Goal: Information Seeking & Learning: Compare options

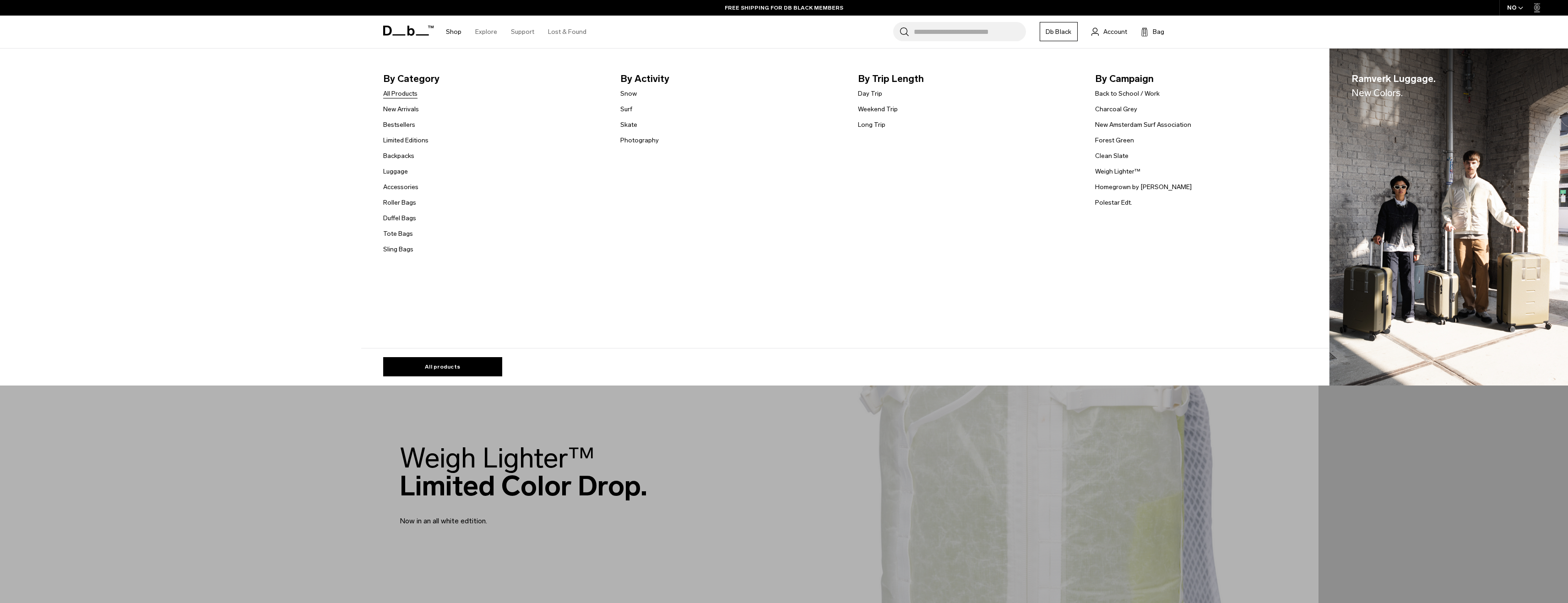
click at [404, 95] on link "All Products" at bounding box center [400, 94] width 34 height 10
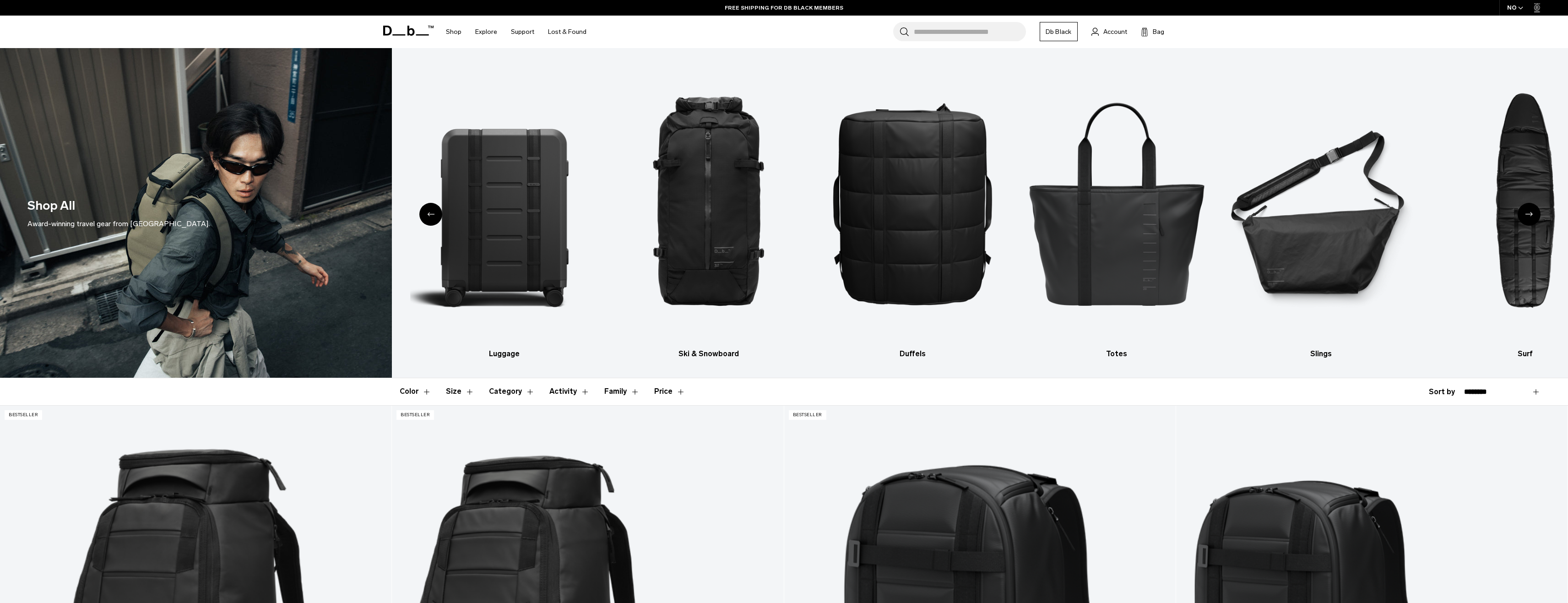
click at [401, 30] on icon at bounding box center [408, 30] width 51 height 10
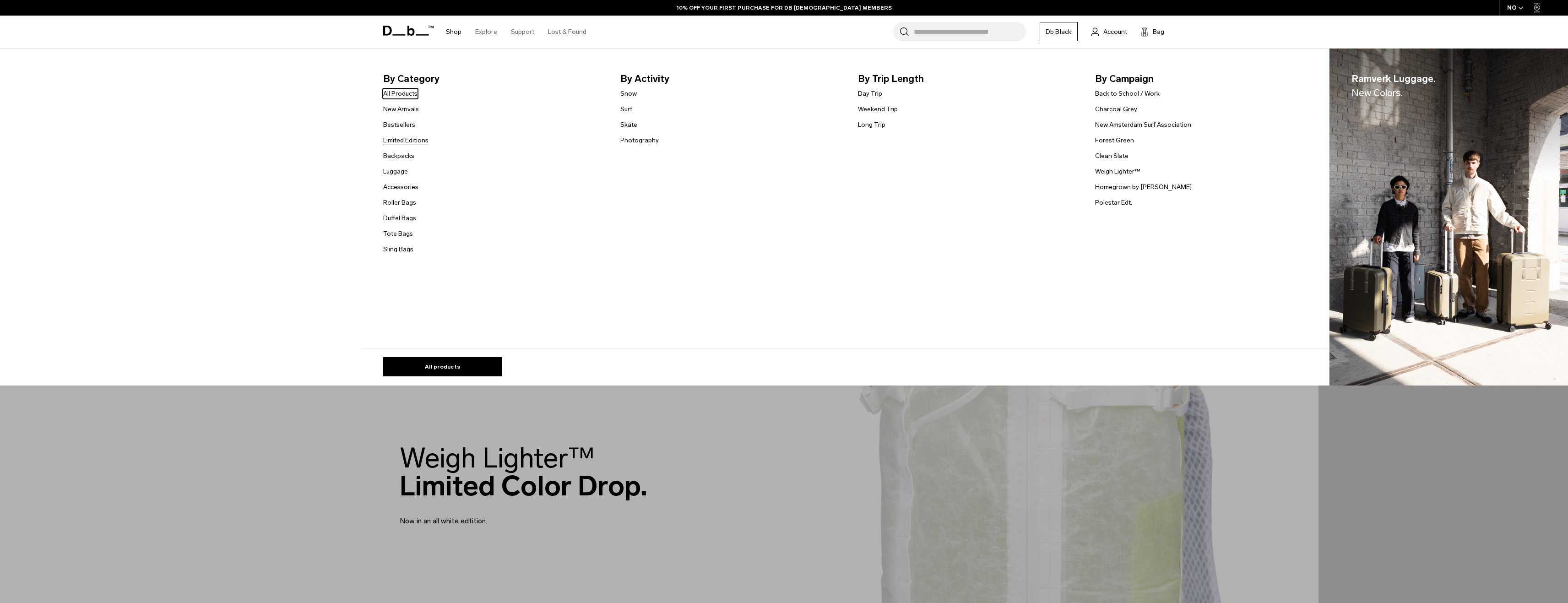
click at [408, 141] on link "Limited Editions" at bounding box center [405, 140] width 45 height 10
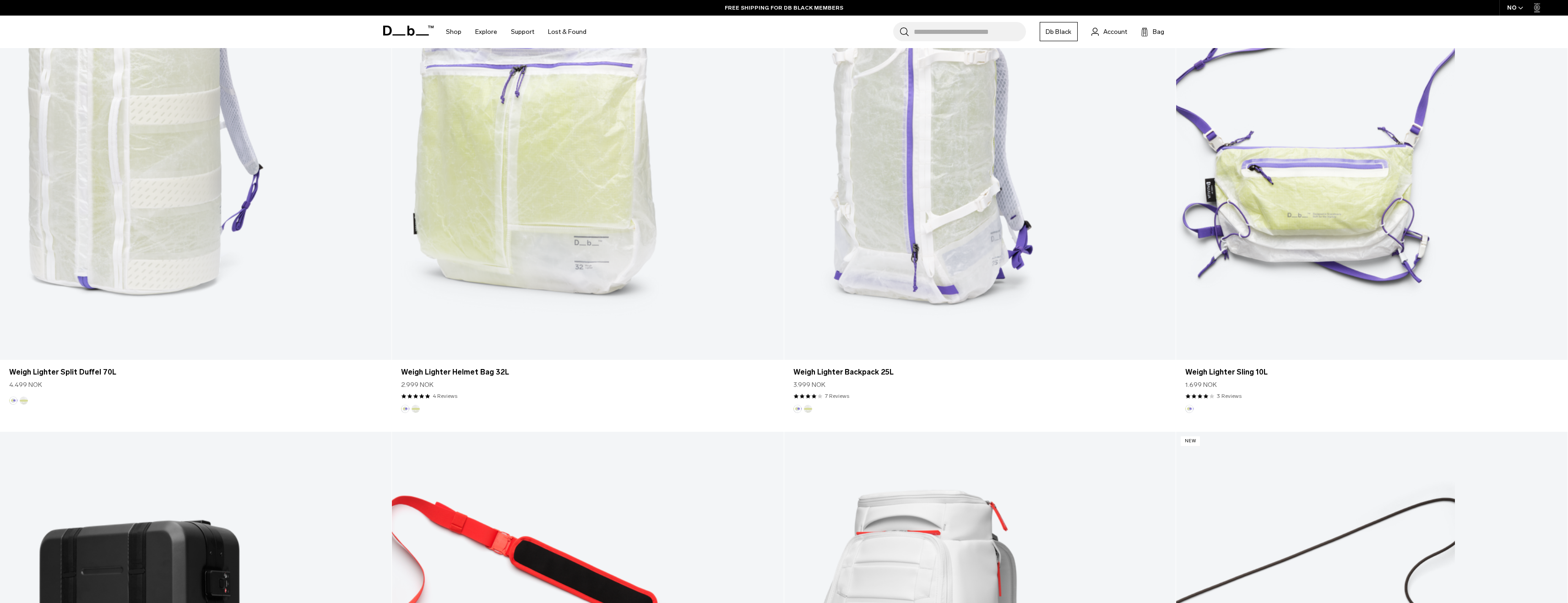
scroll to position [1189, 0]
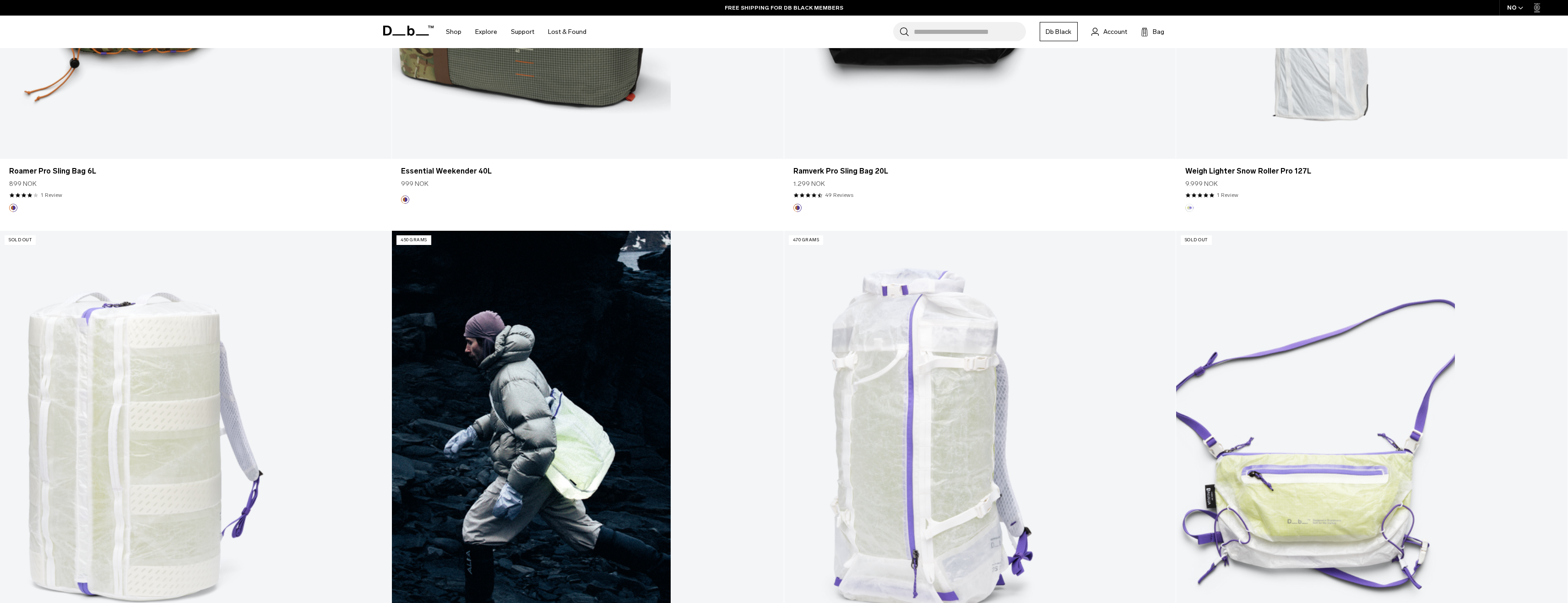
click at [537, 393] on link "Weigh Lighter Helmet Bag 32L" at bounding box center [588, 448] width 392 height 435
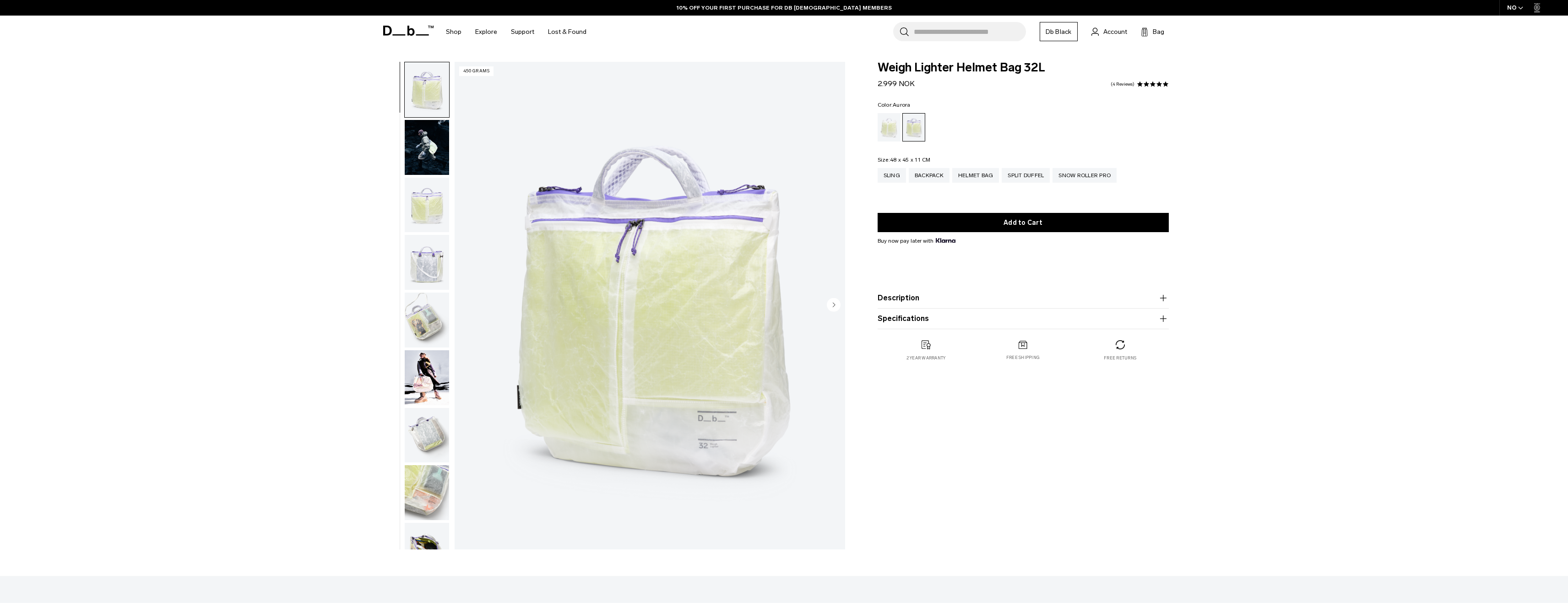
click at [834, 305] on icon "Next slide" at bounding box center [834, 305] width 2 height 4
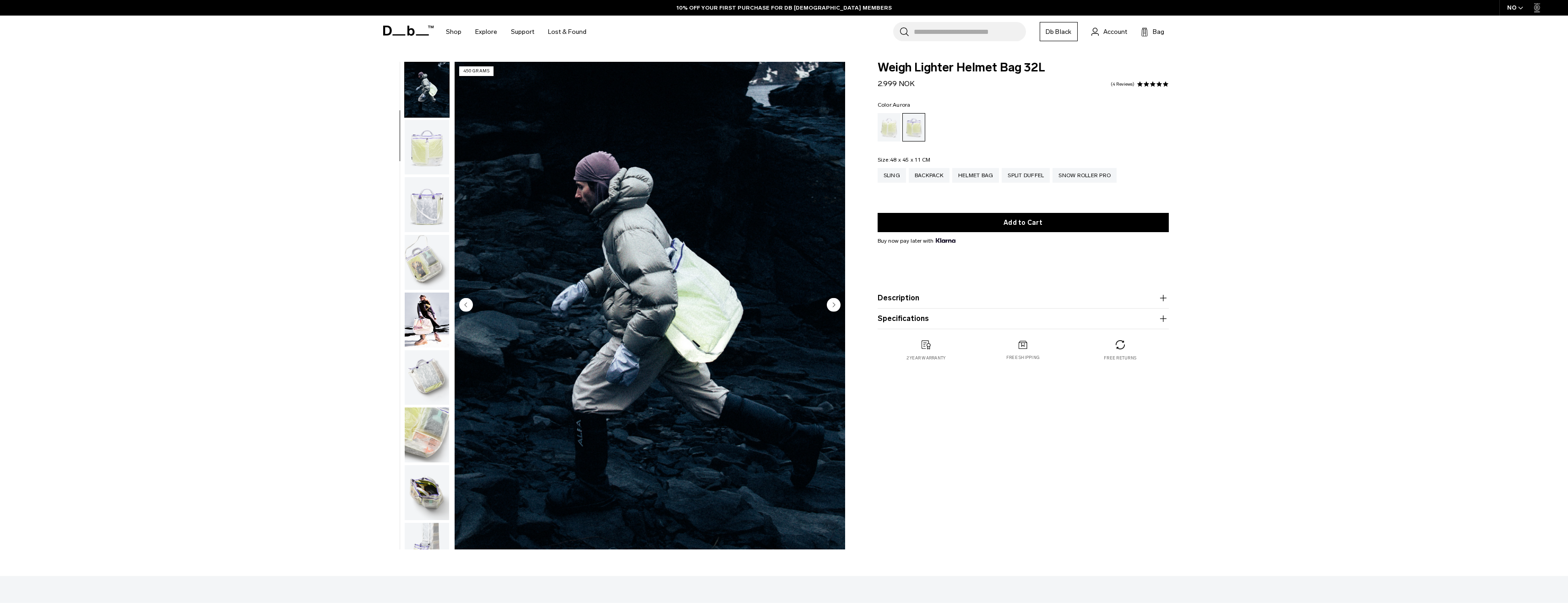
click at [834, 305] on icon "Next slide" at bounding box center [834, 305] width 2 height 4
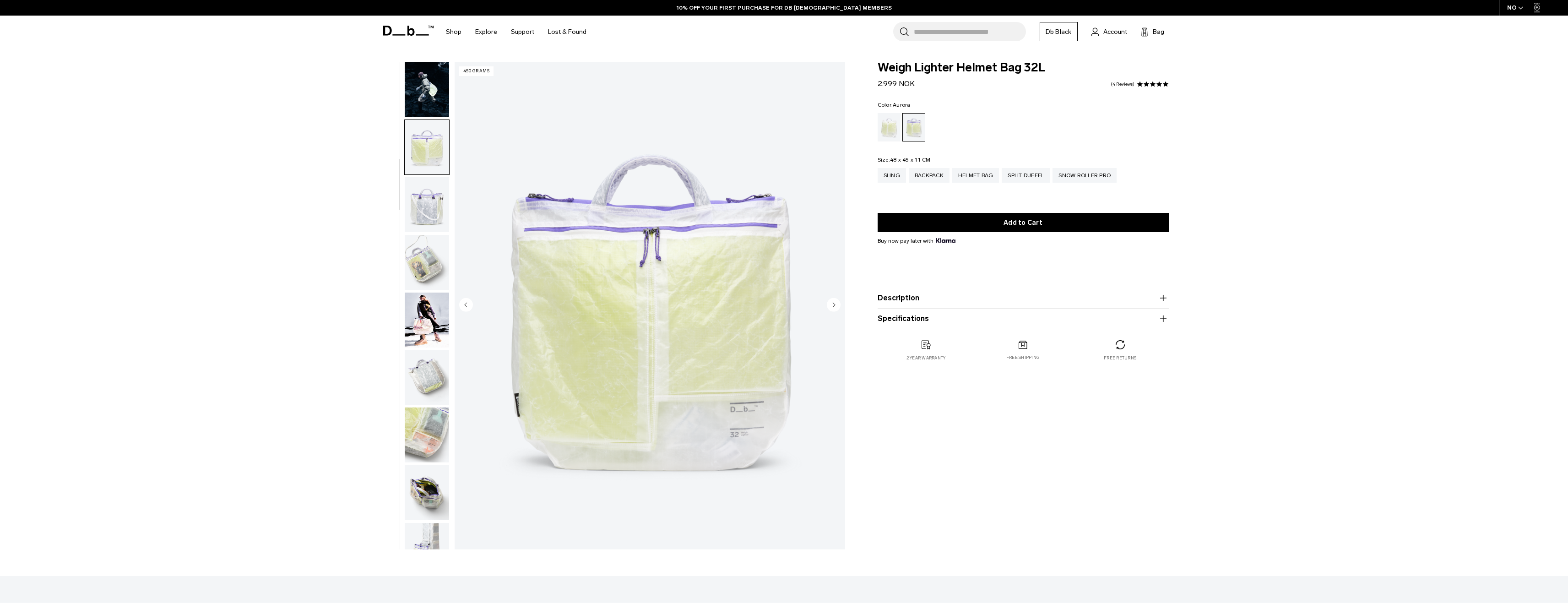
scroll to position [86, 0]
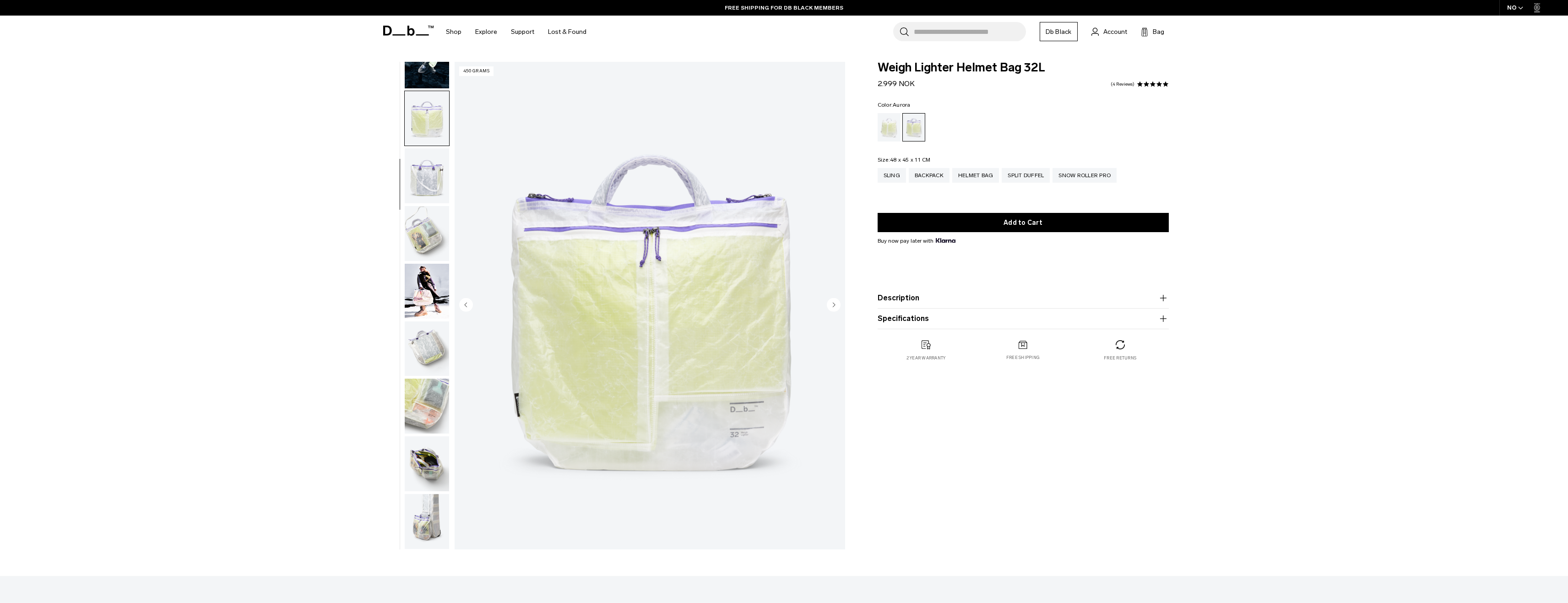
click at [416, 286] on img "button" at bounding box center [427, 291] width 44 height 55
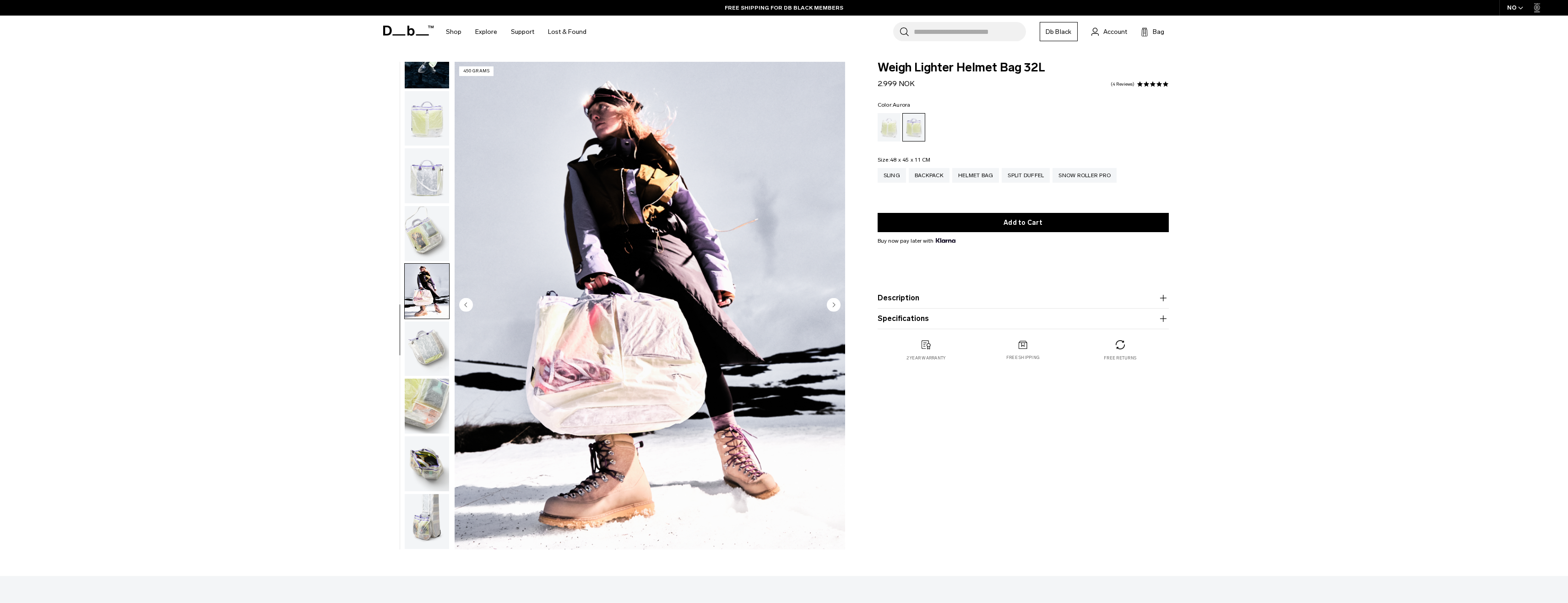
click at [434, 232] on img "button" at bounding box center [427, 233] width 44 height 55
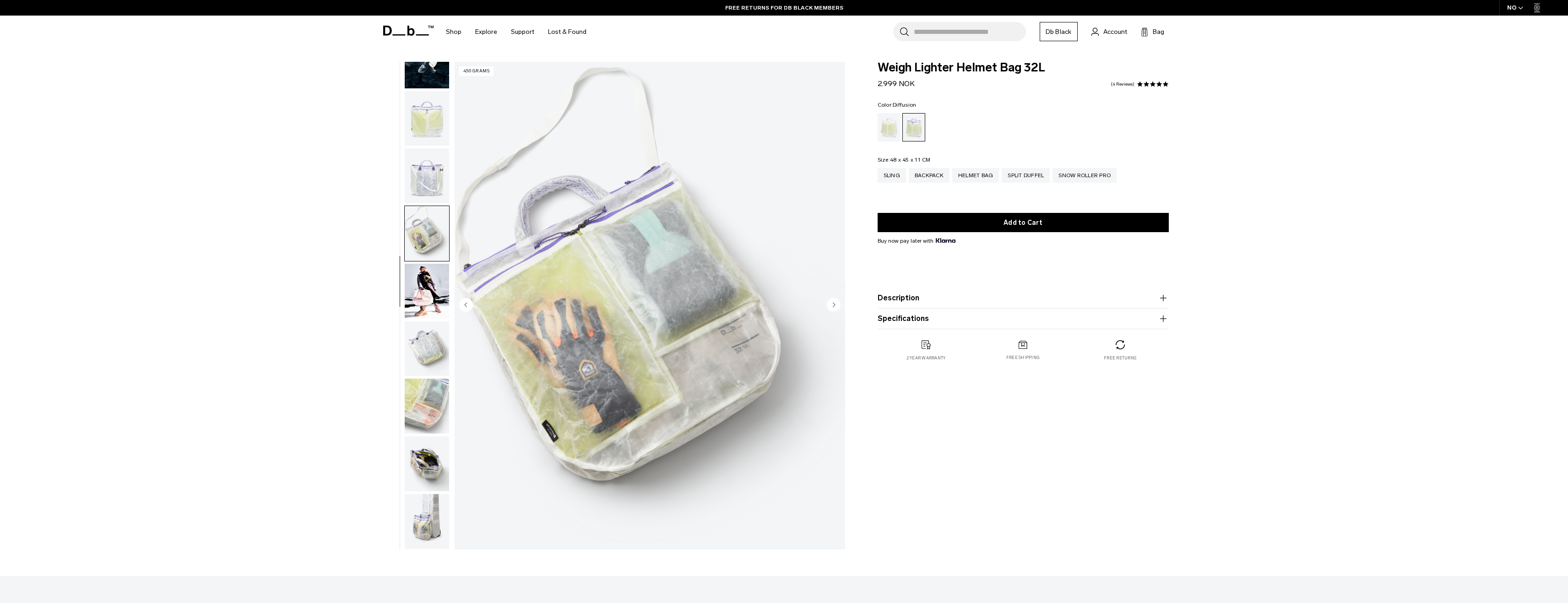
click at [895, 126] on div "Diffusion" at bounding box center [889, 128] width 23 height 29
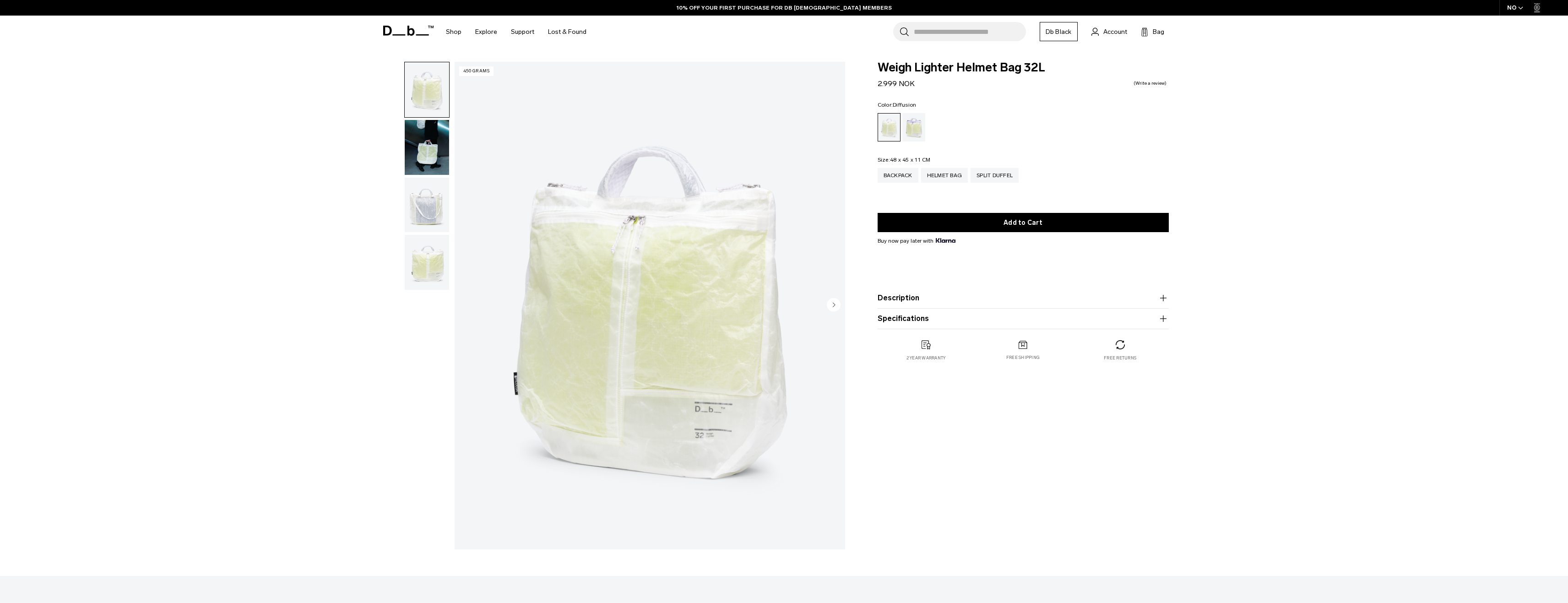
click at [836, 305] on circle "Next slide" at bounding box center [834, 304] width 13 height 13
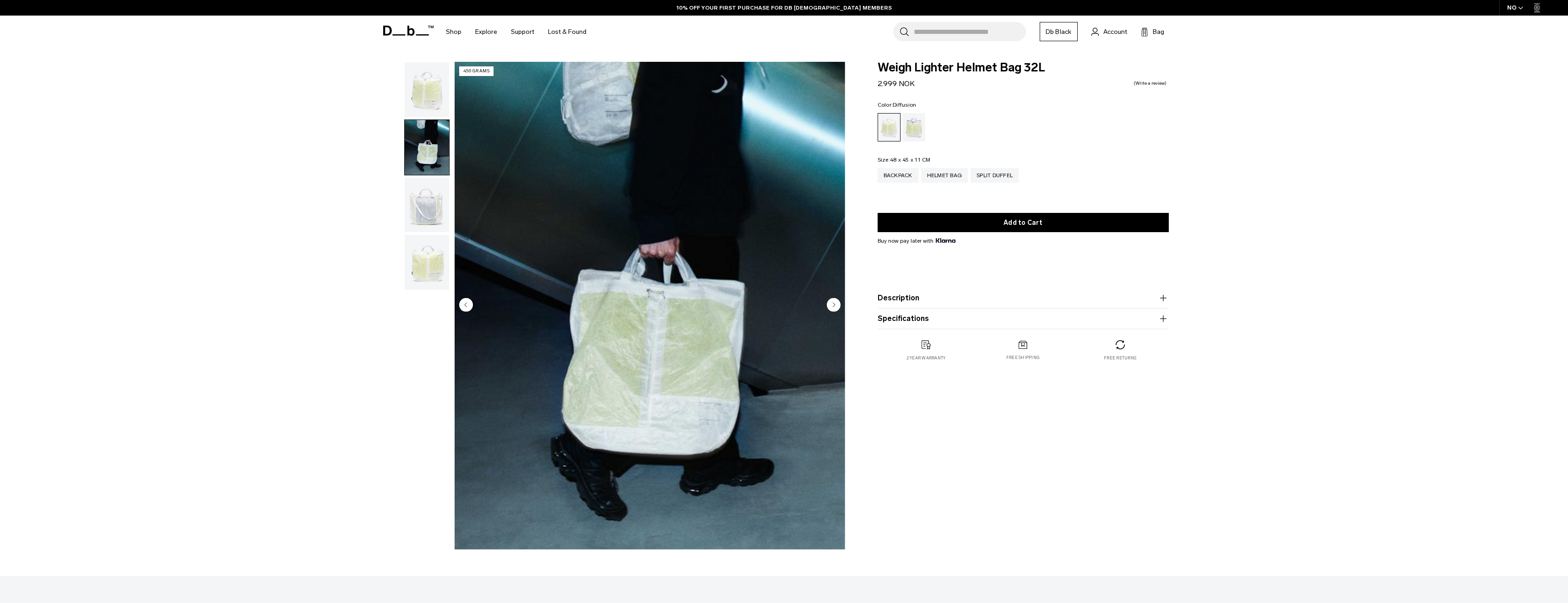
click at [836, 305] on circle "Next slide" at bounding box center [834, 304] width 13 height 13
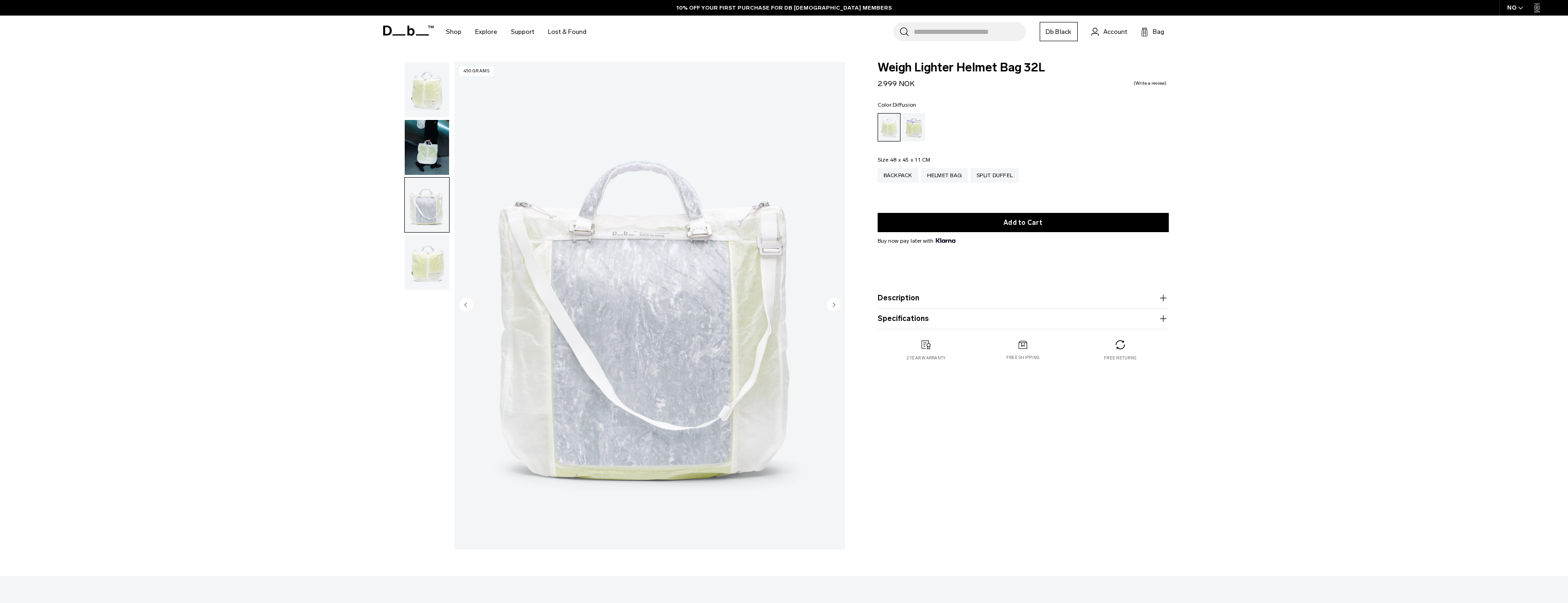
click at [836, 305] on circle "Next slide" at bounding box center [834, 304] width 13 height 13
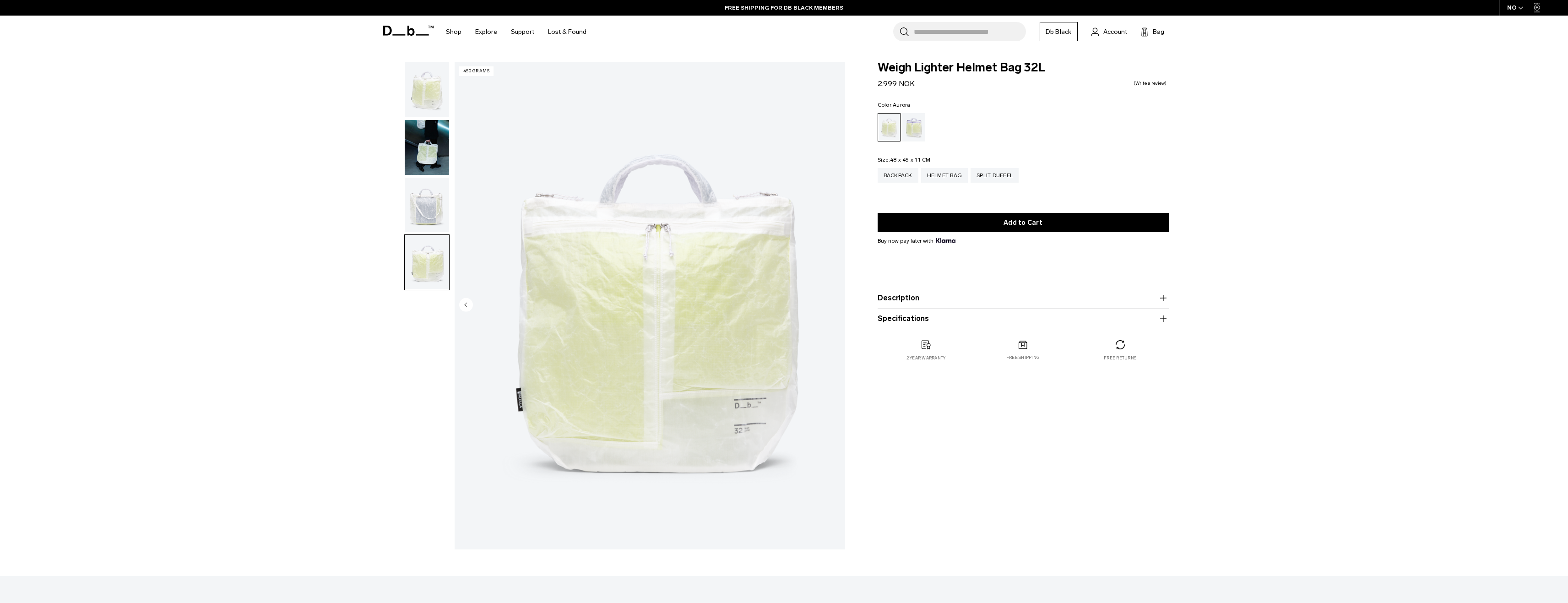
click at [916, 123] on div "Aurora" at bounding box center [914, 128] width 23 height 29
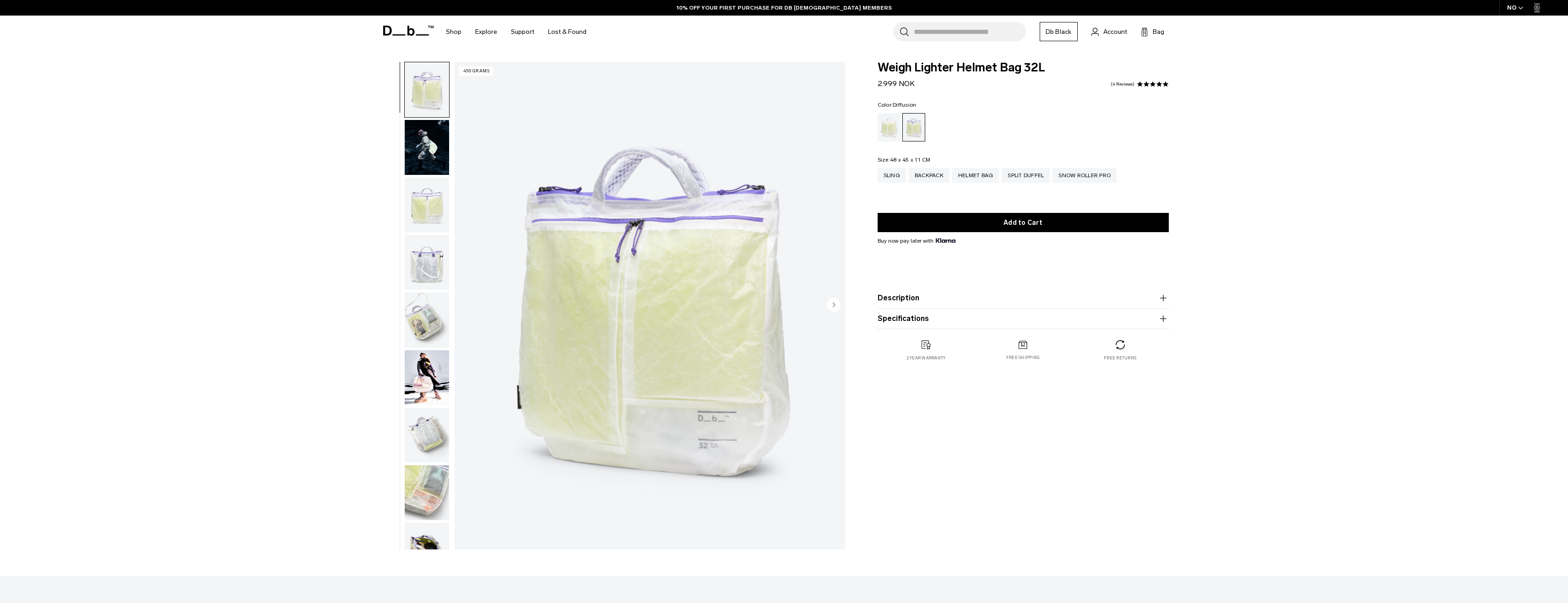
click at [891, 127] on div "Diffusion" at bounding box center [889, 128] width 23 height 29
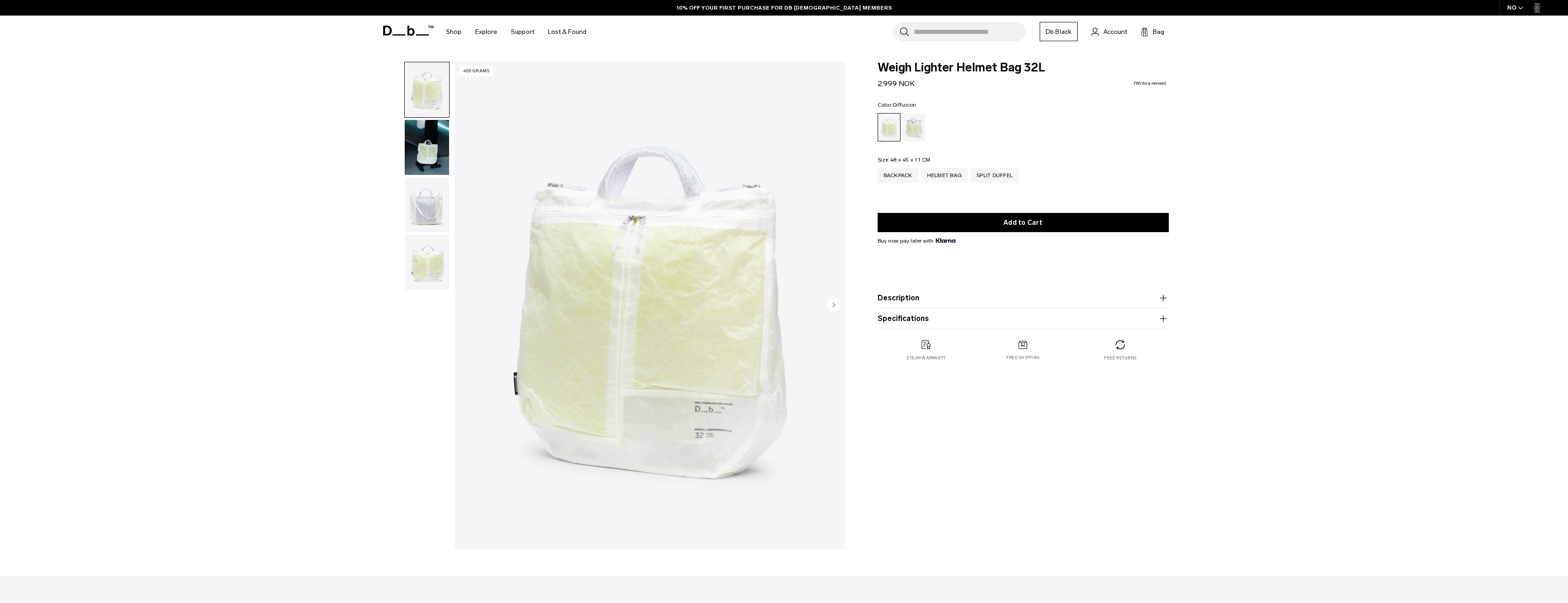
click at [1020, 221] on button "Add to Cart" at bounding box center [1023, 222] width 291 height 19
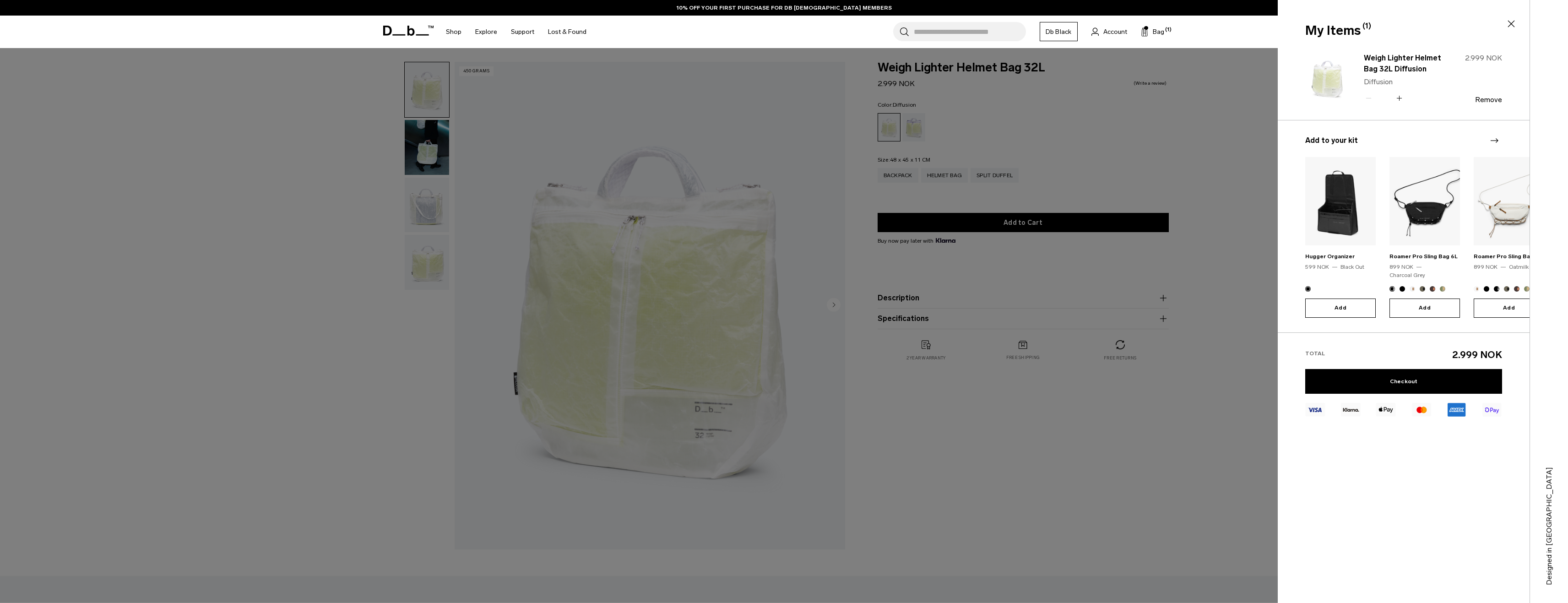
click at [1513, 25] on icon at bounding box center [1512, 24] width 11 height 11
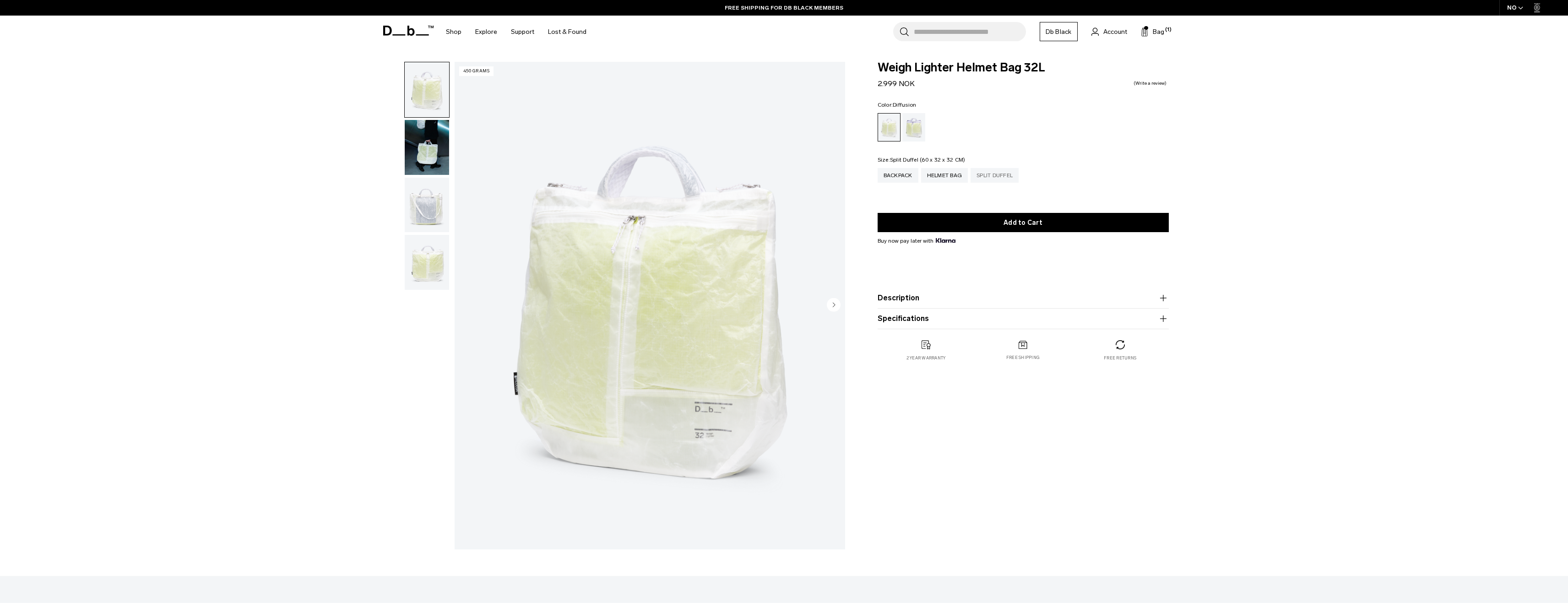
click at [1009, 176] on div "Split Duffel" at bounding box center [995, 175] width 48 height 14
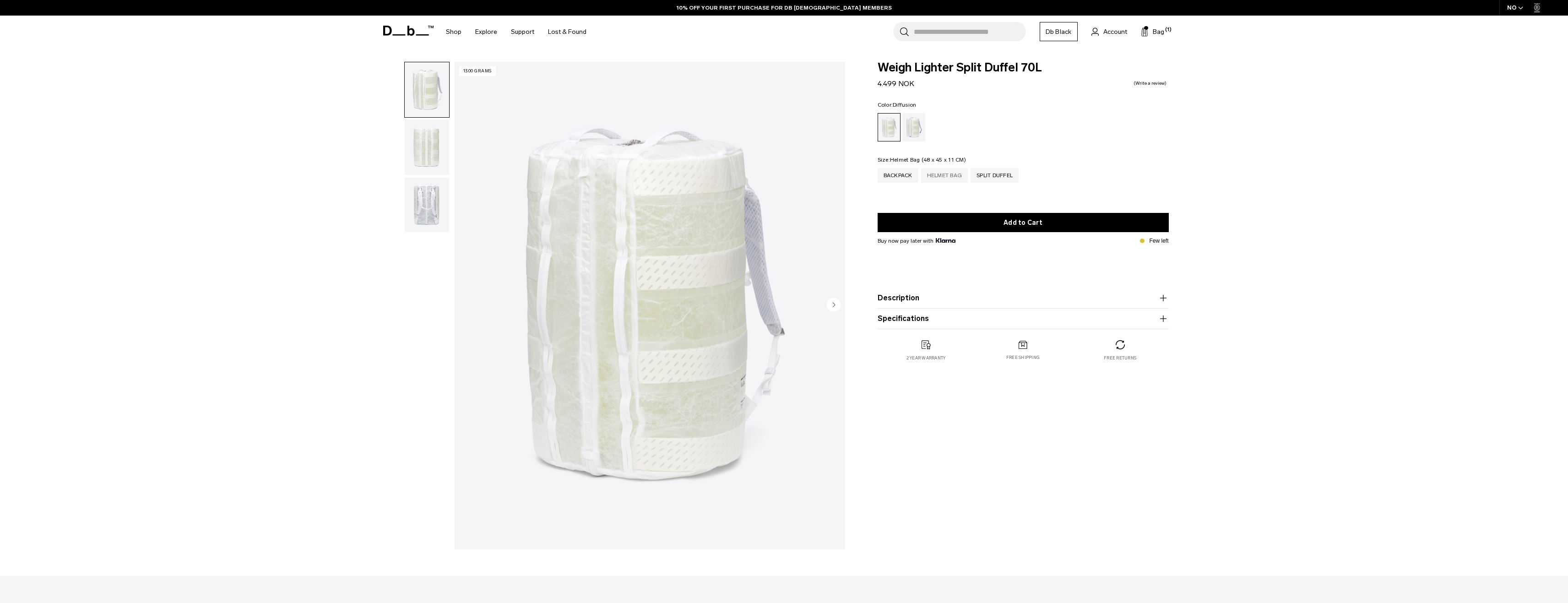
click at [931, 175] on div "Helmet Bag" at bounding box center [945, 175] width 47 height 14
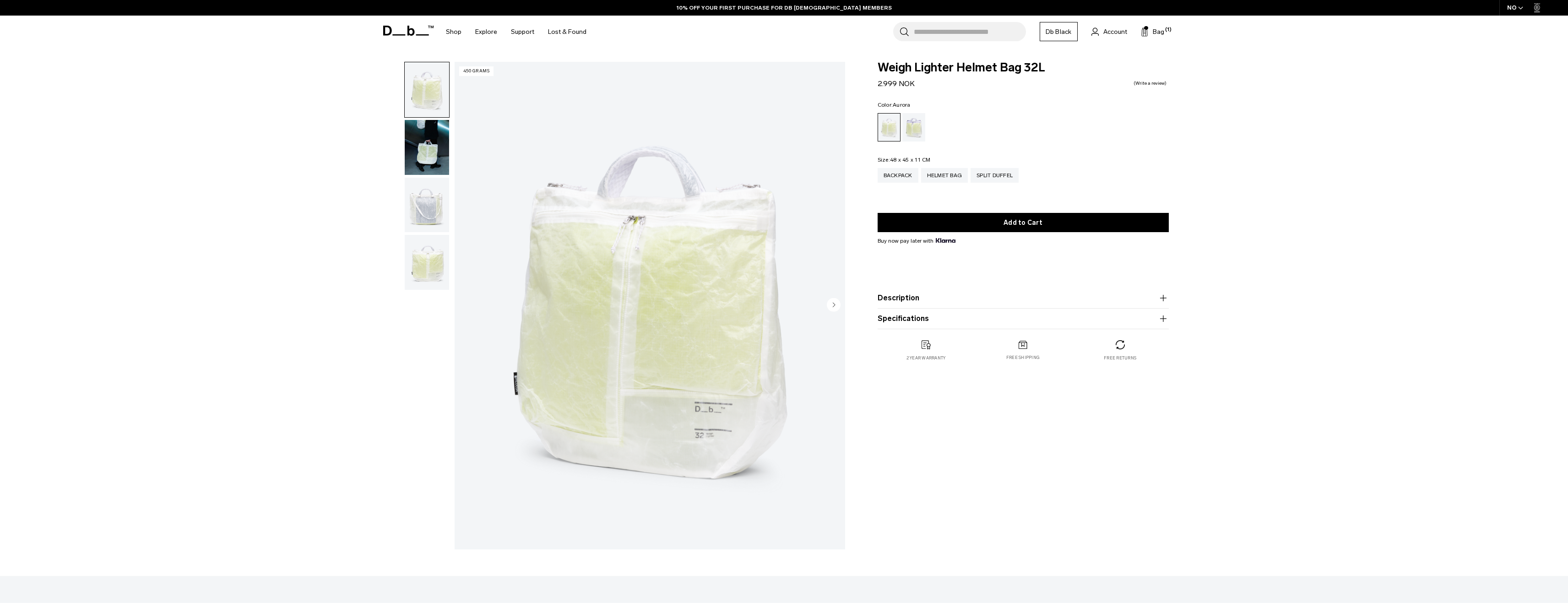
click at [914, 127] on div "Aurora" at bounding box center [914, 128] width 23 height 29
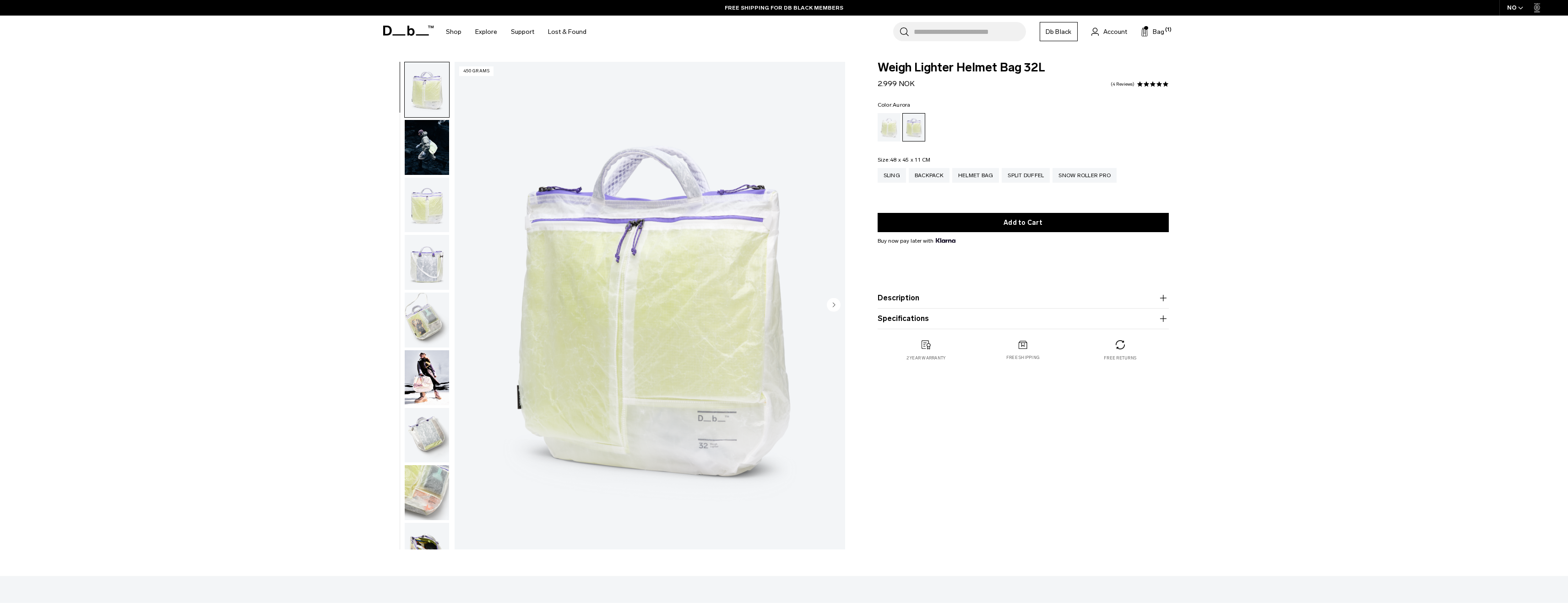
click at [831, 304] on circle "Next slide" at bounding box center [834, 304] width 13 height 13
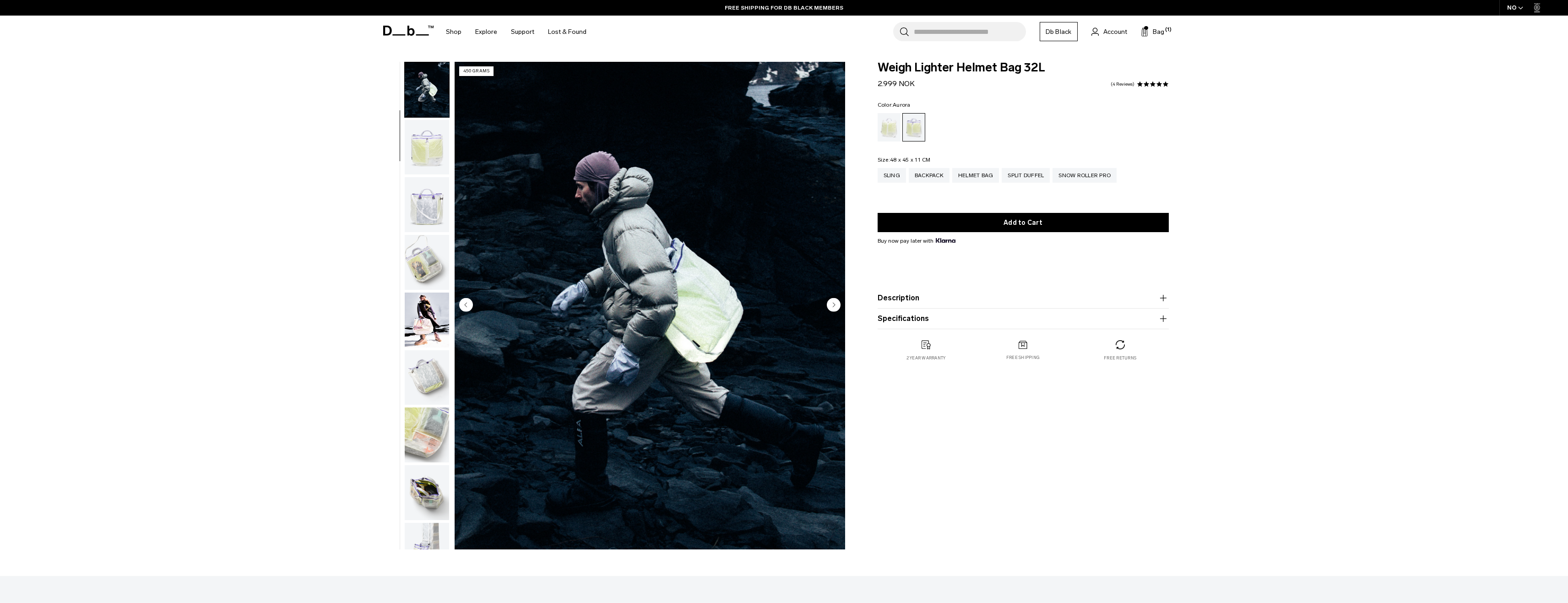
click at [831, 304] on circle "Next slide" at bounding box center [834, 304] width 13 height 13
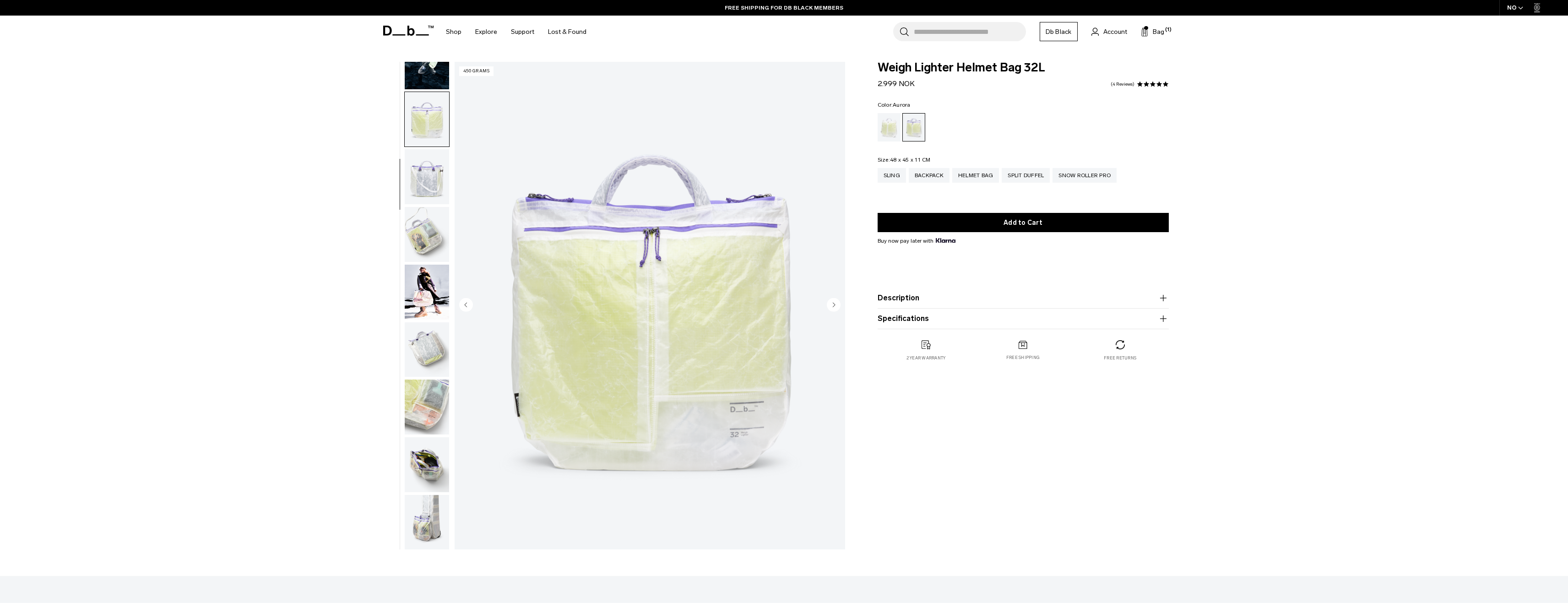
scroll to position [86, 0]
click at [892, 123] on div "Diffusion" at bounding box center [889, 128] width 23 height 29
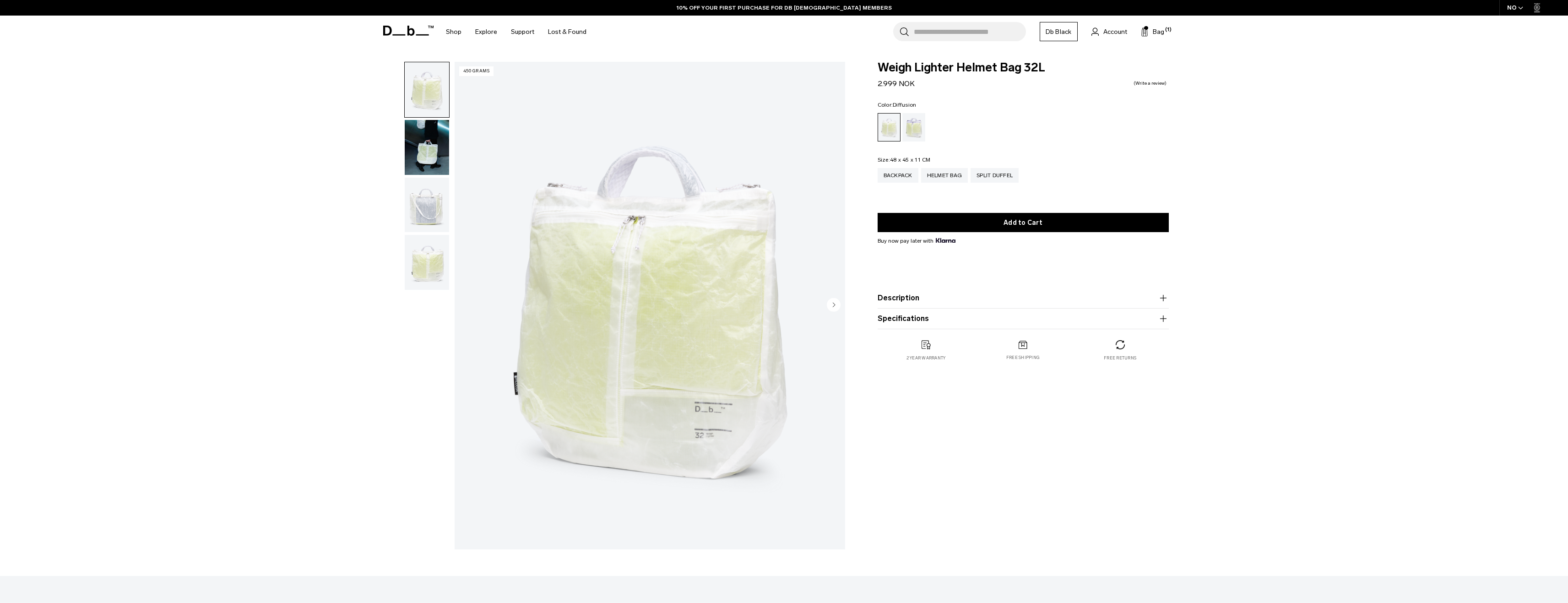
click at [426, 214] on img "button" at bounding box center [427, 205] width 44 height 55
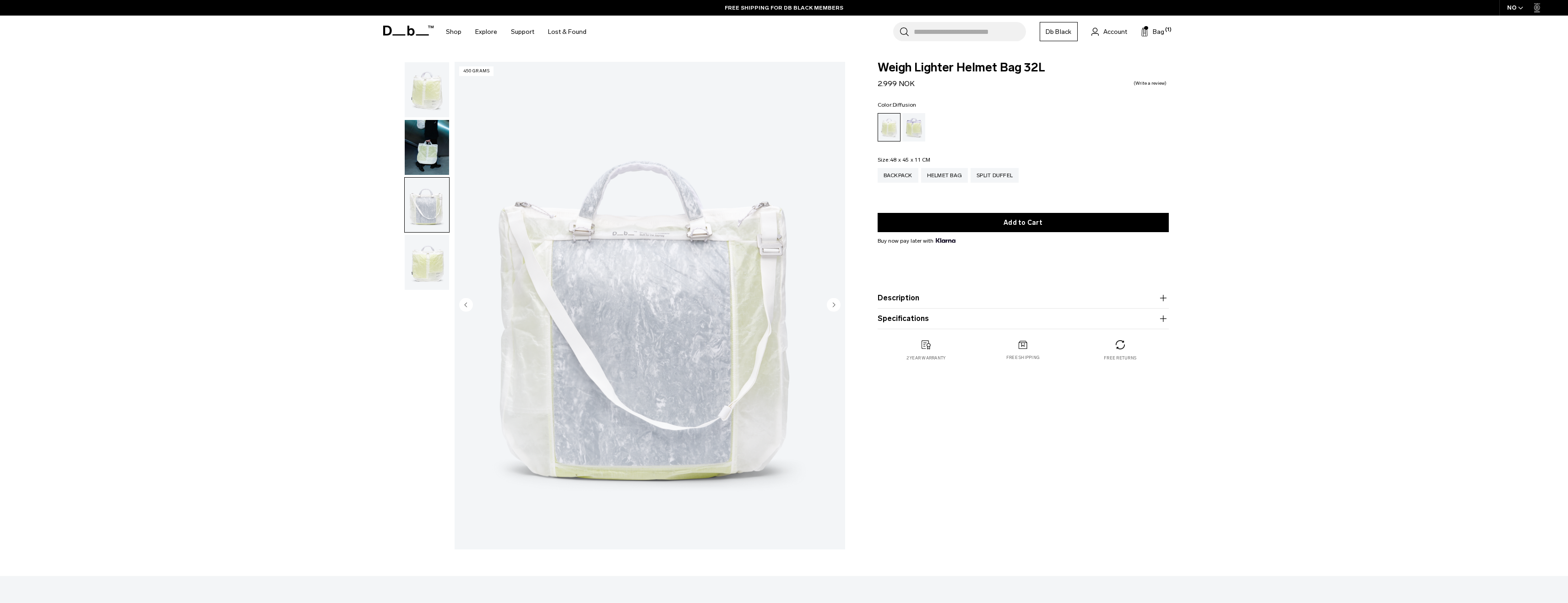
click at [427, 271] on img "button" at bounding box center [427, 262] width 44 height 55
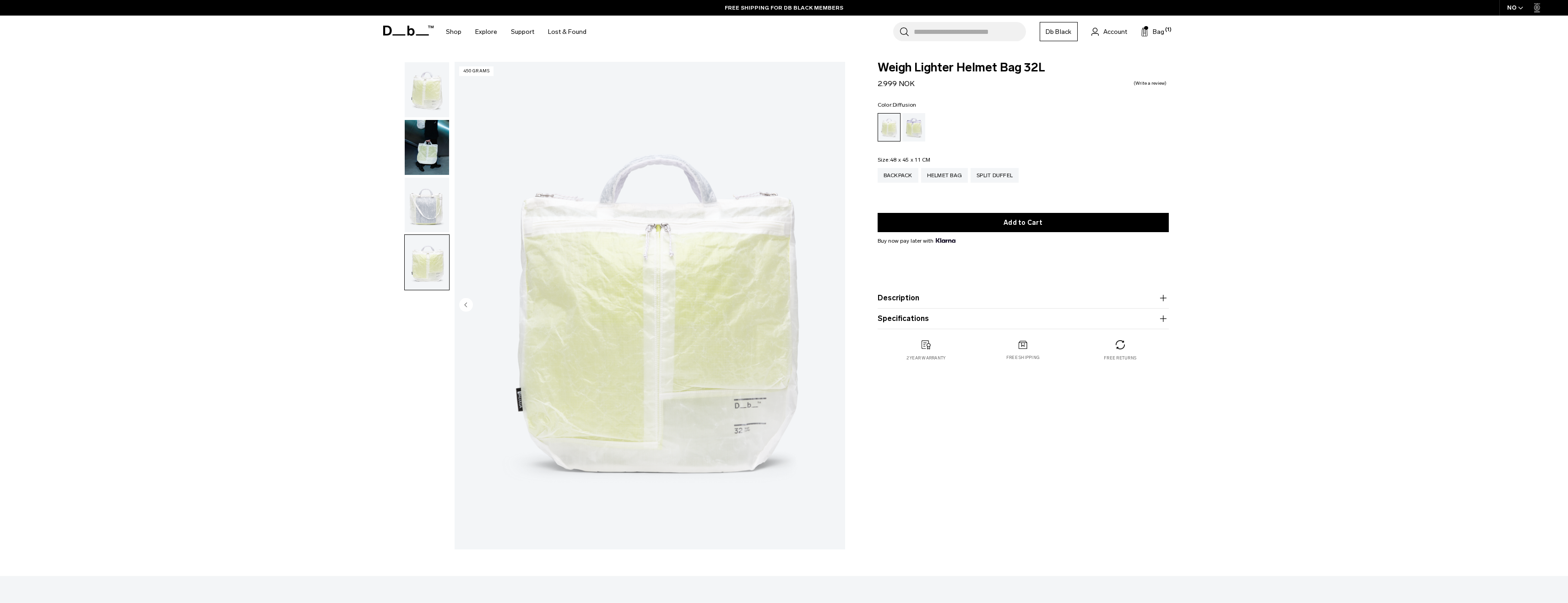
click at [431, 216] on img "button" at bounding box center [427, 205] width 44 height 55
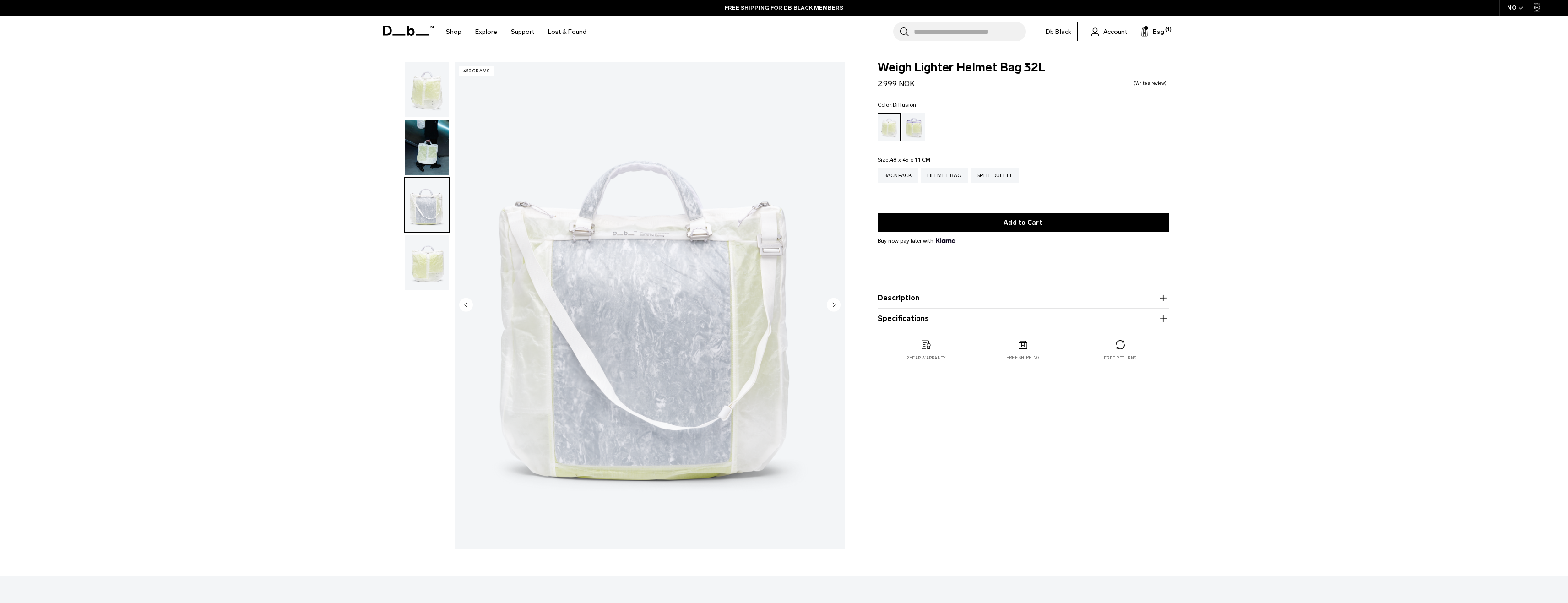
drag, startPoint x: 424, startPoint y: 269, endPoint x: 409, endPoint y: 187, distance: 83.4
click at [424, 268] on img "button" at bounding box center [427, 262] width 44 height 55
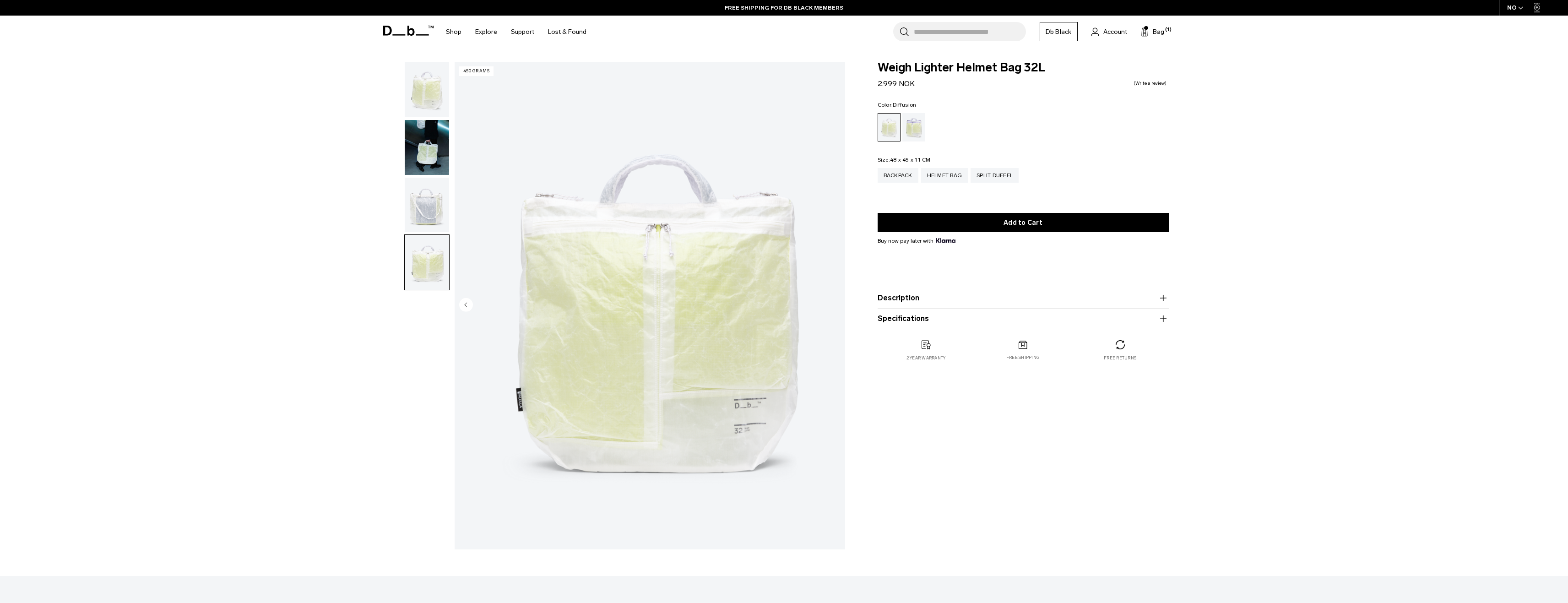
click at [421, 139] on img "button" at bounding box center [427, 147] width 44 height 55
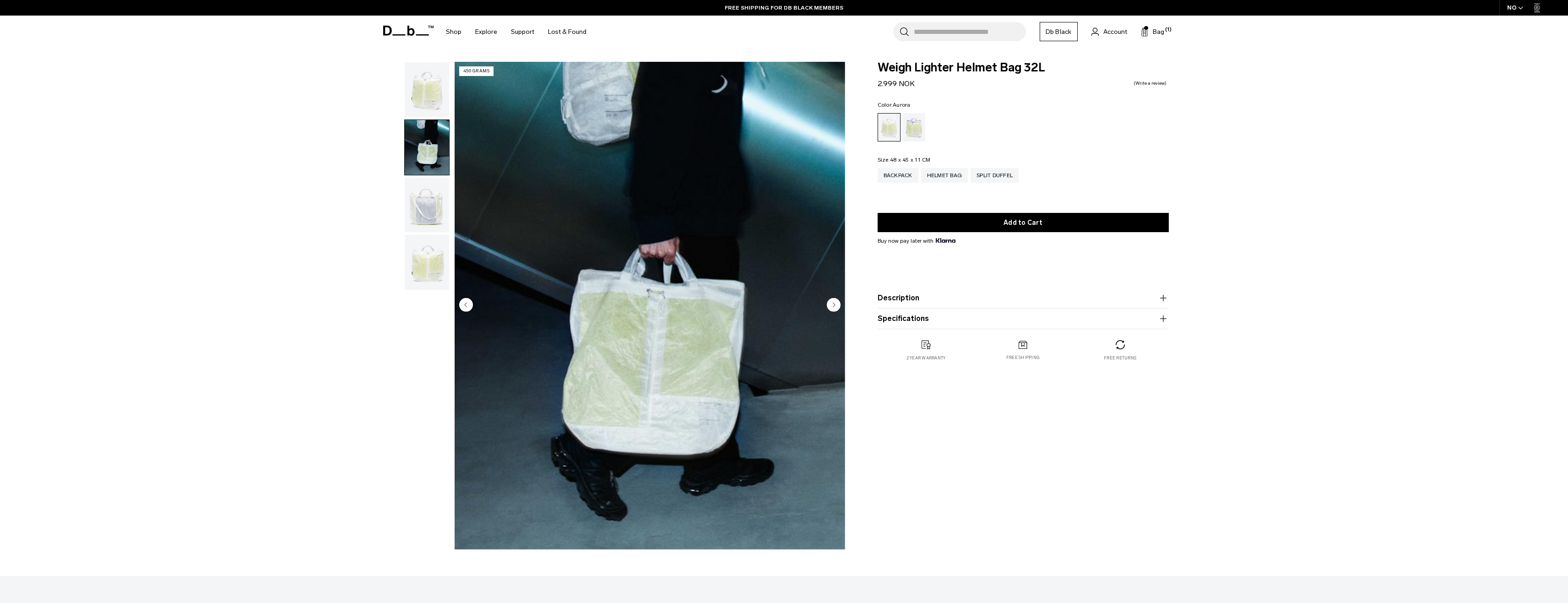
click at [907, 127] on div "Aurora" at bounding box center [914, 128] width 23 height 29
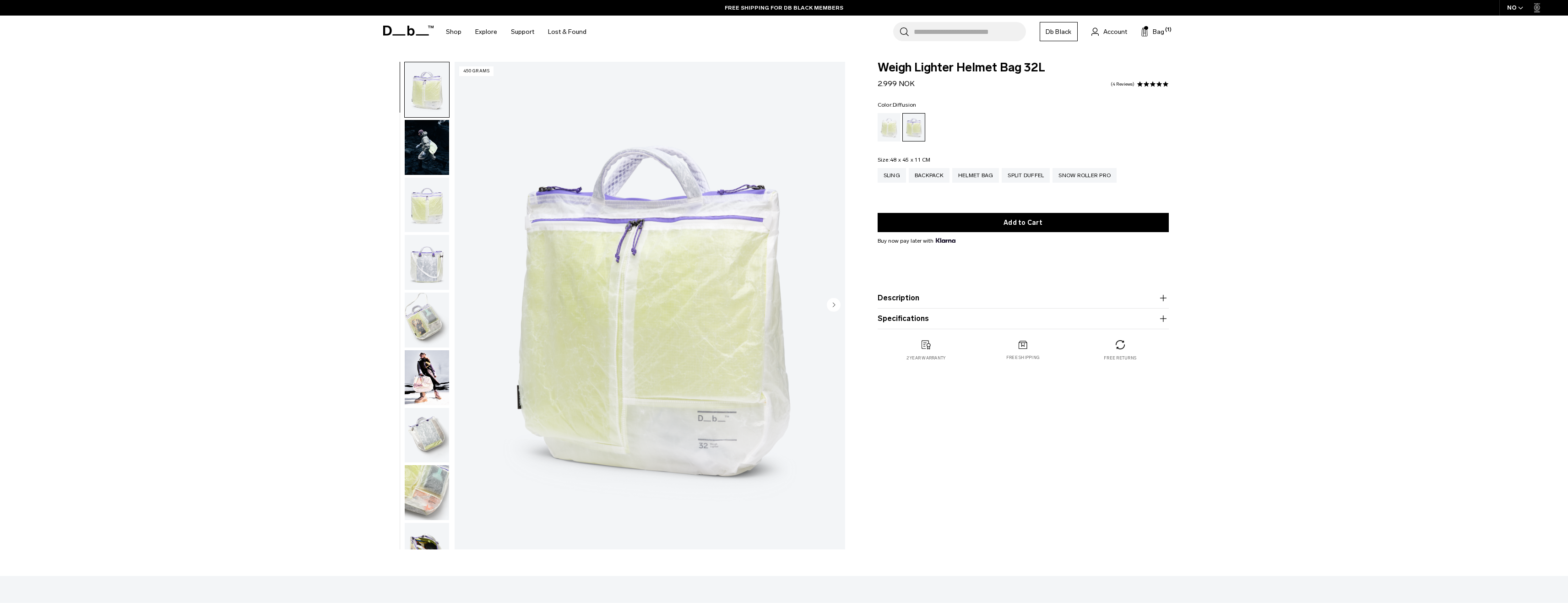
click at [889, 130] on div "Diffusion" at bounding box center [889, 128] width 23 height 29
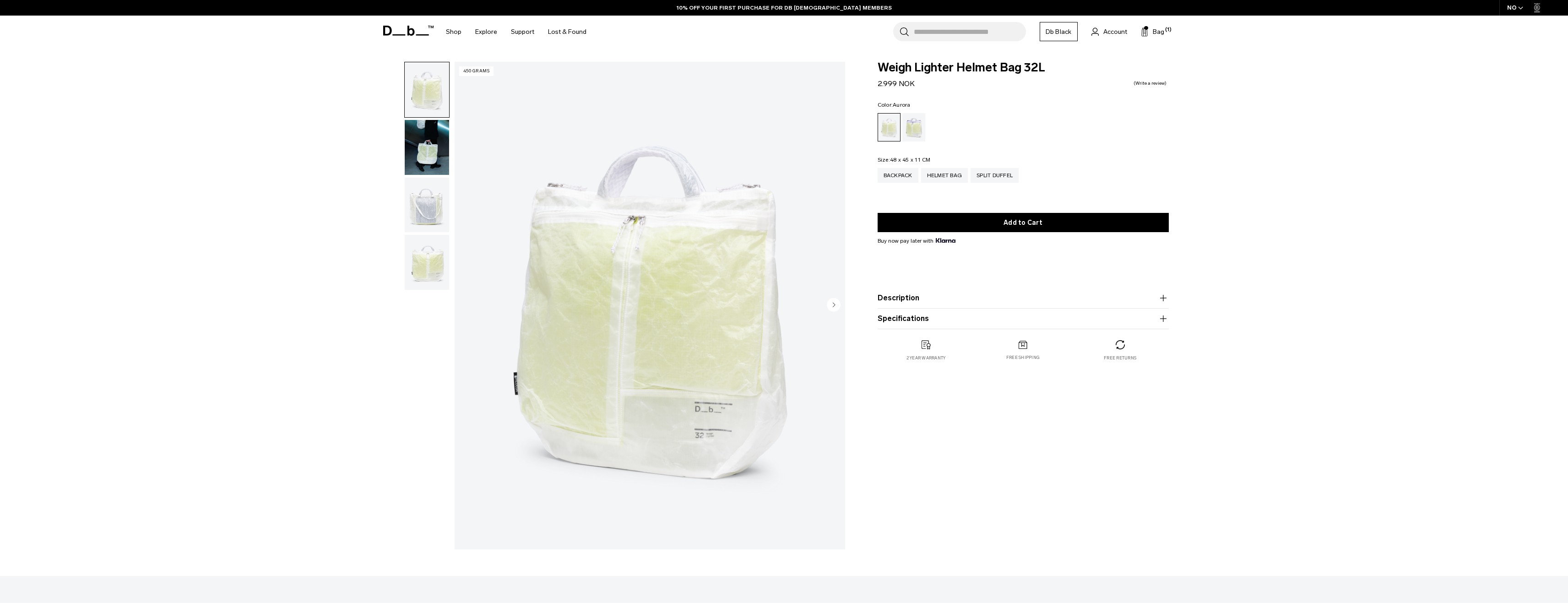
click at [917, 133] on div "Aurora" at bounding box center [914, 128] width 23 height 29
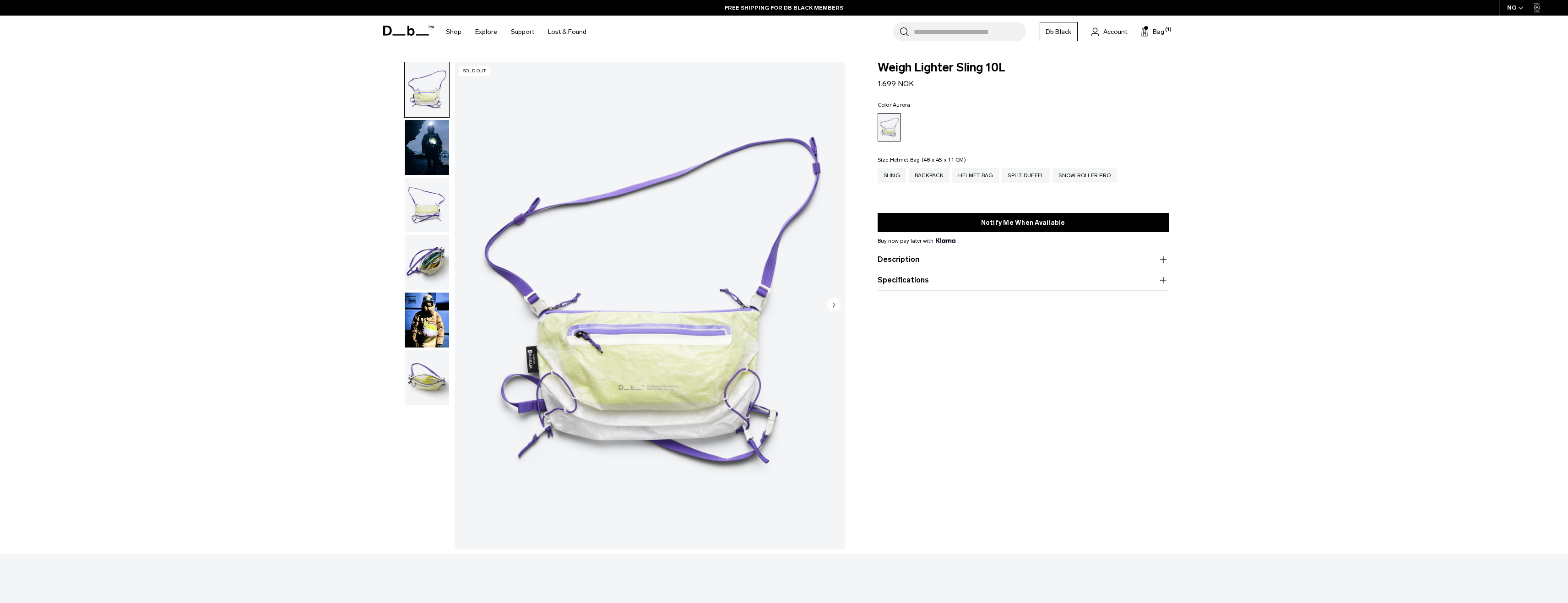
drag, startPoint x: 973, startPoint y: 179, endPoint x: 942, endPoint y: 183, distance: 31.3
click at [972, 179] on div "Helmet Bag" at bounding box center [976, 175] width 47 height 14
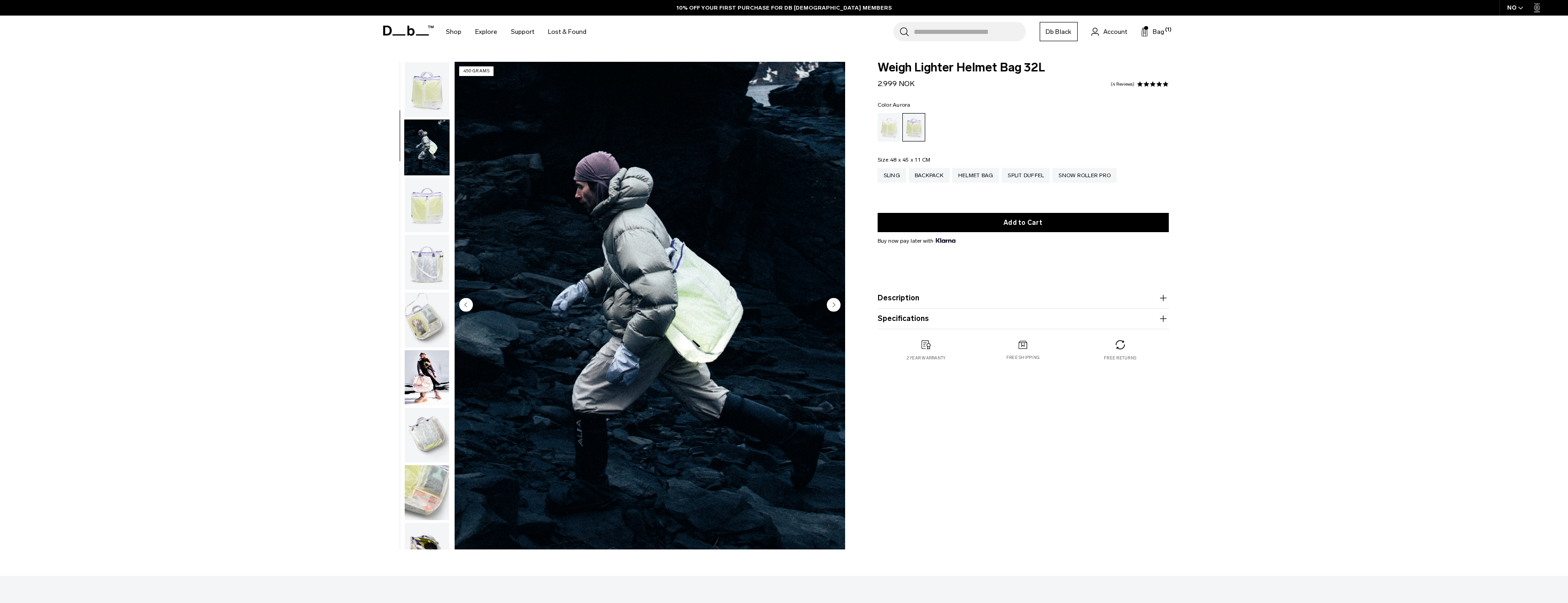
click at [839, 307] on circle "Next slide" at bounding box center [834, 304] width 13 height 13
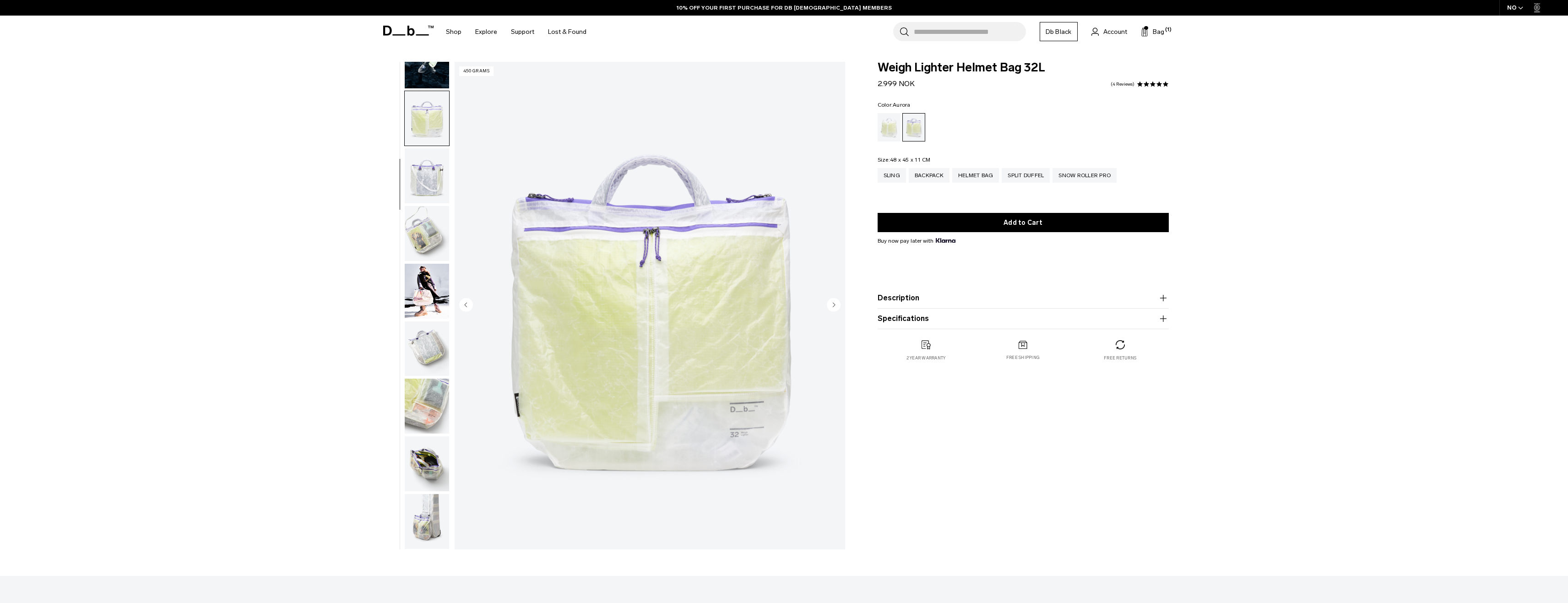
click at [836, 307] on circle "Next slide" at bounding box center [834, 304] width 13 height 13
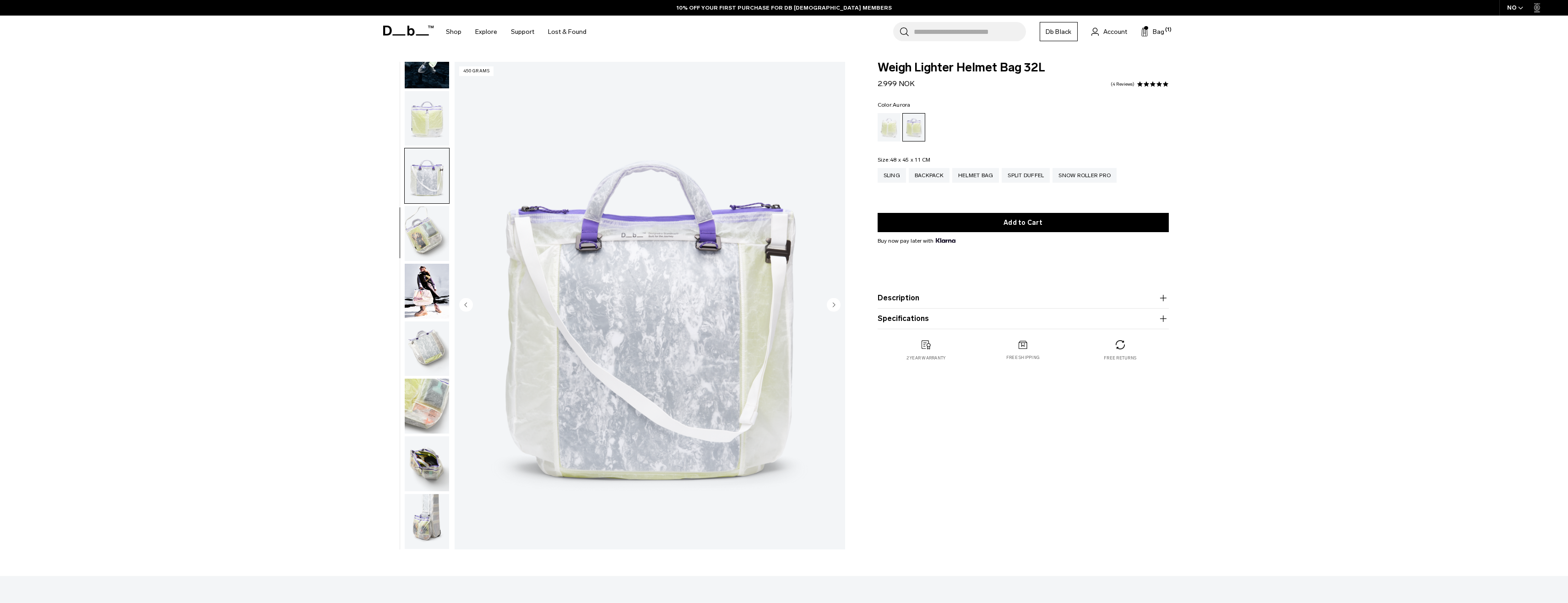
click at [836, 307] on circle "Next slide" at bounding box center [834, 304] width 13 height 13
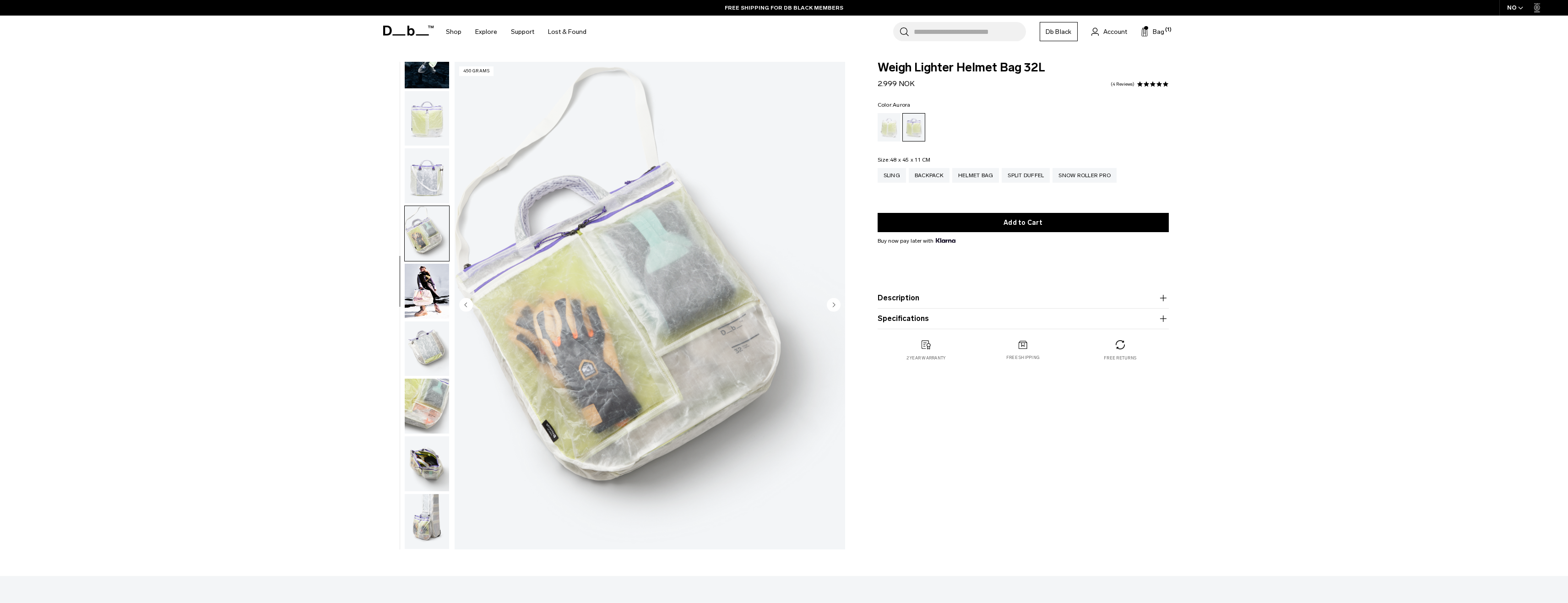
click at [832, 307] on circle "Next slide" at bounding box center [834, 304] width 13 height 13
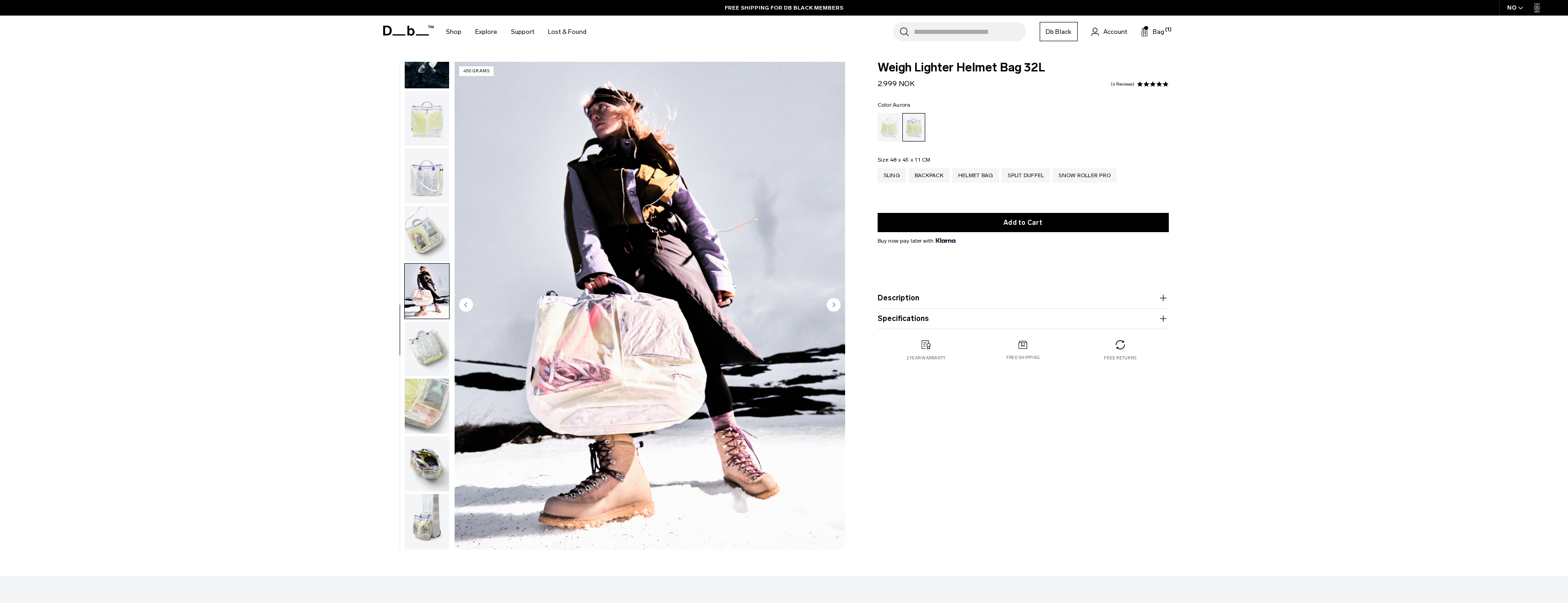
click at [832, 307] on circle "Next slide" at bounding box center [834, 304] width 13 height 13
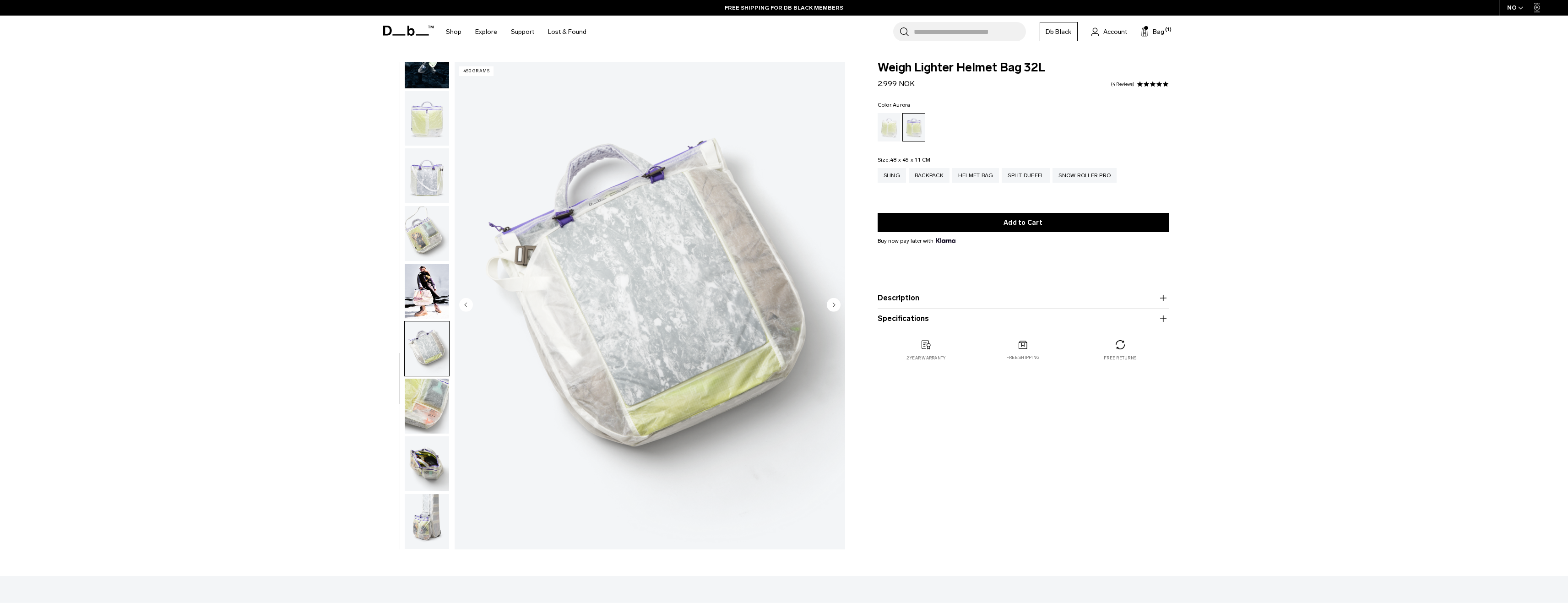
click at [832, 307] on circle "Next slide" at bounding box center [834, 304] width 13 height 13
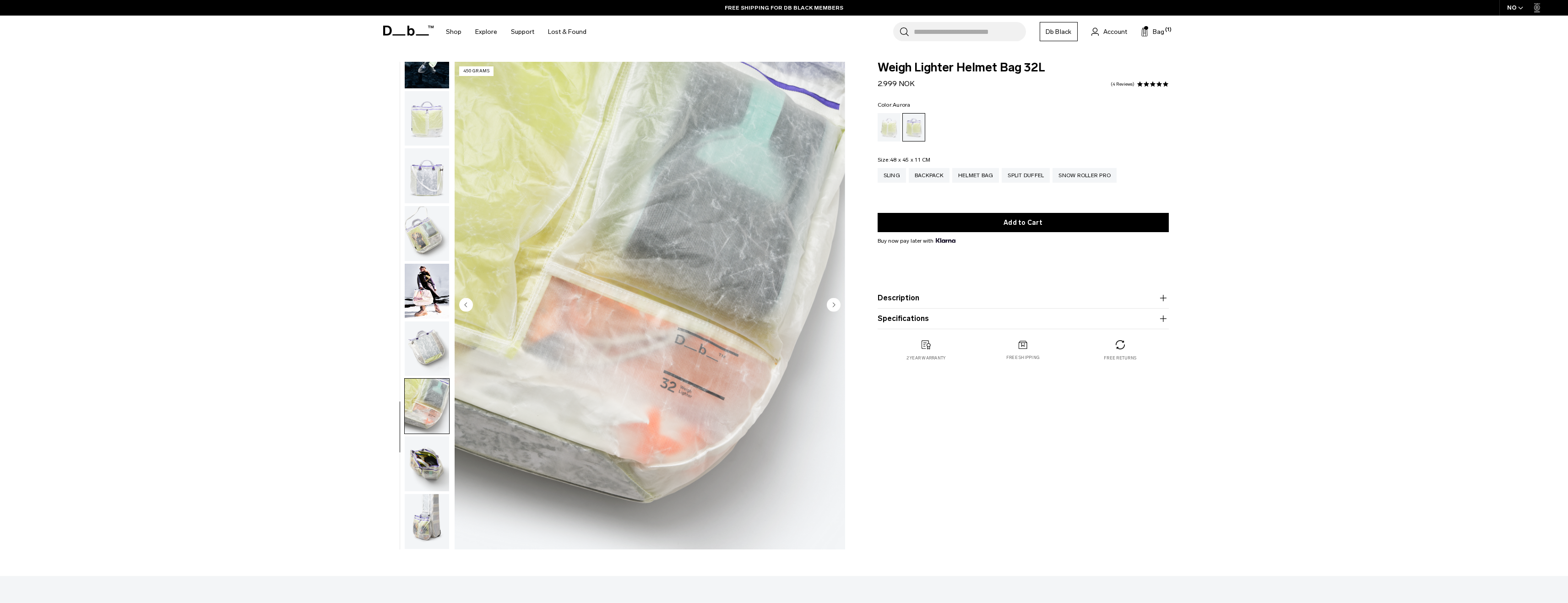
click at [832, 307] on circle "Next slide" at bounding box center [834, 304] width 13 height 13
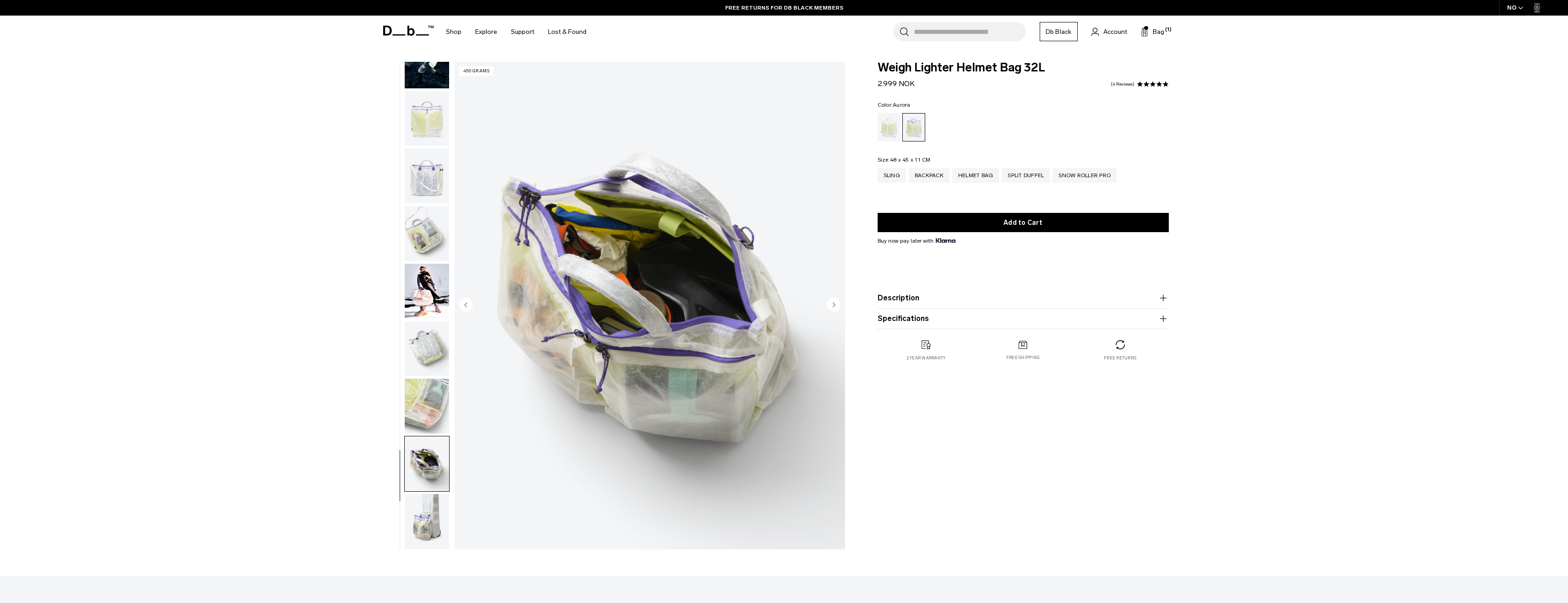
click at [832, 307] on circle "Next slide" at bounding box center [834, 304] width 13 height 13
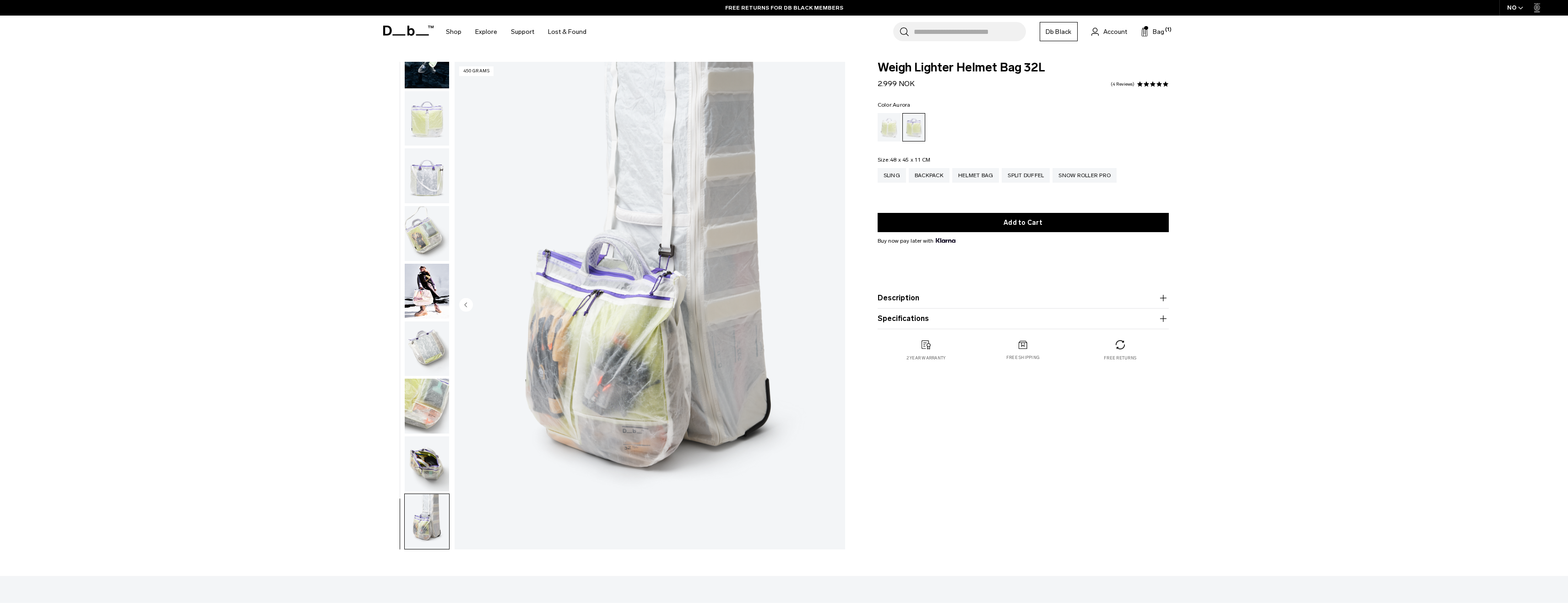
click at [832, 307] on img "10 / 10" at bounding box center [650, 305] width 390 height 488
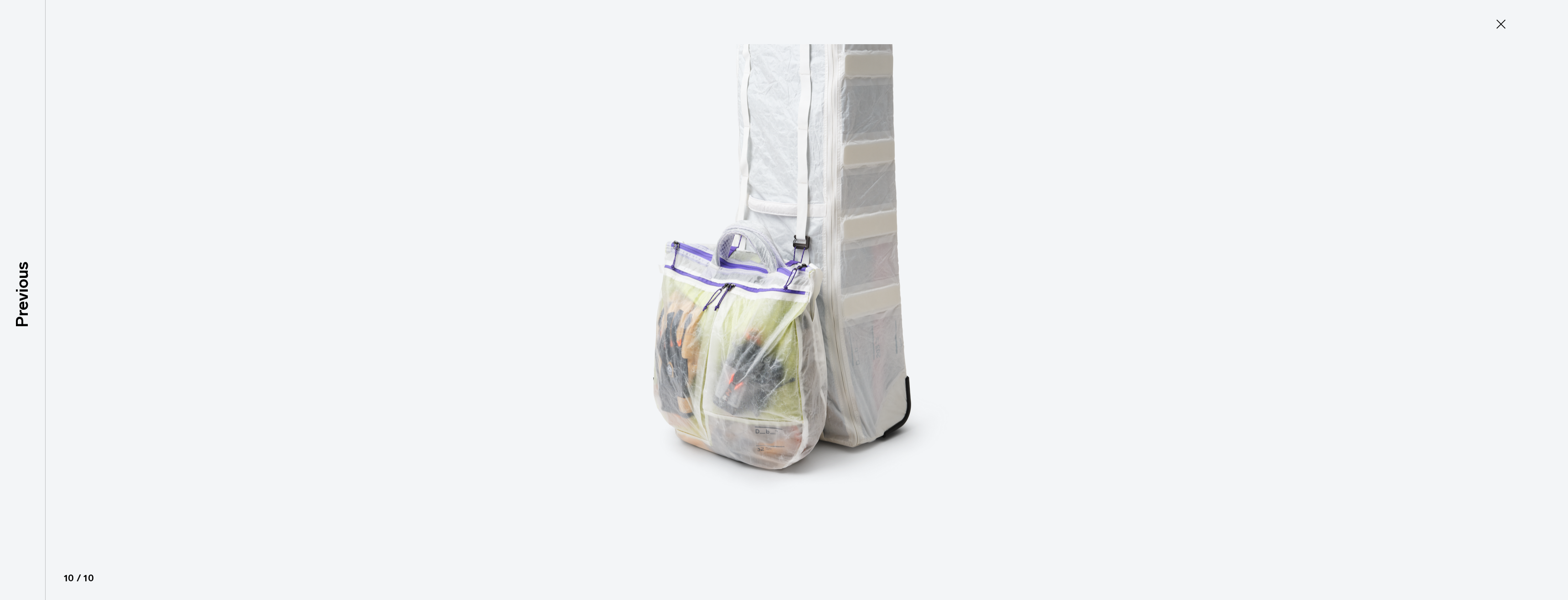
click at [1502, 16] on button "Close" at bounding box center [1501, 24] width 30 height 19
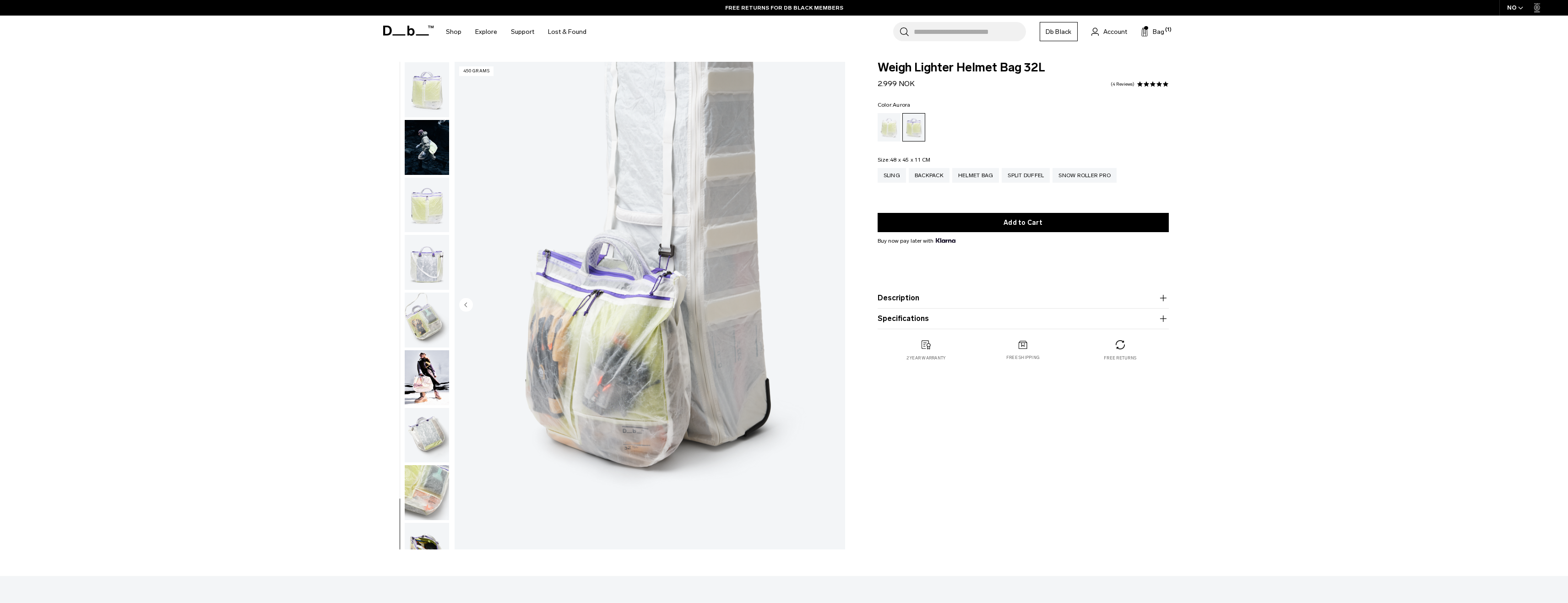
click at [422, 144] on img "button" at bounding box center [427, 147] width 44 height 55
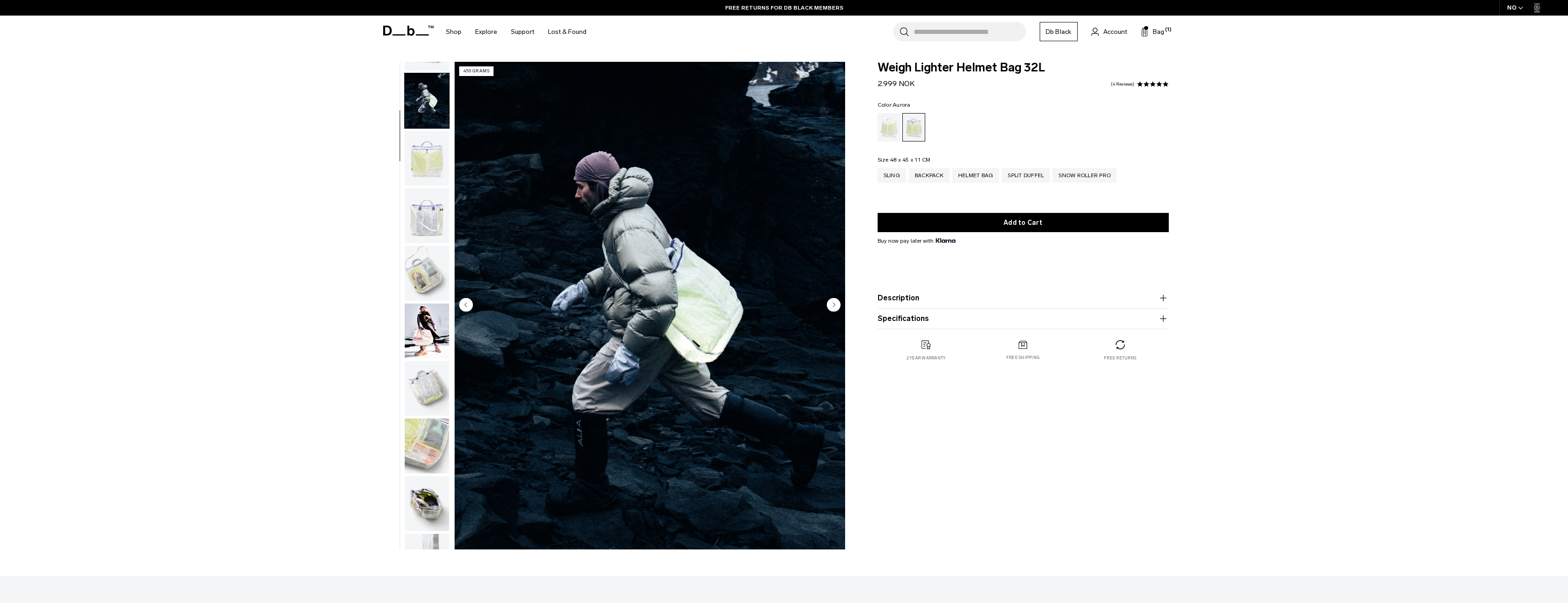
scroll to position [58, 0]
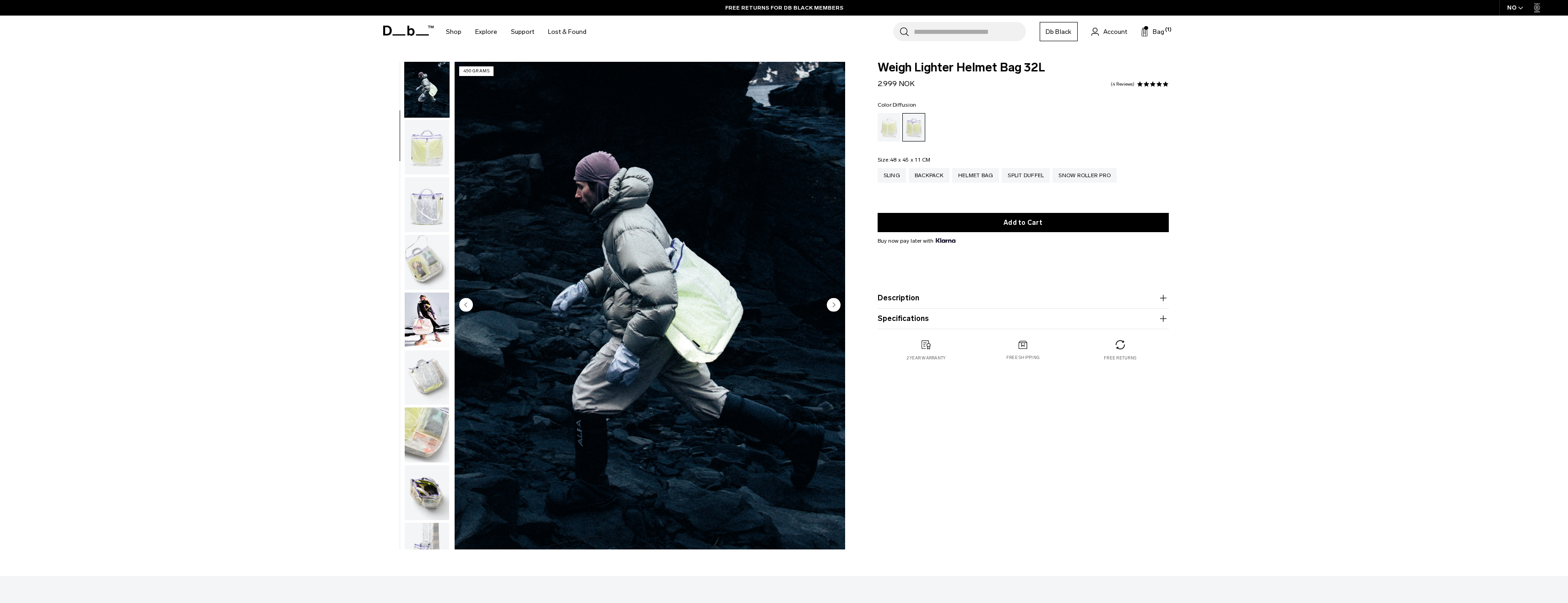
click at [888, 129] on div "Diffusion" at bounding box center [889, 128] width 23 height 29
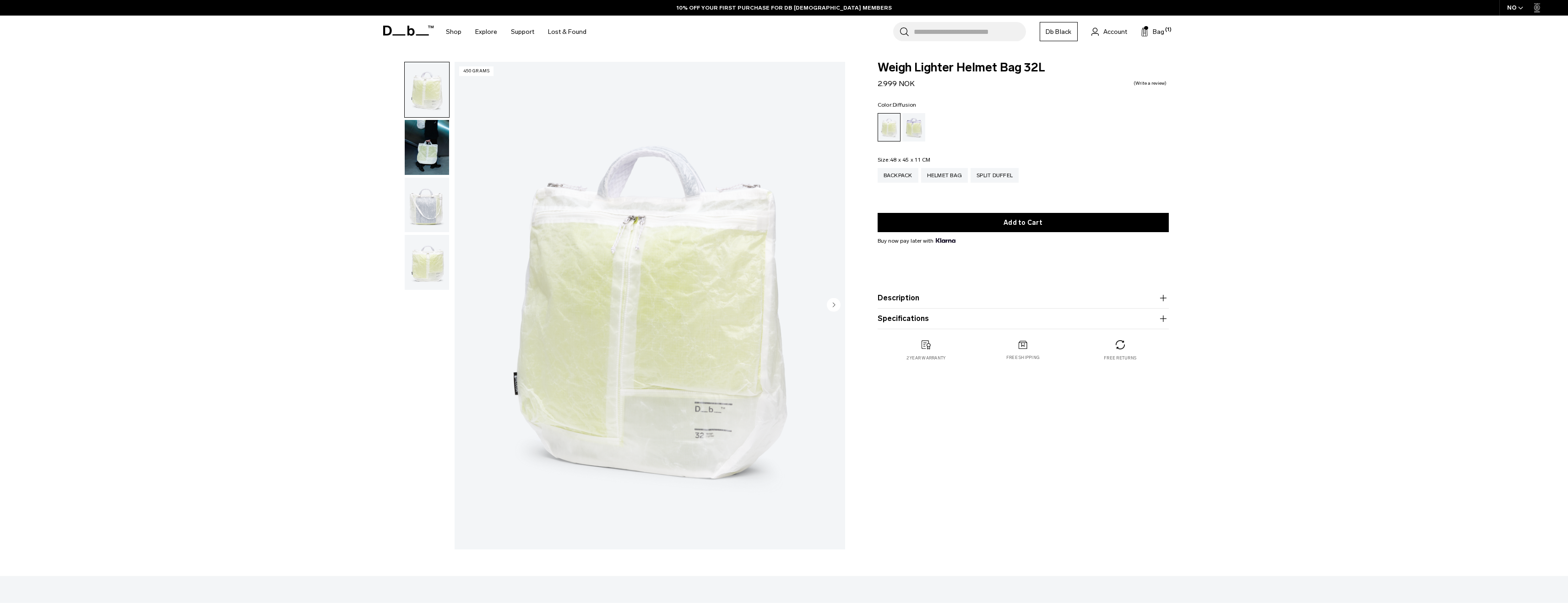
click at [834, 305] on icon "Next slide" at bounding box center [834, 305] width 2 height 4
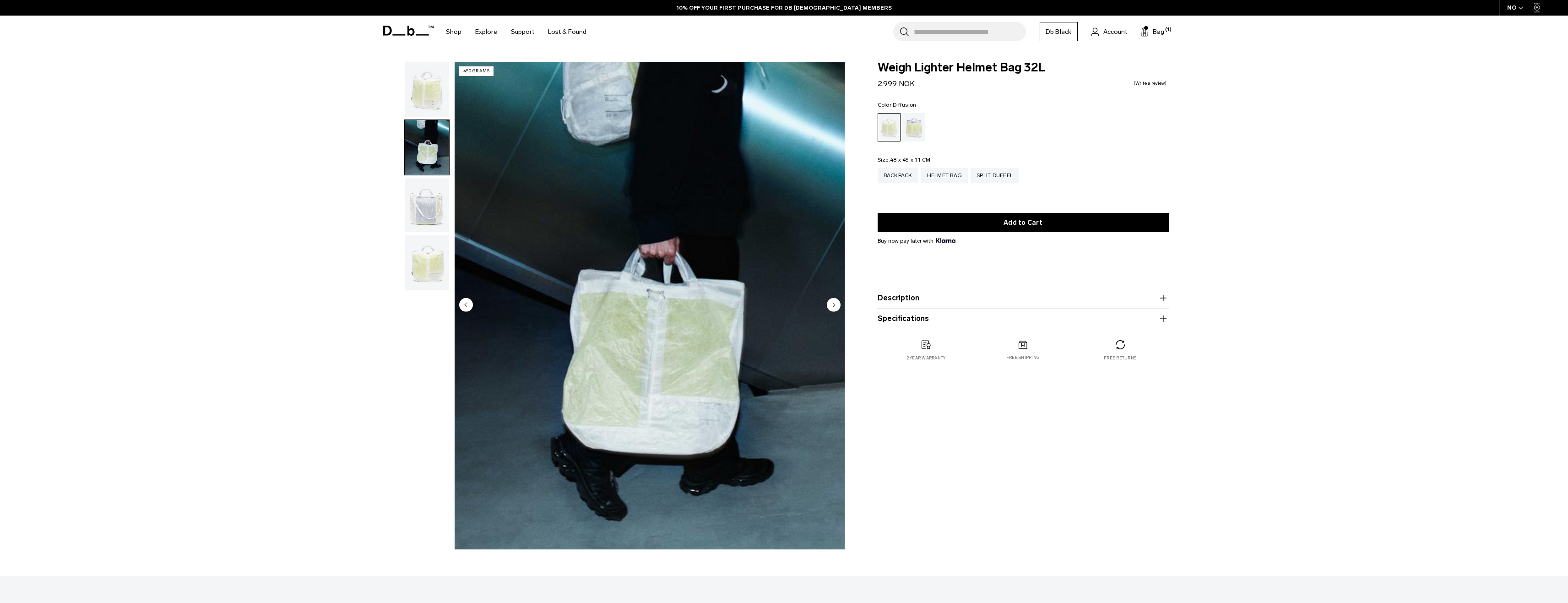
click at [834, 305] on icon "Next slide" at bounding box center [834, 305] width 2 height 4
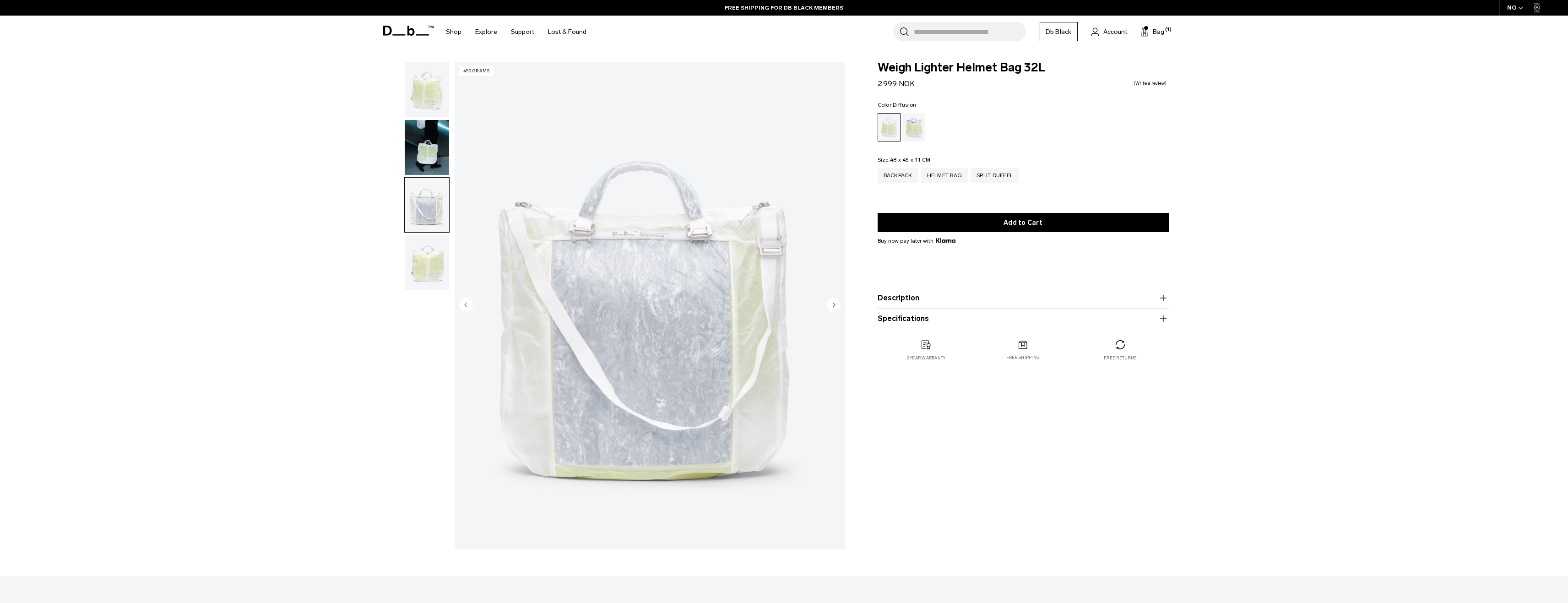
click at [834, 305] on icon "Next slide" at bounding box center [834, 305] width 2 height 4
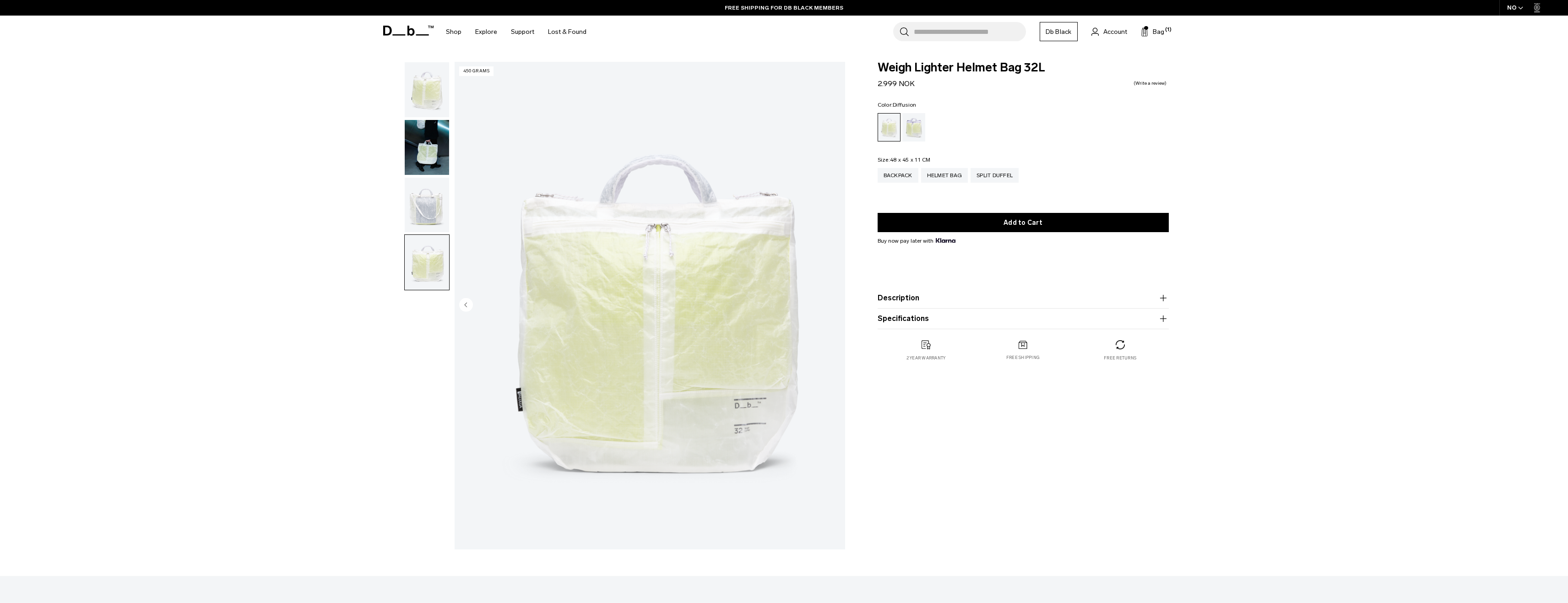
click at [834, 305] on img "4 / 4" at bounding box center [650, 305] width 390 height 488
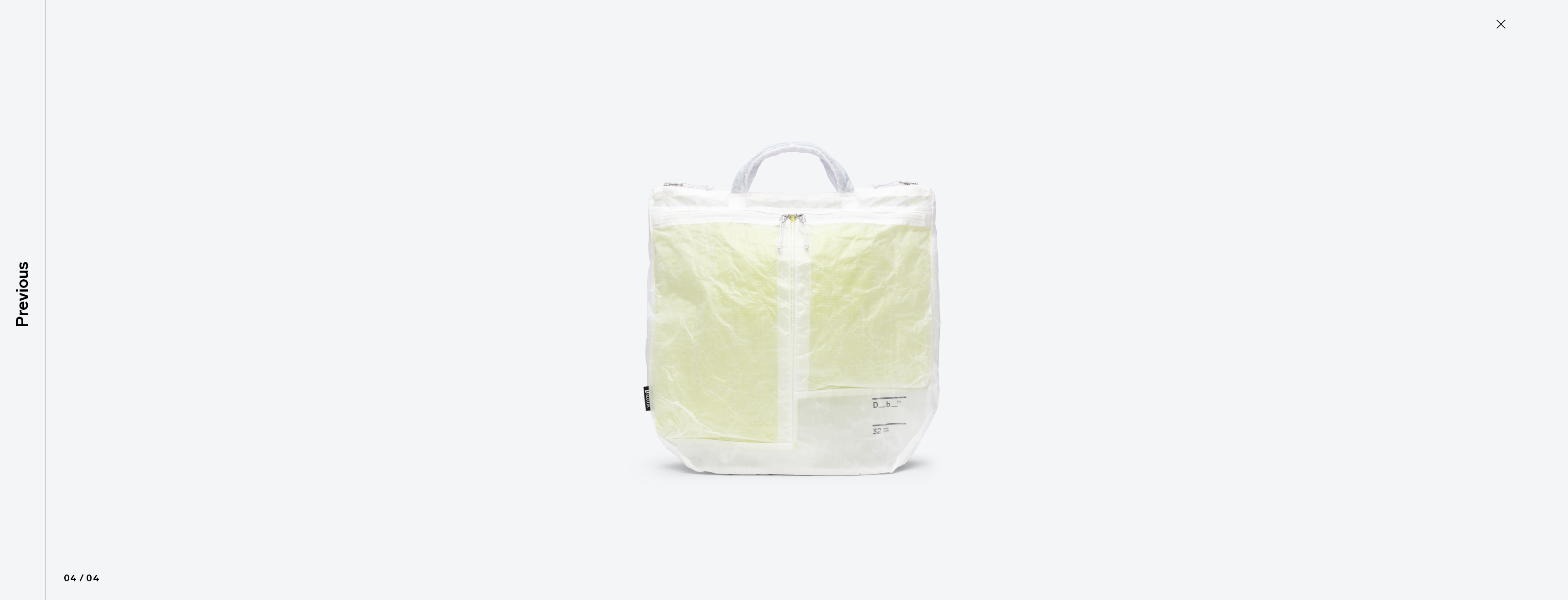
click at [1499, 22] on icon at bounding box center [1501, 24] width 9 height 9
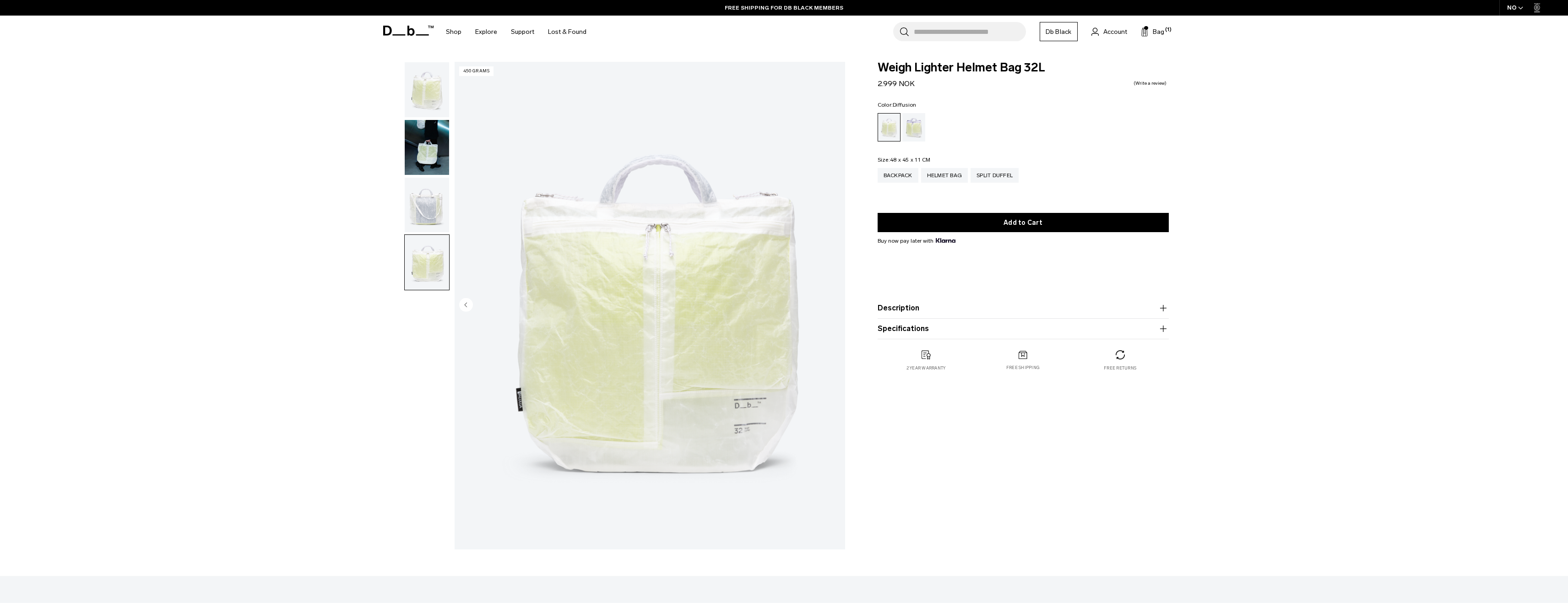
click at [1363, 283] on div "**********" at bounding box center [784, 308] width 1568 height 493
click at [910, 118] on div "Aurora" at bounding box center [914, 128] width 23 height 29
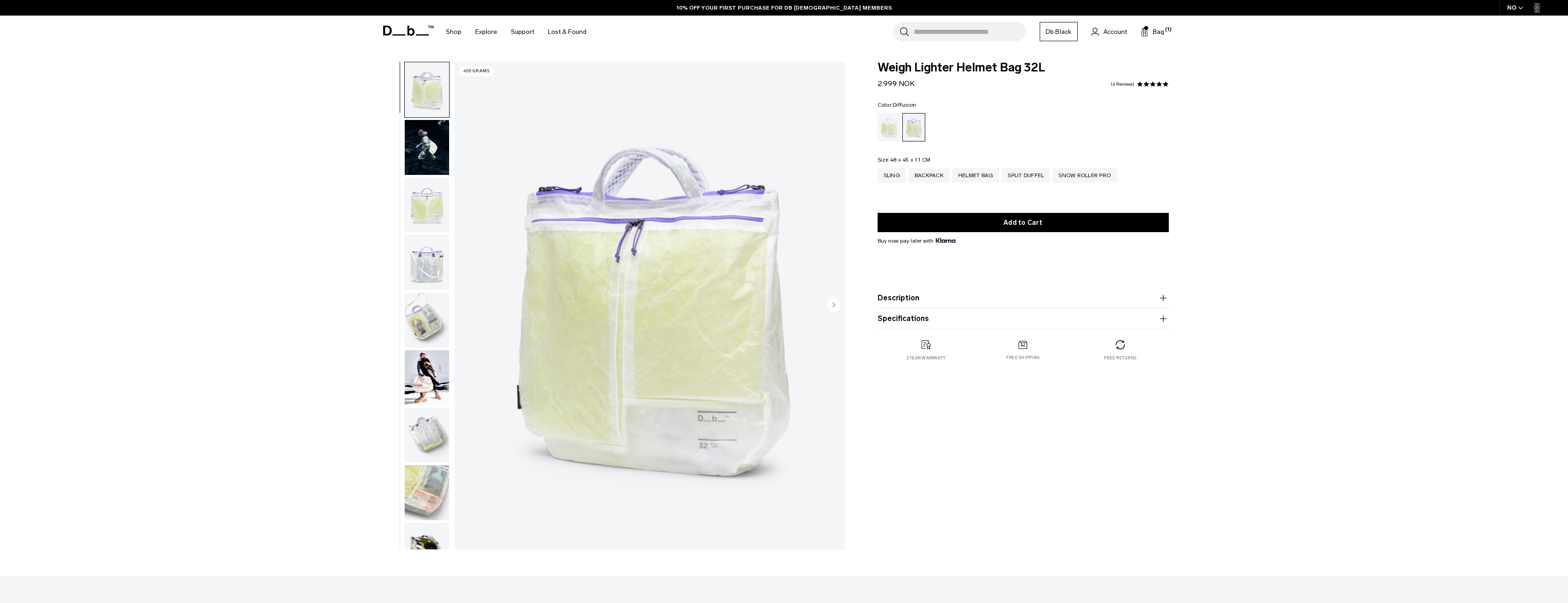
click at [889, 123] on div "Diffusion" at bounding box center [889, 128] width 23 height 29
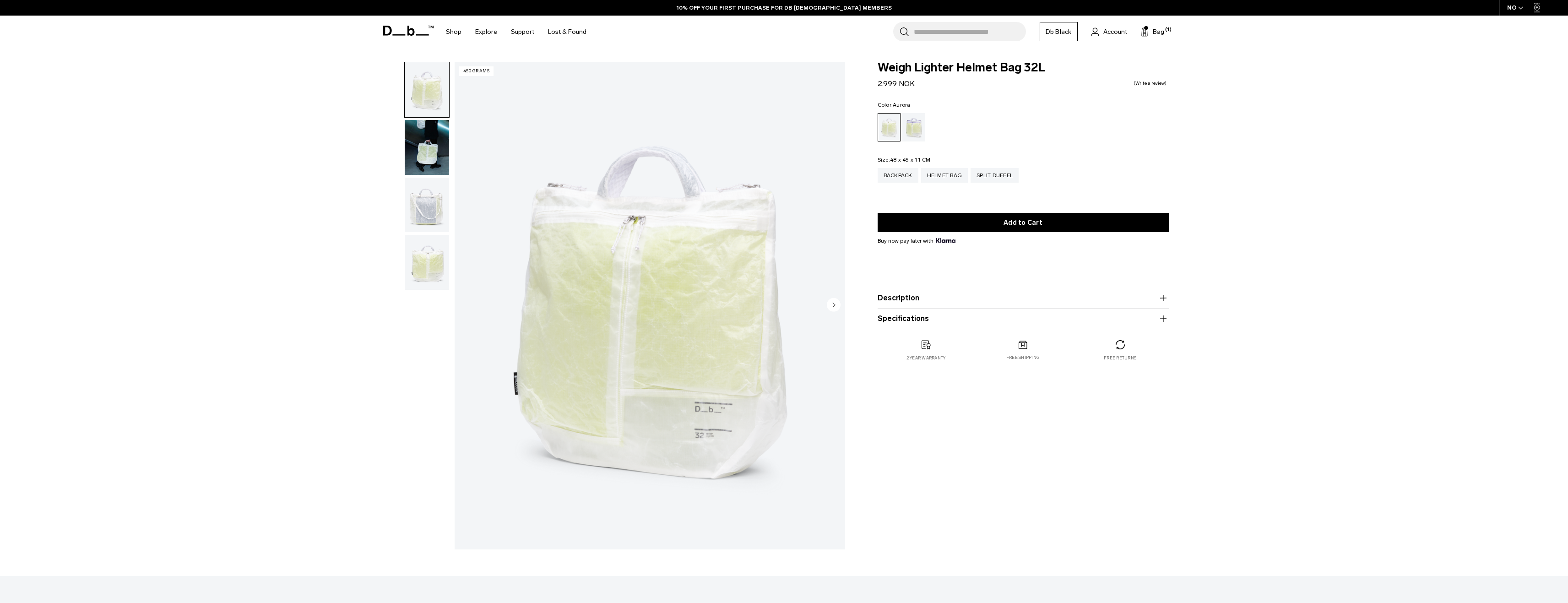
click at [903, 124] on div "Aurora" at bounding box center [914, 128] width 23 height 29
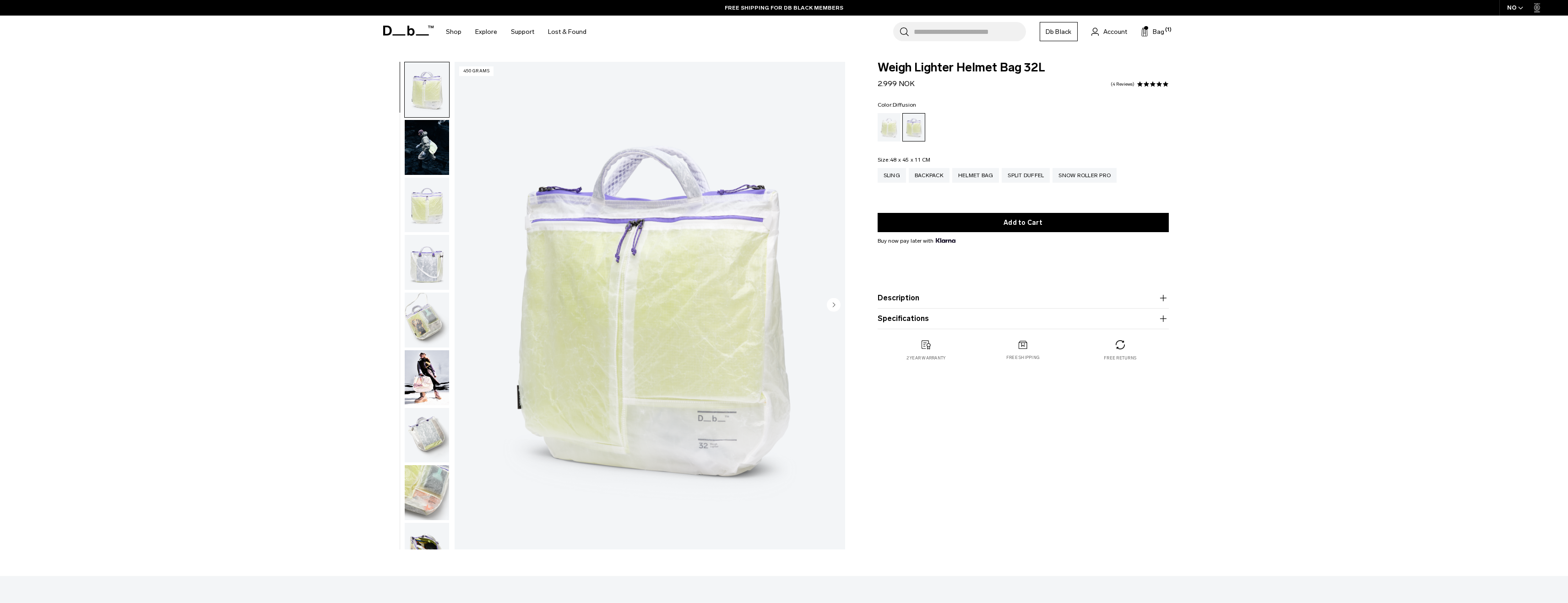
click at [887, 135] on div "Diffusion" at bounding box center [889, 128] width 23 height 29
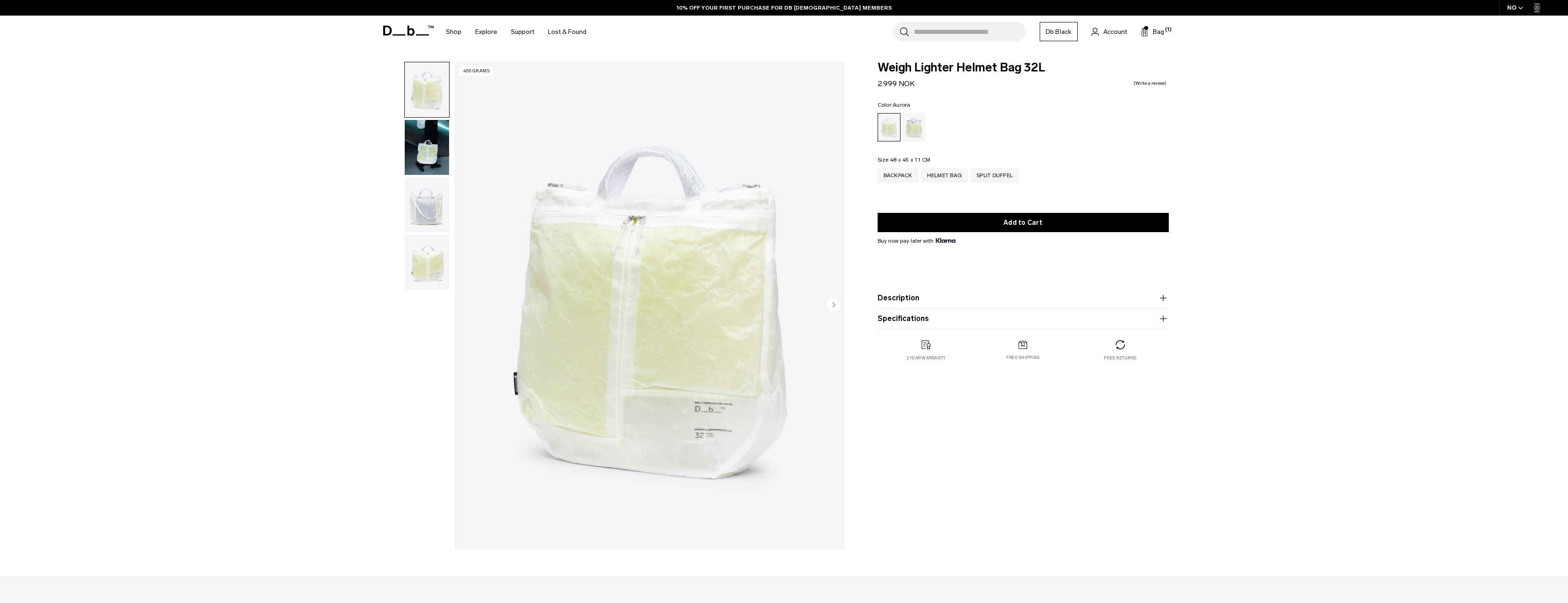
click at [910, 132] on div "Aurora" at bounding box center [914, 128] width 23 height 29
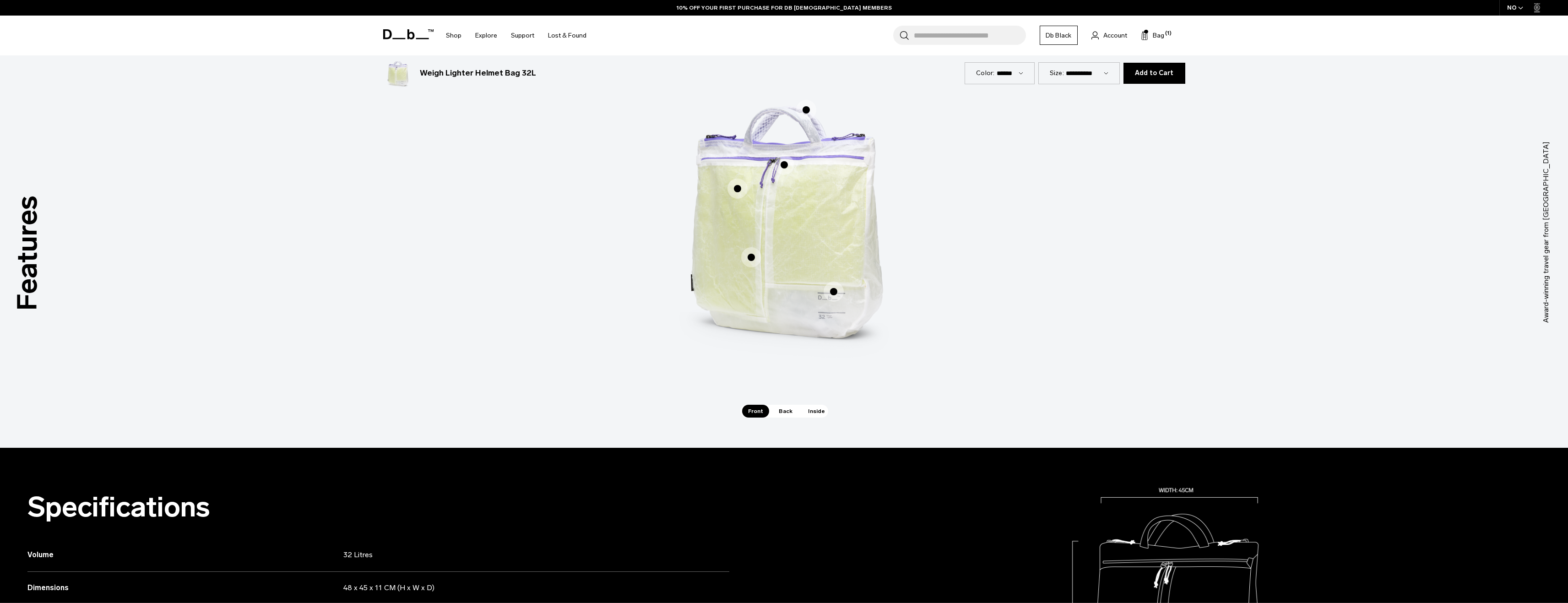
scroll to position [458, 0]
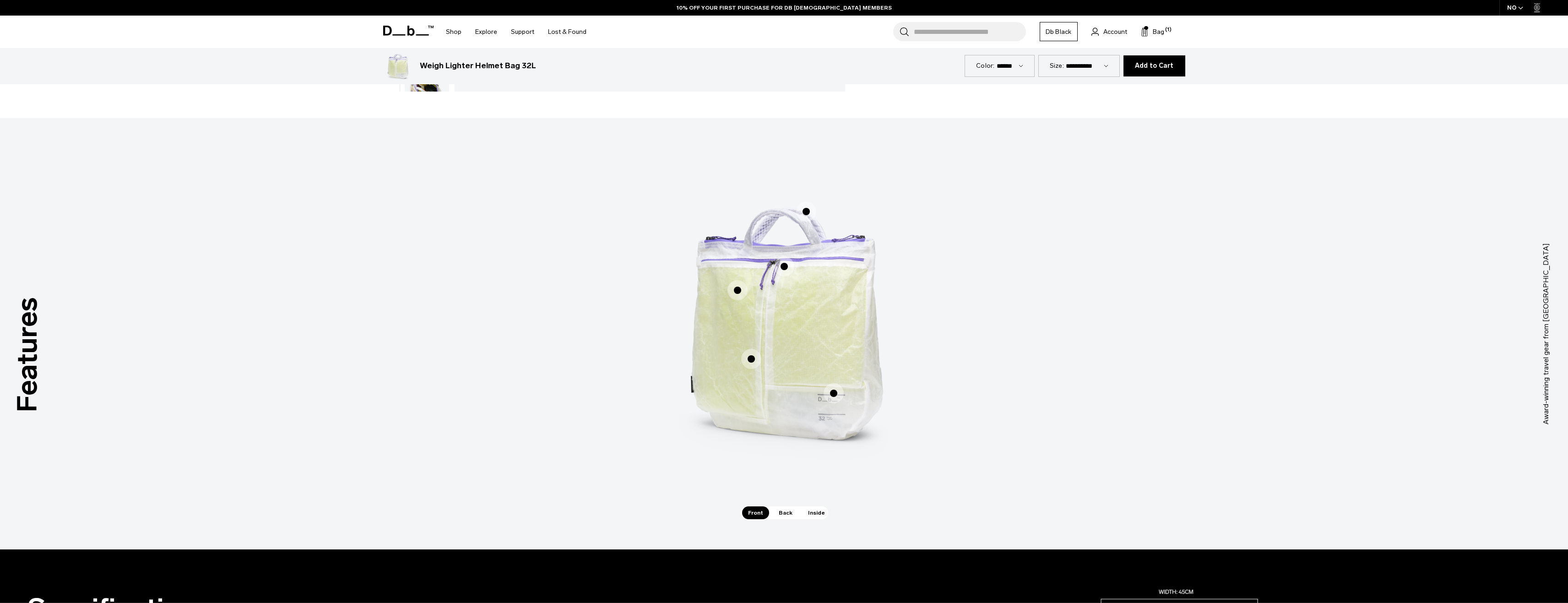
click at [784, 266] on span "1 / 3" at bounding box center [784, 266] width 20 height 20
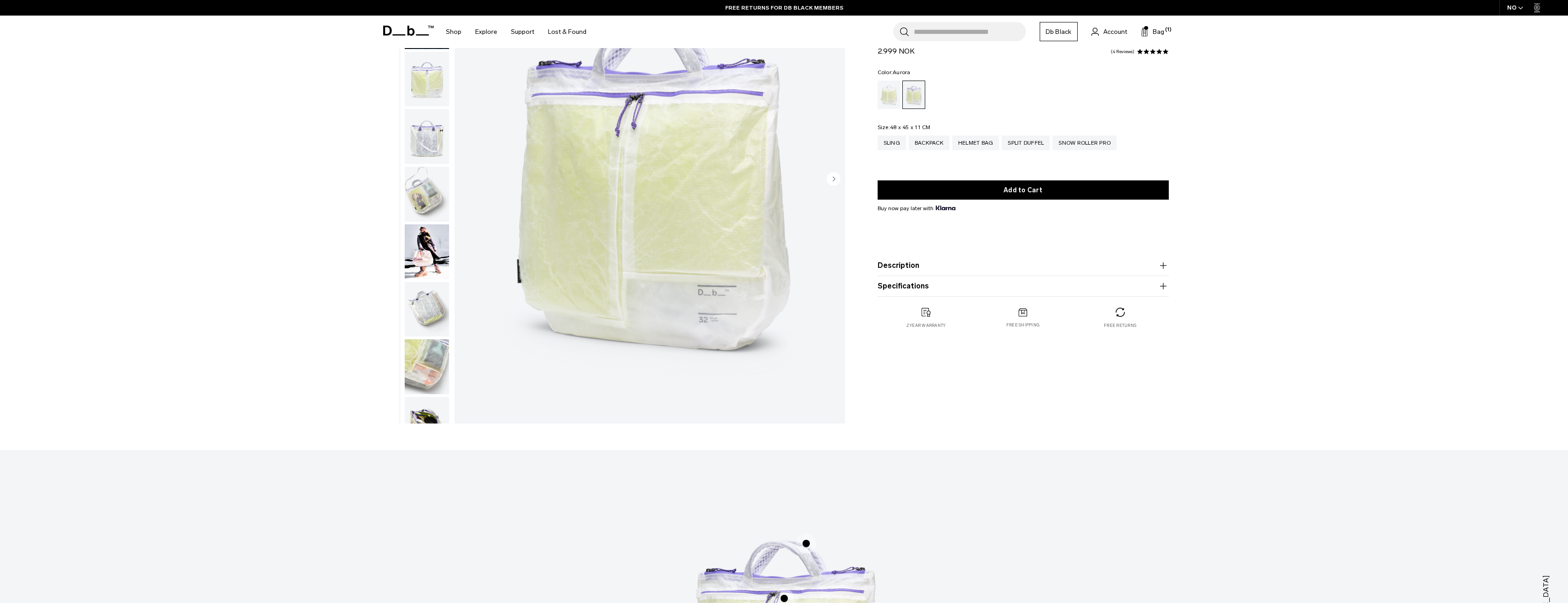
scroll to position [46, 0]
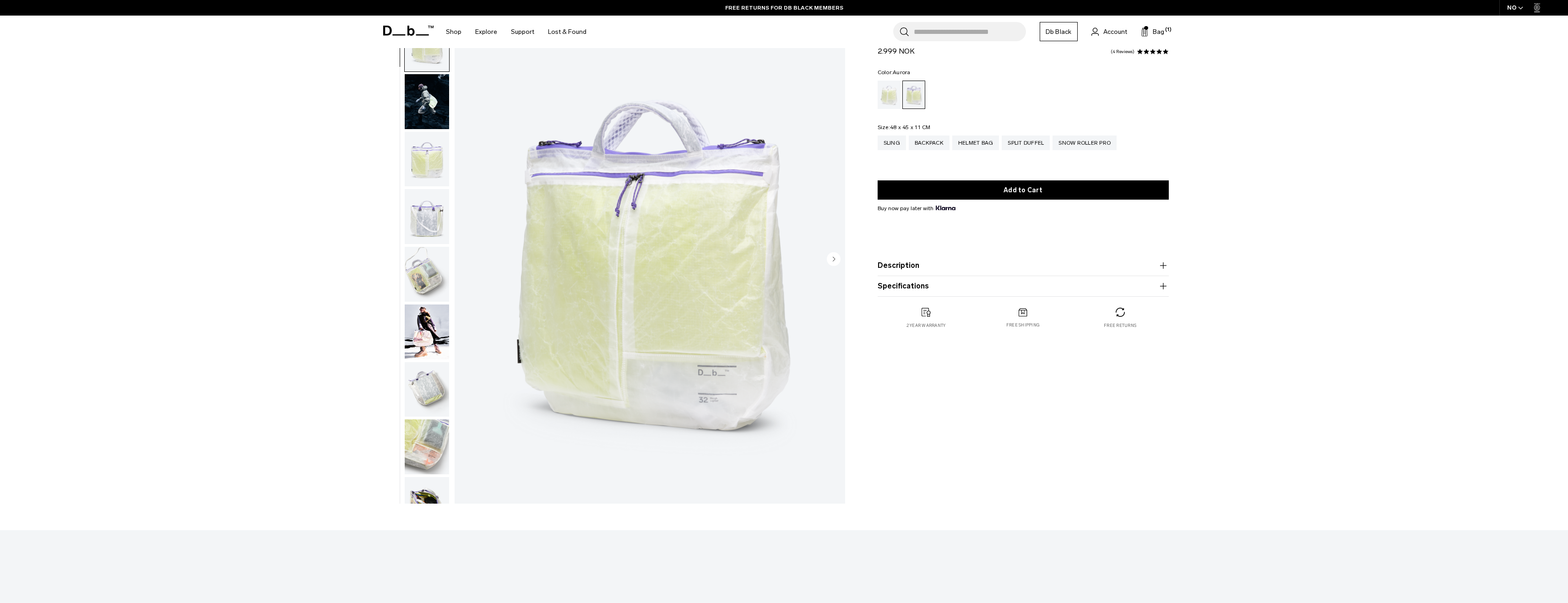
click at [435, 336] on img "button" at bounding box center [427, 332] width 44 height 55
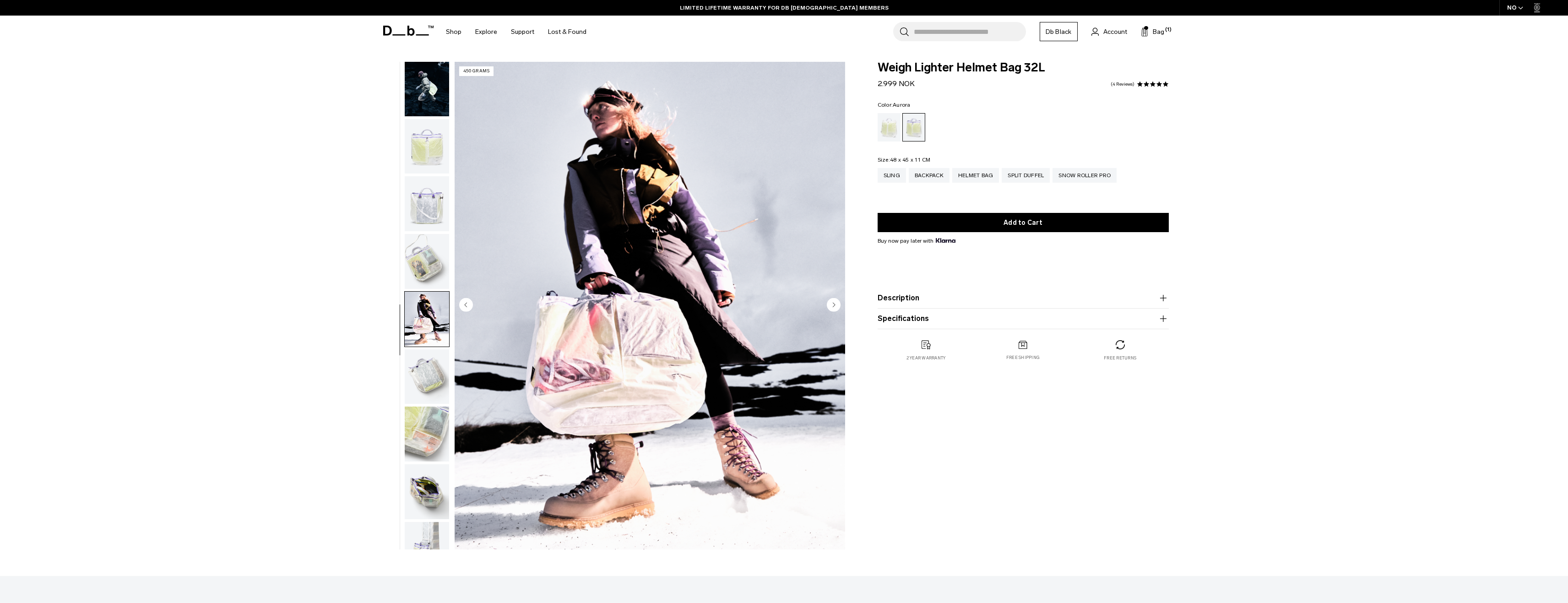
scroll to position [0, 0]
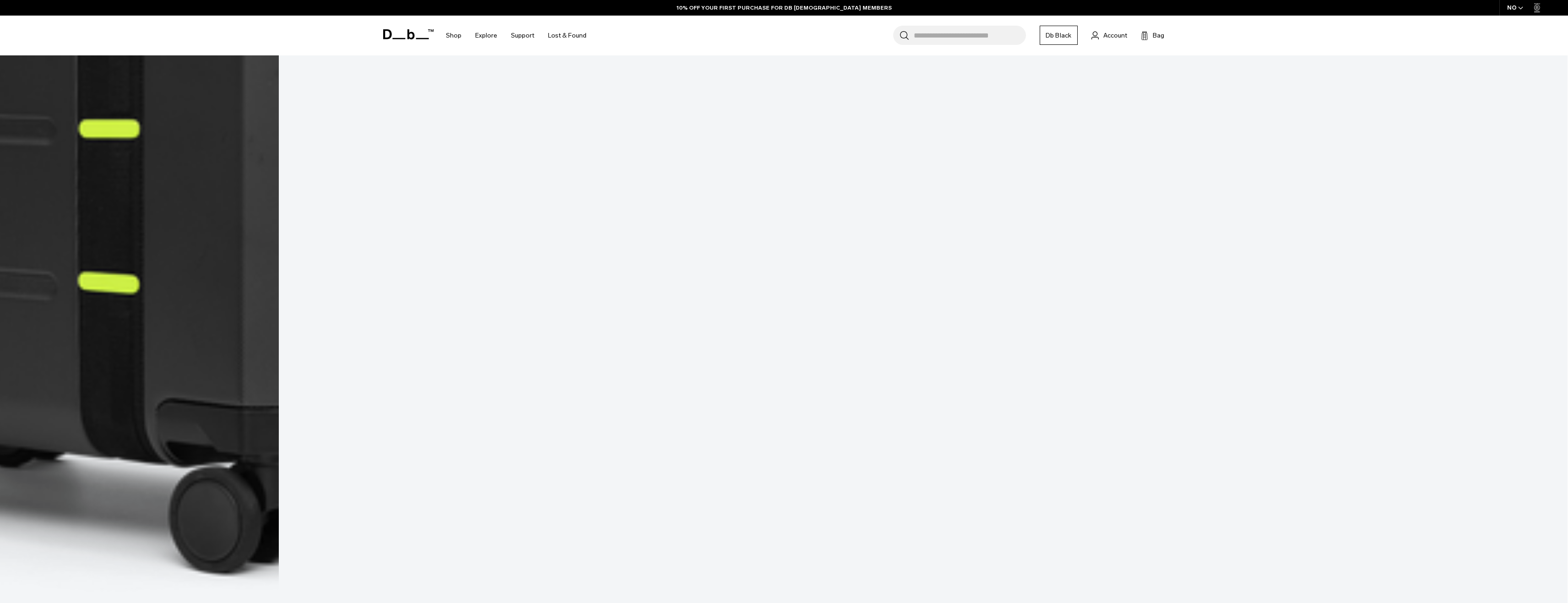
scroll to position [1328, 0]
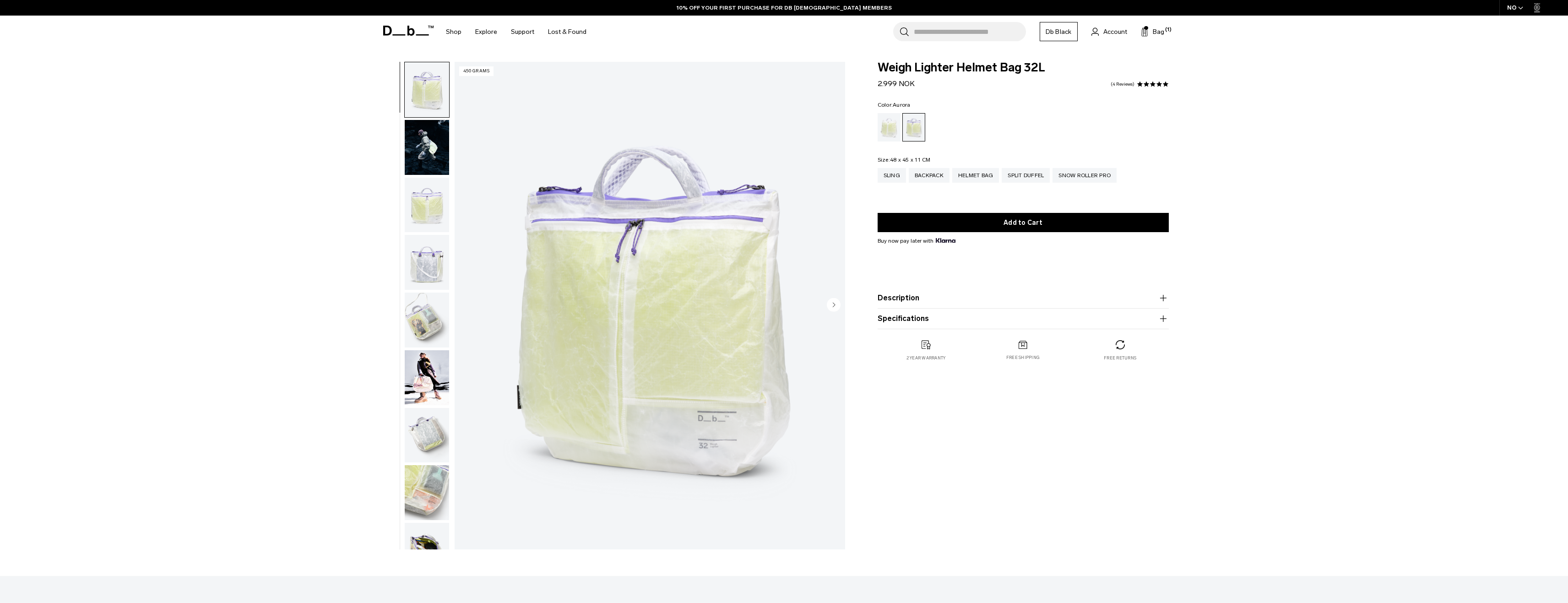
click at [833, 305] on circle "Next slide" at bounding box center [834, 304] width 13 height 13
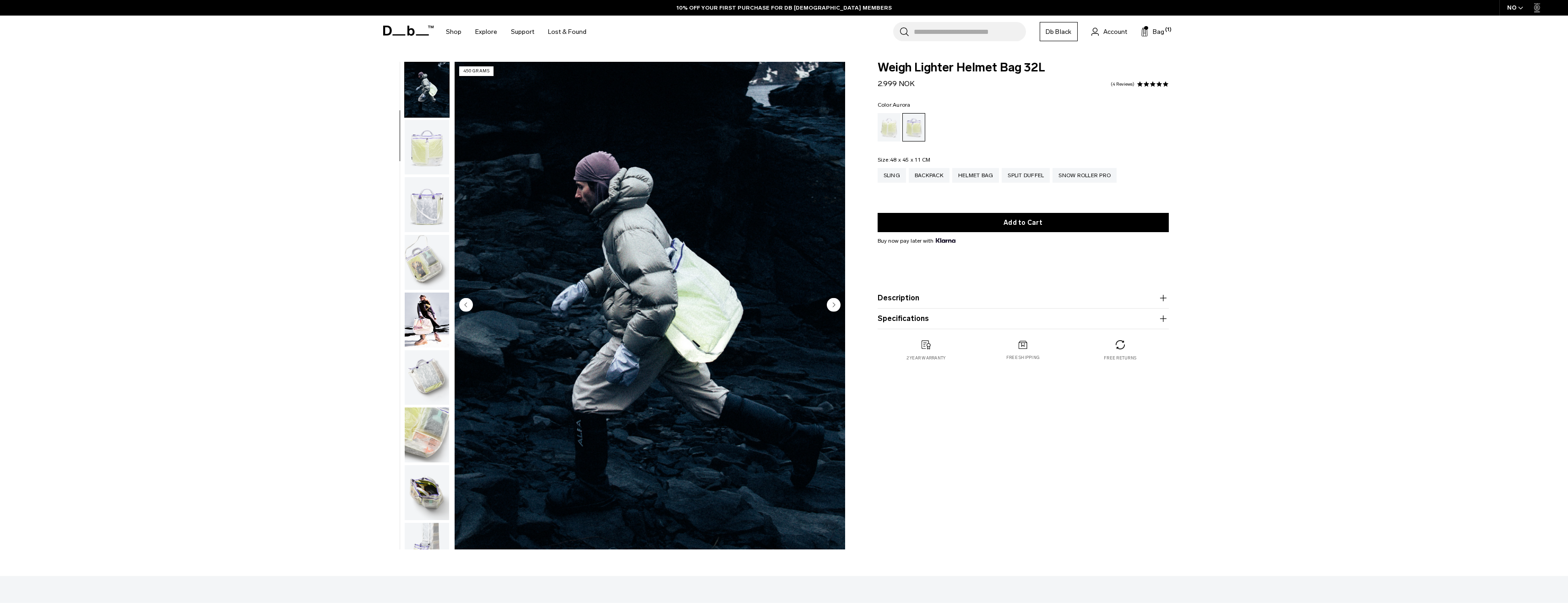
click at [833, 305] on circle "Next slide" at bounding box center [834, 304] width 13 height 13
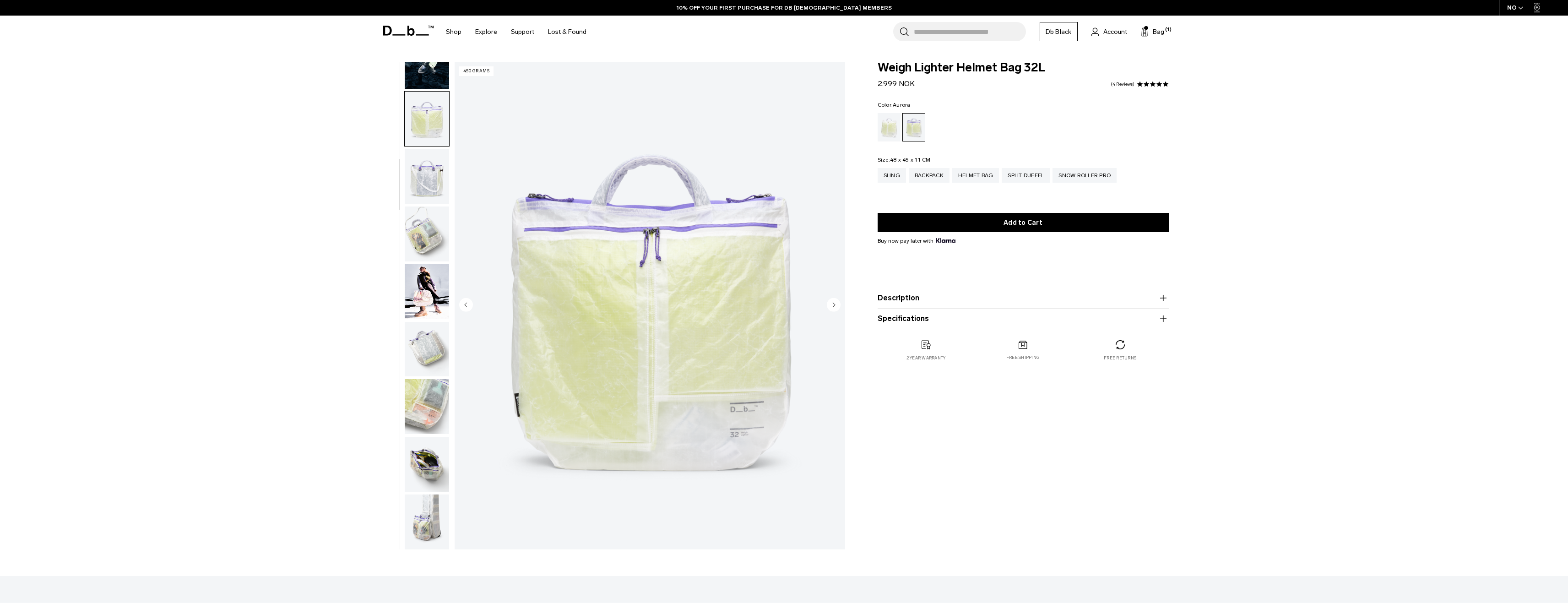
scroll to position [86, 0]
click at [834, 309] on circle "Next slide" at bounding box center [834, 304] width 13 height 13
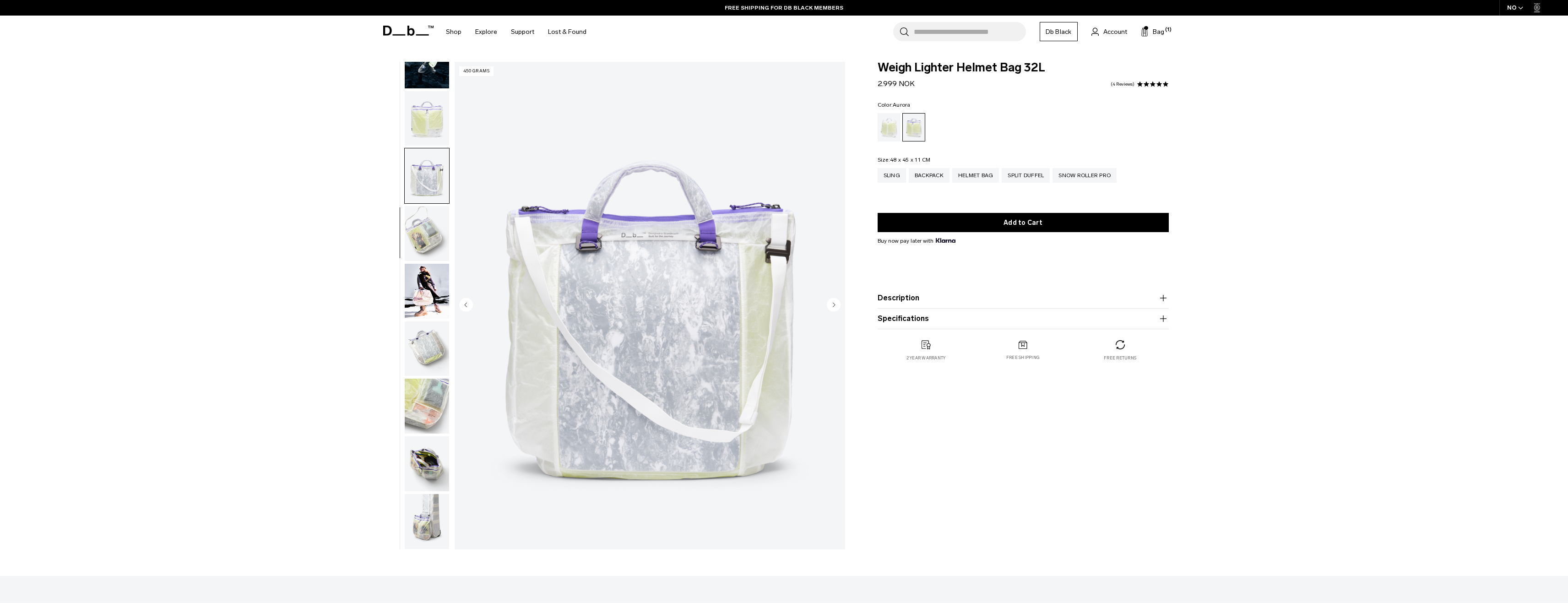
click at [834, 309] on circle "Next slide" at bounding box center [834, 304] width 13 height 13
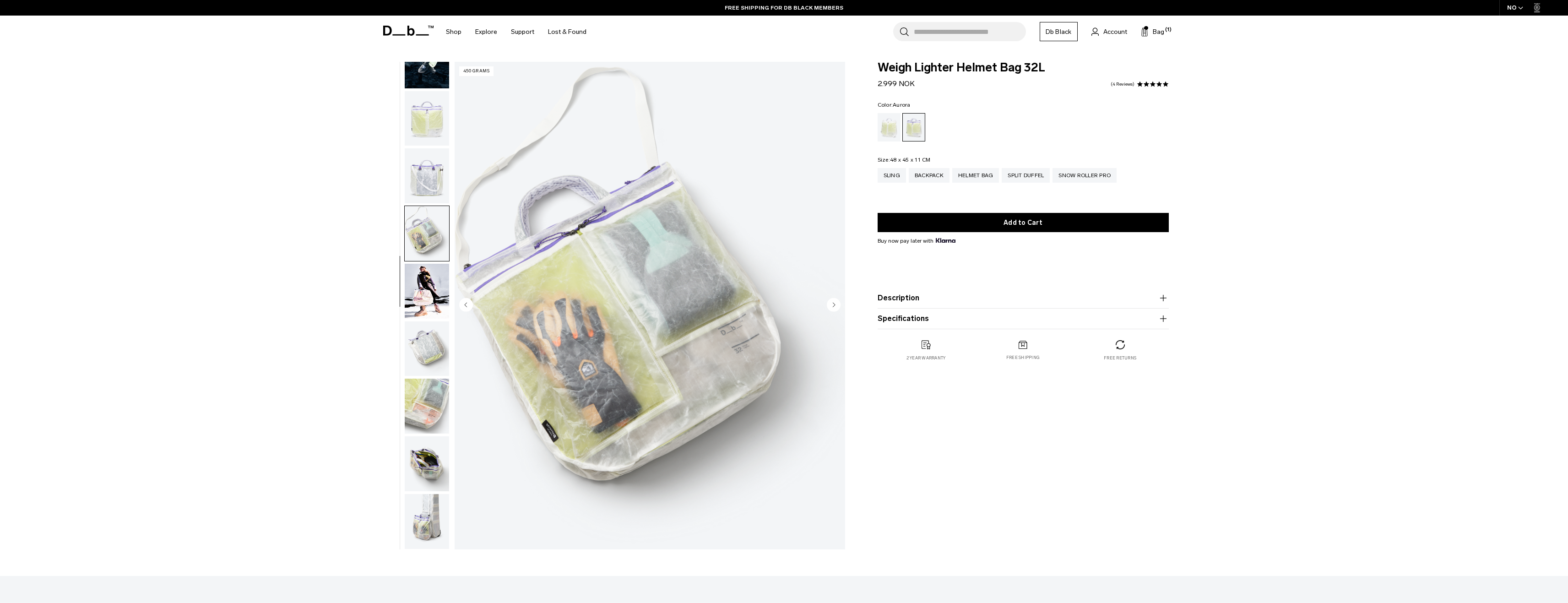
click at [398, 40] on span at bounding box center [408, 31] width 51 height 35
click at [393, 26] on icon at bounding box center [408, 30] width 51 height 10
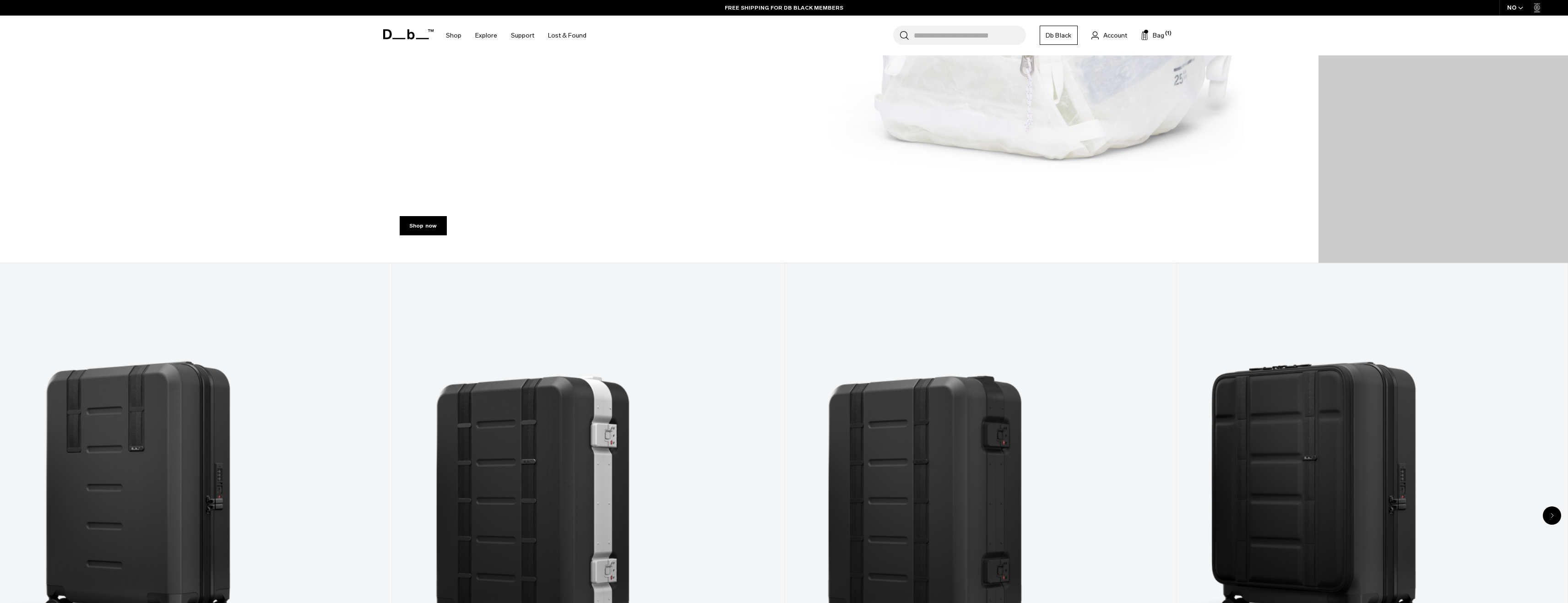
scroll to position [596, 0]
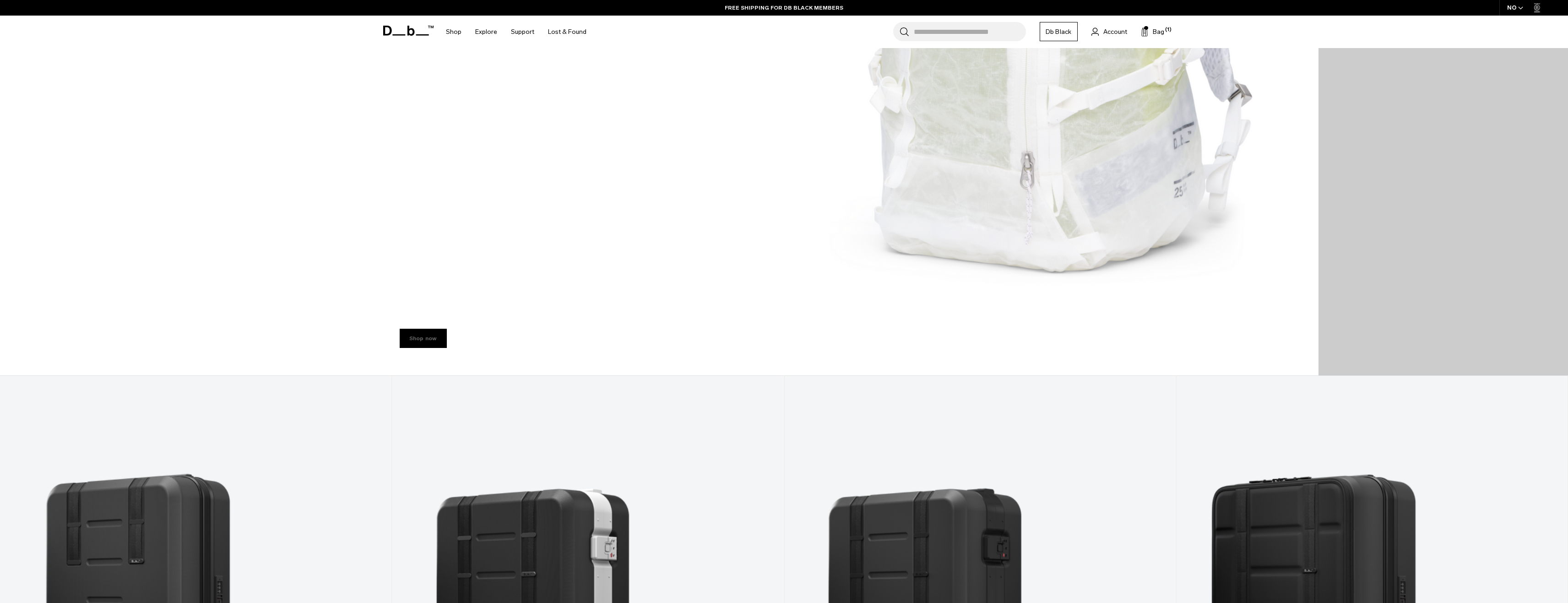
click at [422, 338] on link "Shop now" at bounding box center [423, 339] width 47 height 19
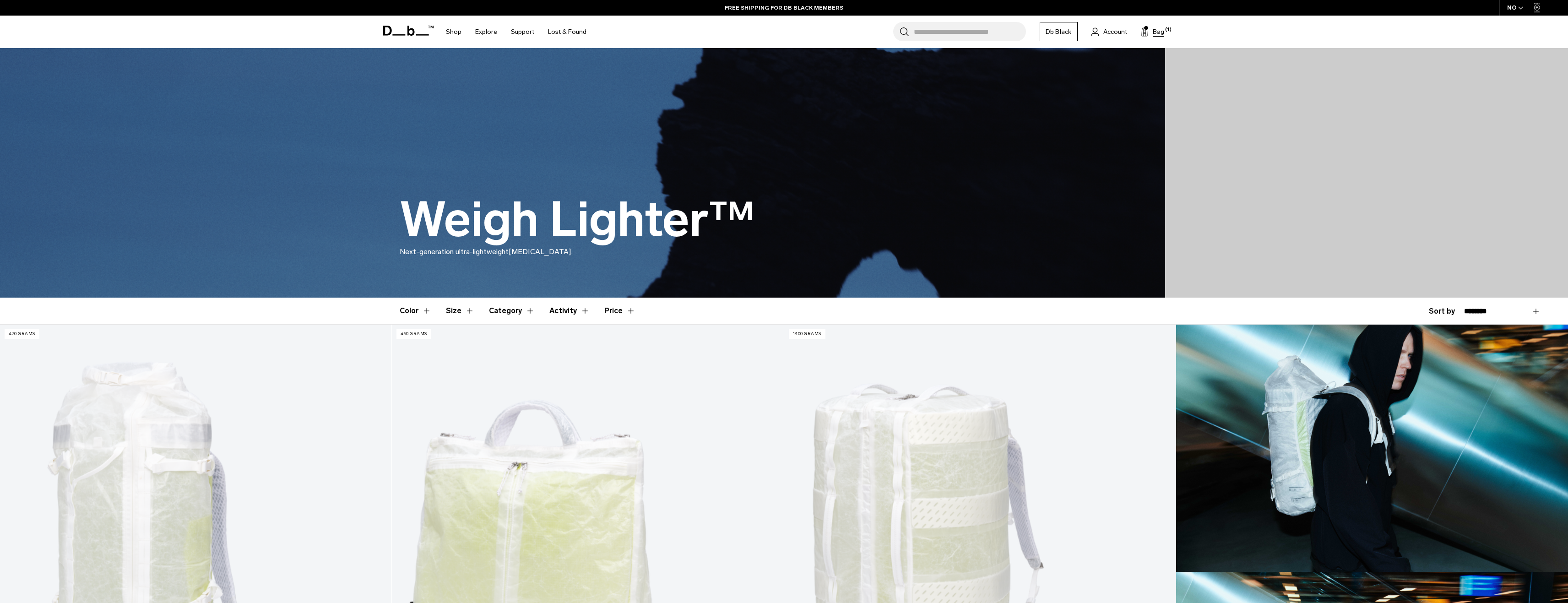
click at [1161, 31] on span "Bag" at bounding box center [1159, 32] width 11 height 10
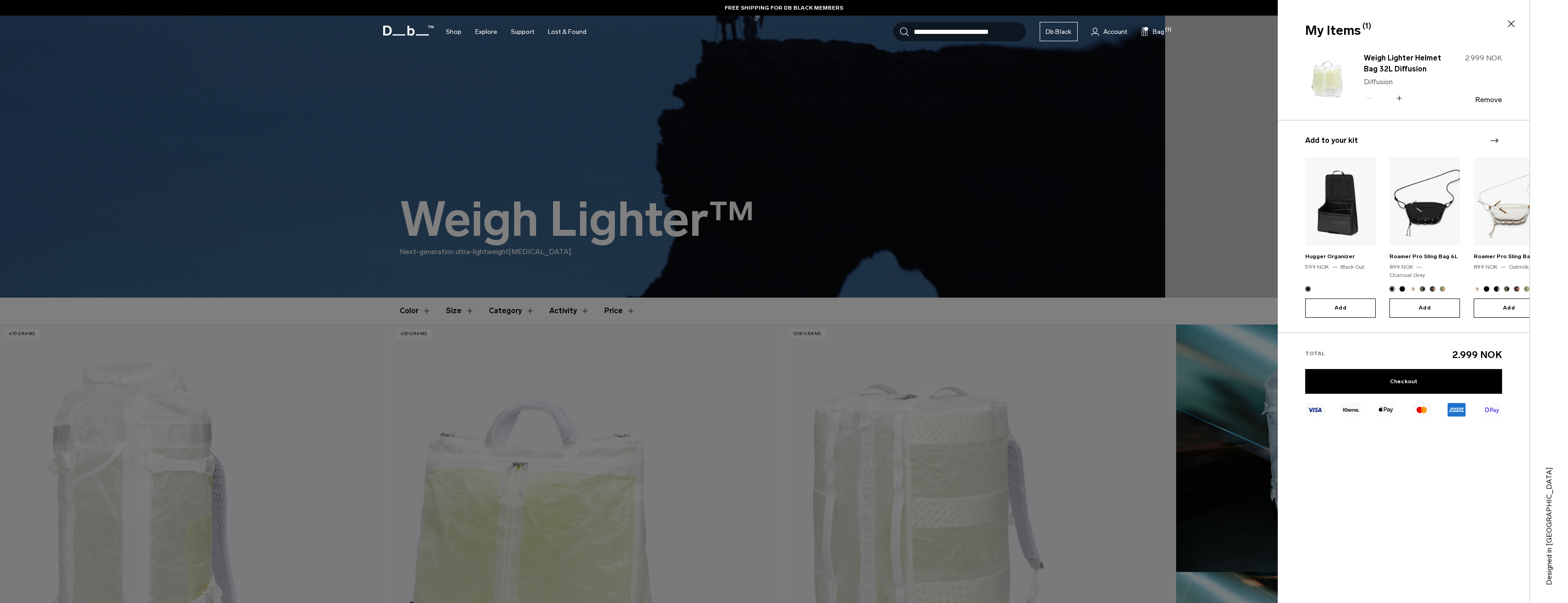
click at [1512, 21] on icon at bounding box center [1512, 24] width 11 height 11
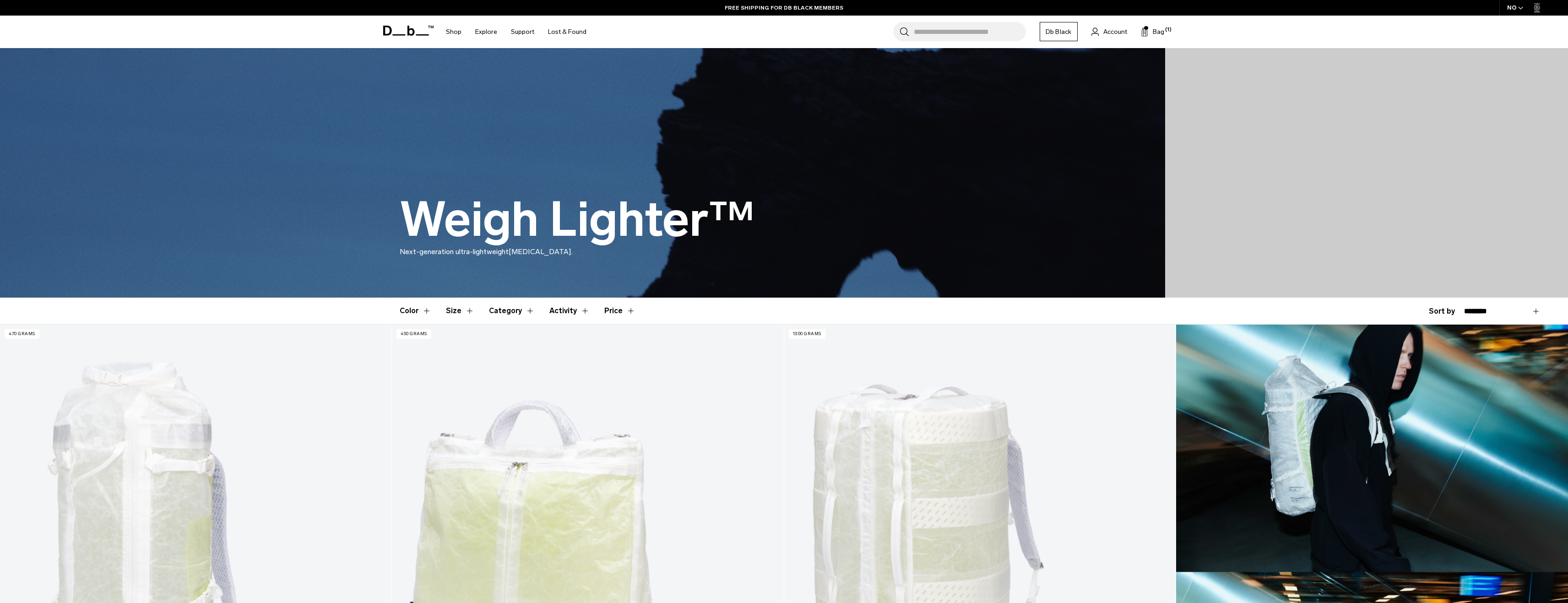
click at [390, 32] on icon at bounding box center [387, 30] width 9 height 10
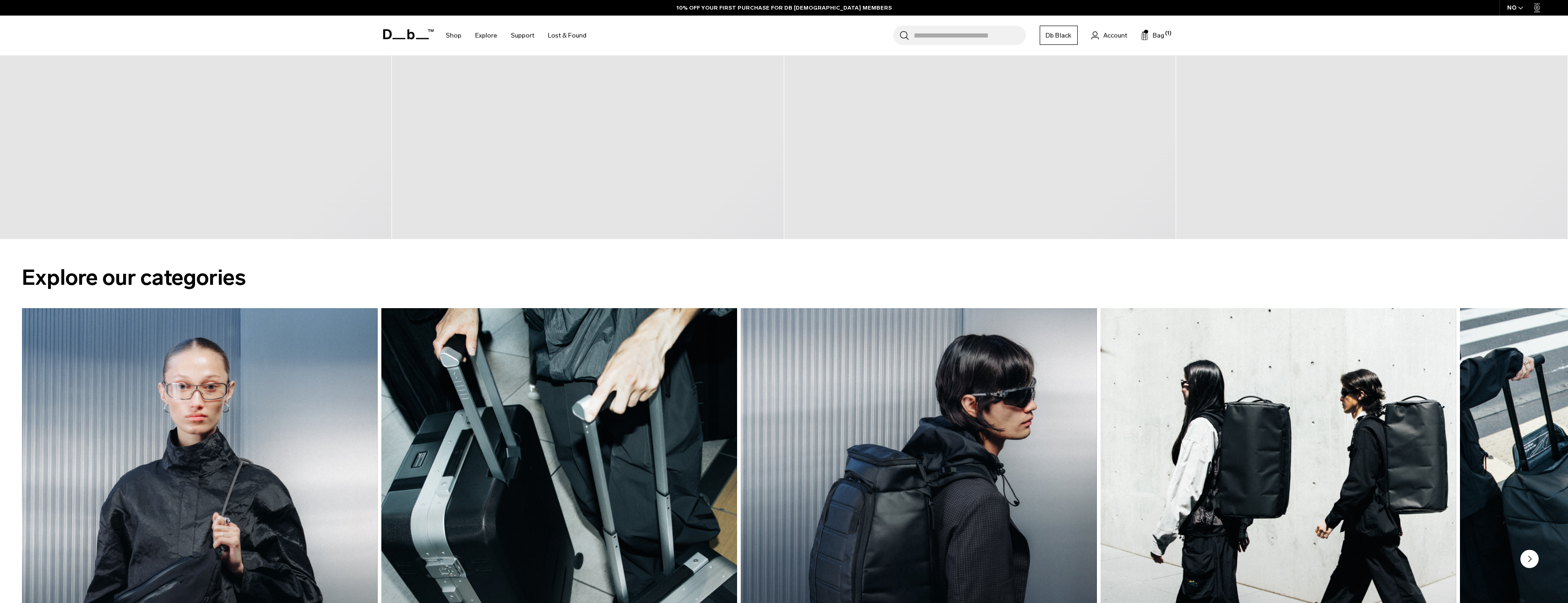
scroll to position [1511, 0]
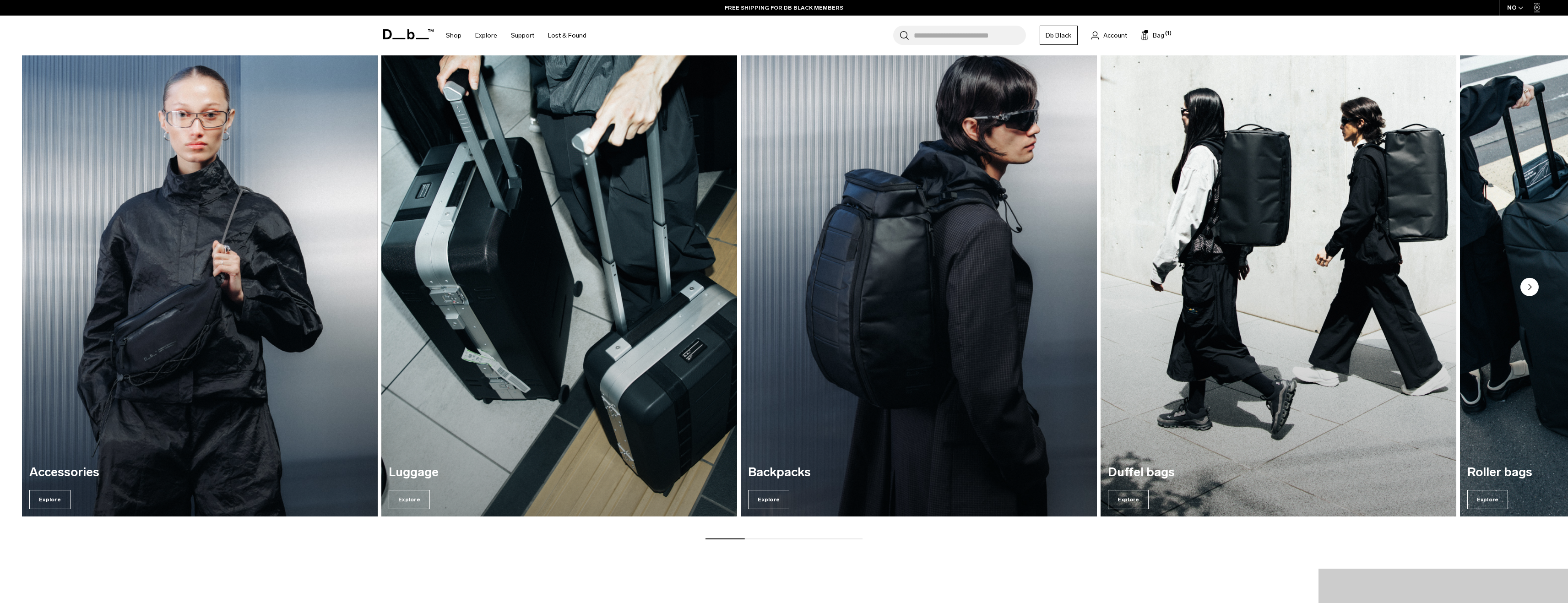
click at [870, 269] on img "3 / 7" at bounding box center [919, 276] width 366 height 495
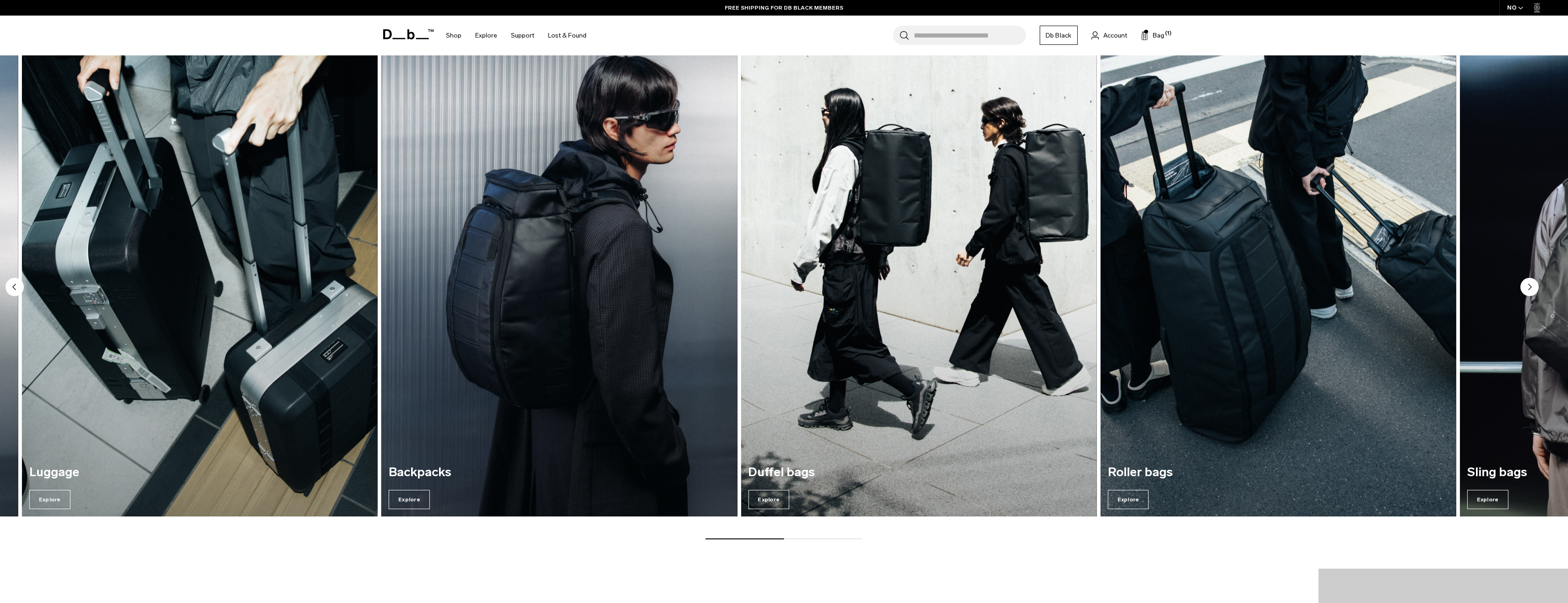
click at [670, 310] on img "3 / 7" at bounding box center [560, 276] width 366 height 495
click at [503, 288] on img "3 / 7" at bounding box center [560, 276] width 366 height 495
click at [410, 501] on span "Explore" at bounding box center [409, 500] width 41 height 19
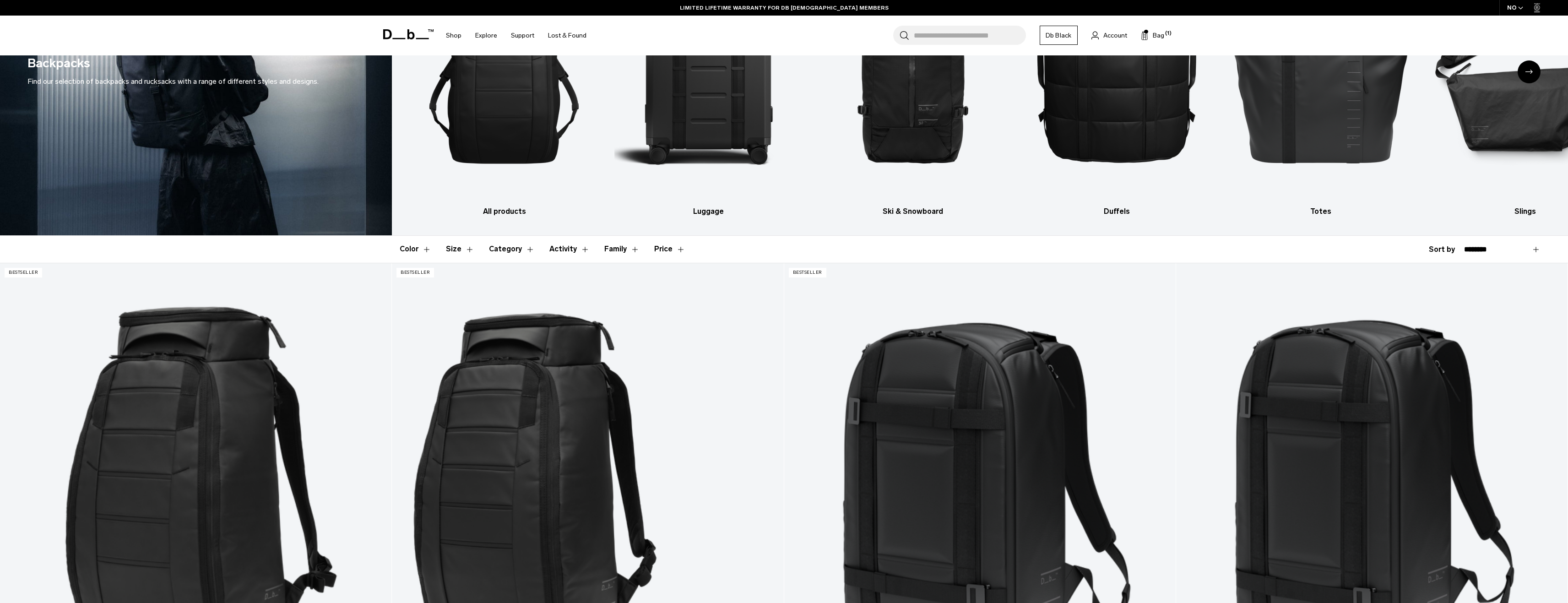
scroll to position [46, 0]
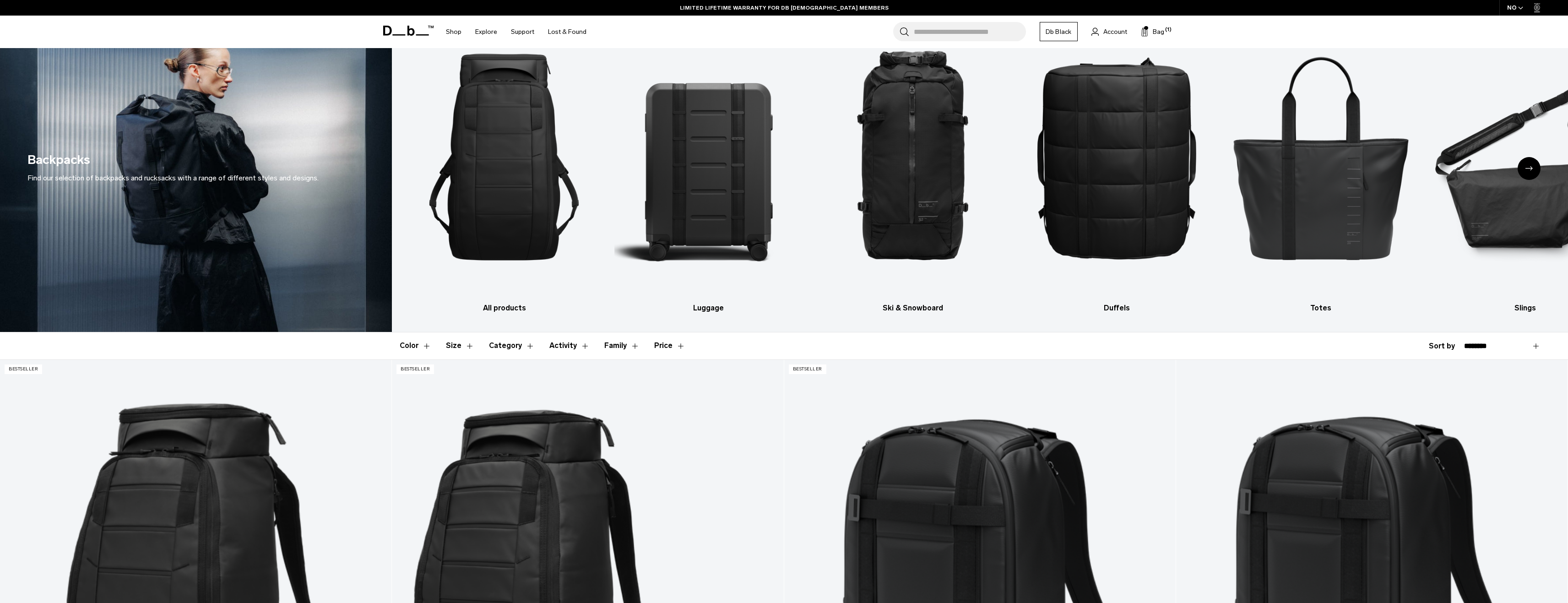
click at [421, 32] on icon at bounding box center [408, 30] width 51 height 10
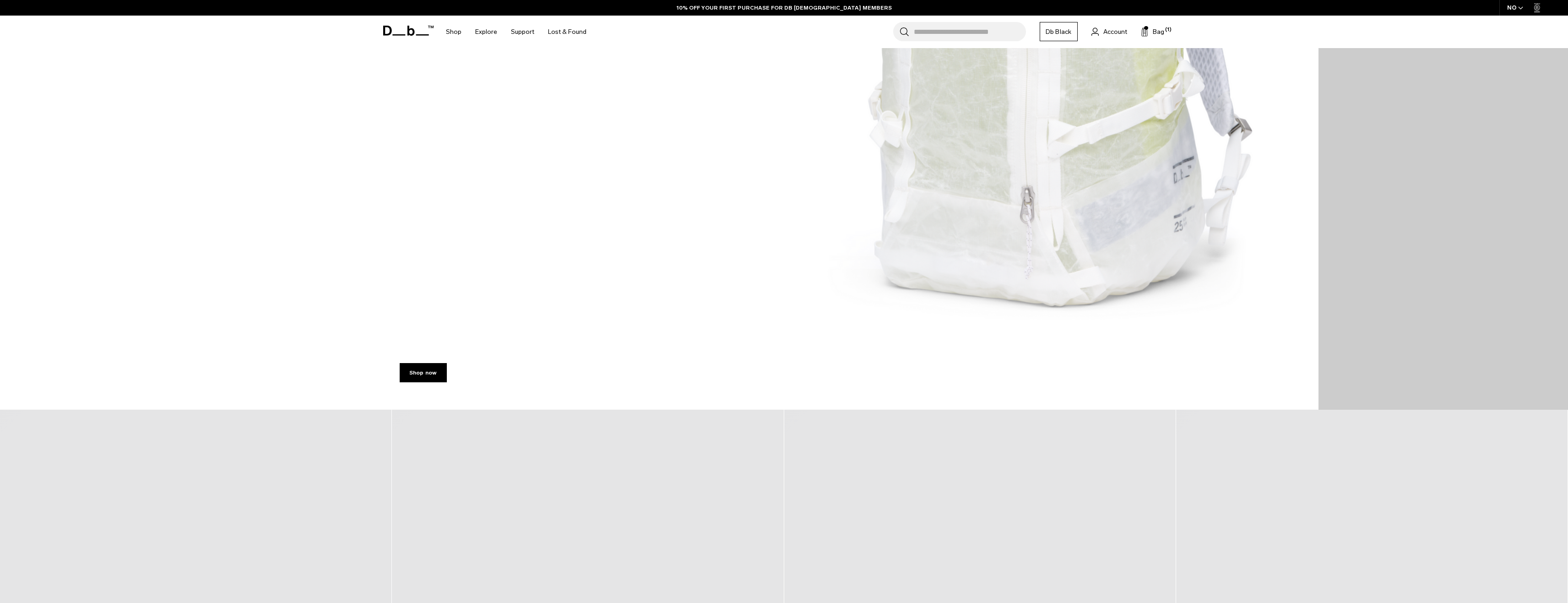
scroll to position [687, 0]
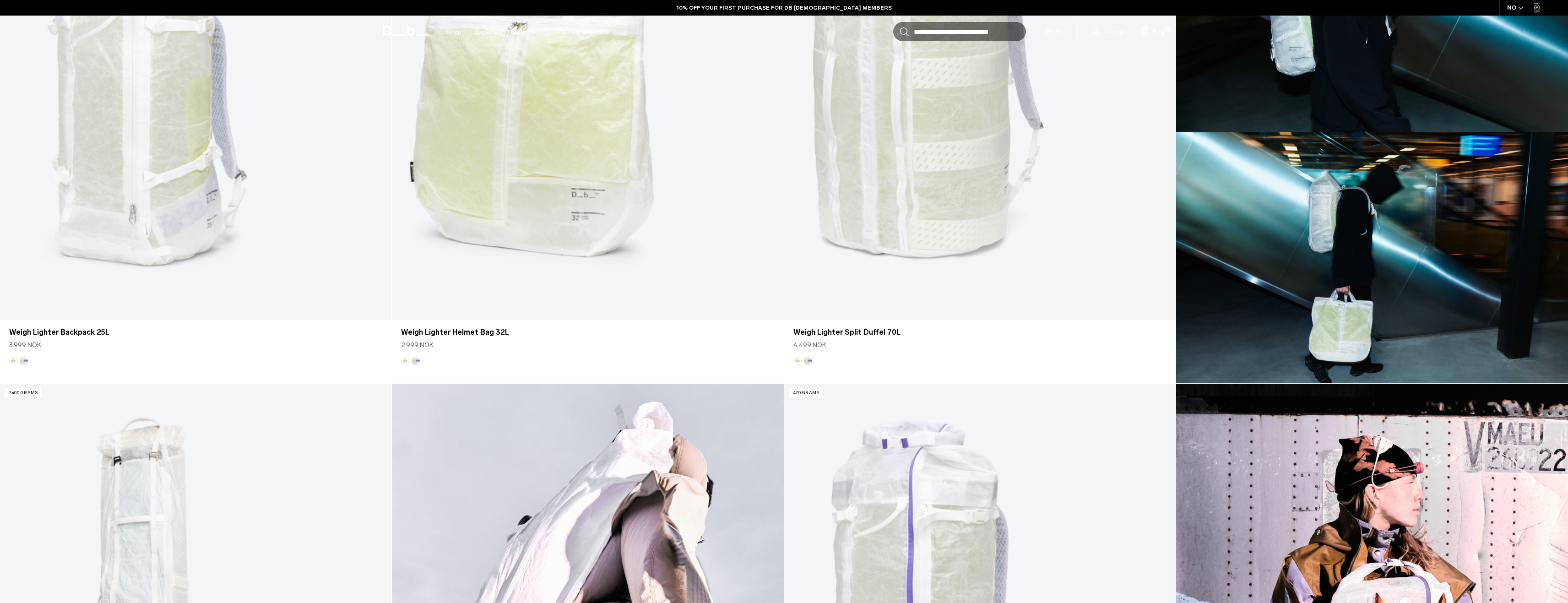
scroll to position [550, 0]
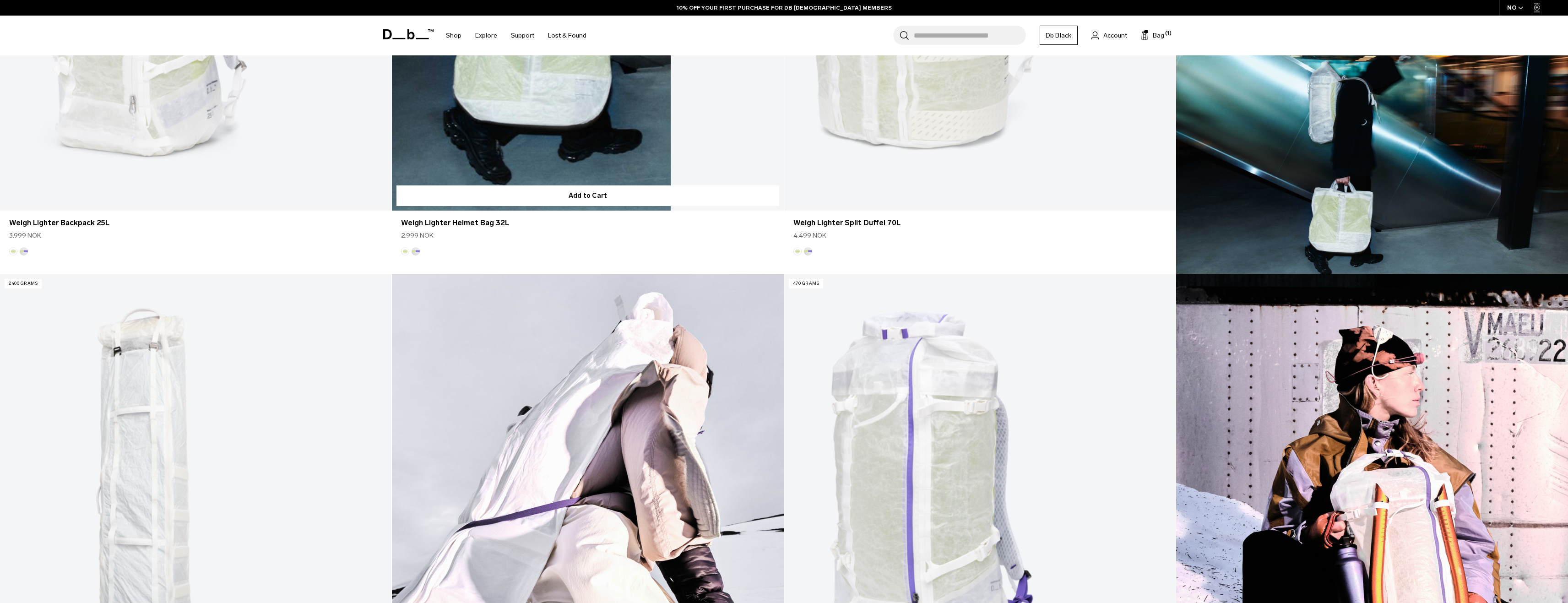
click at [419, 251] on button "Aurora" at bounding box center [416, 252] width 8 height 8
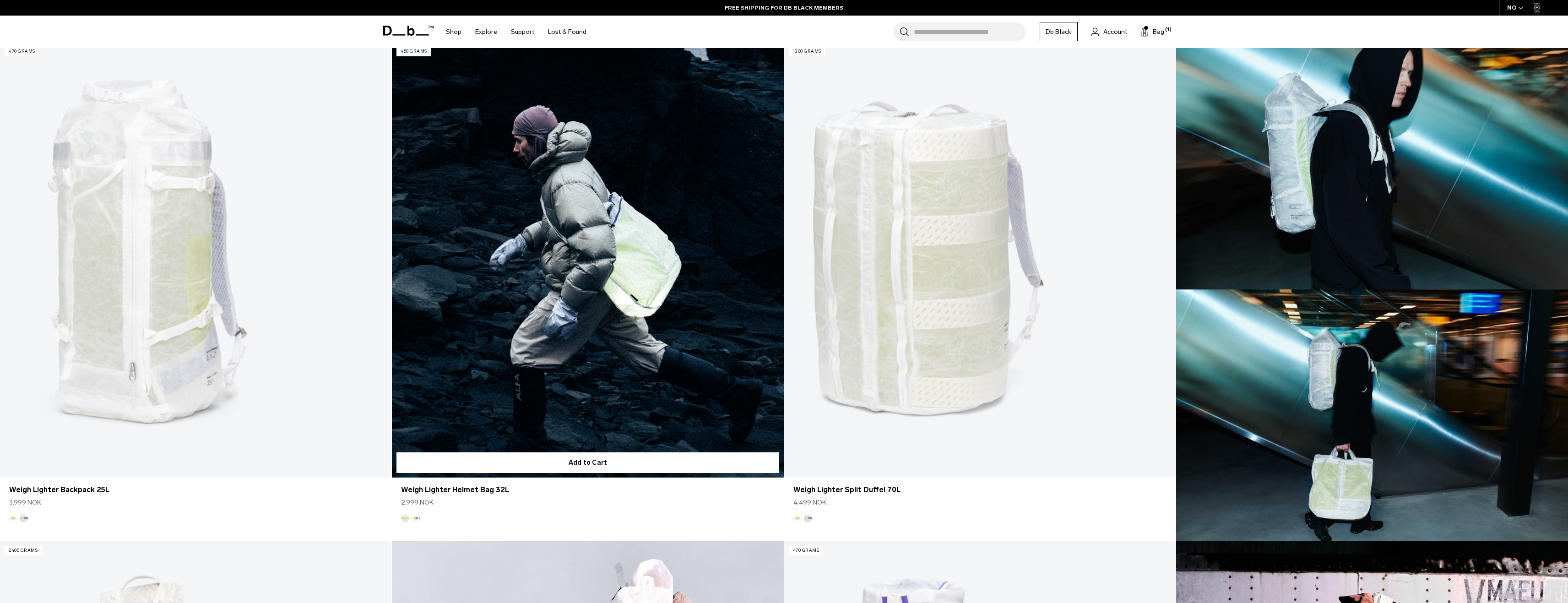
scroll to position [321, 0]
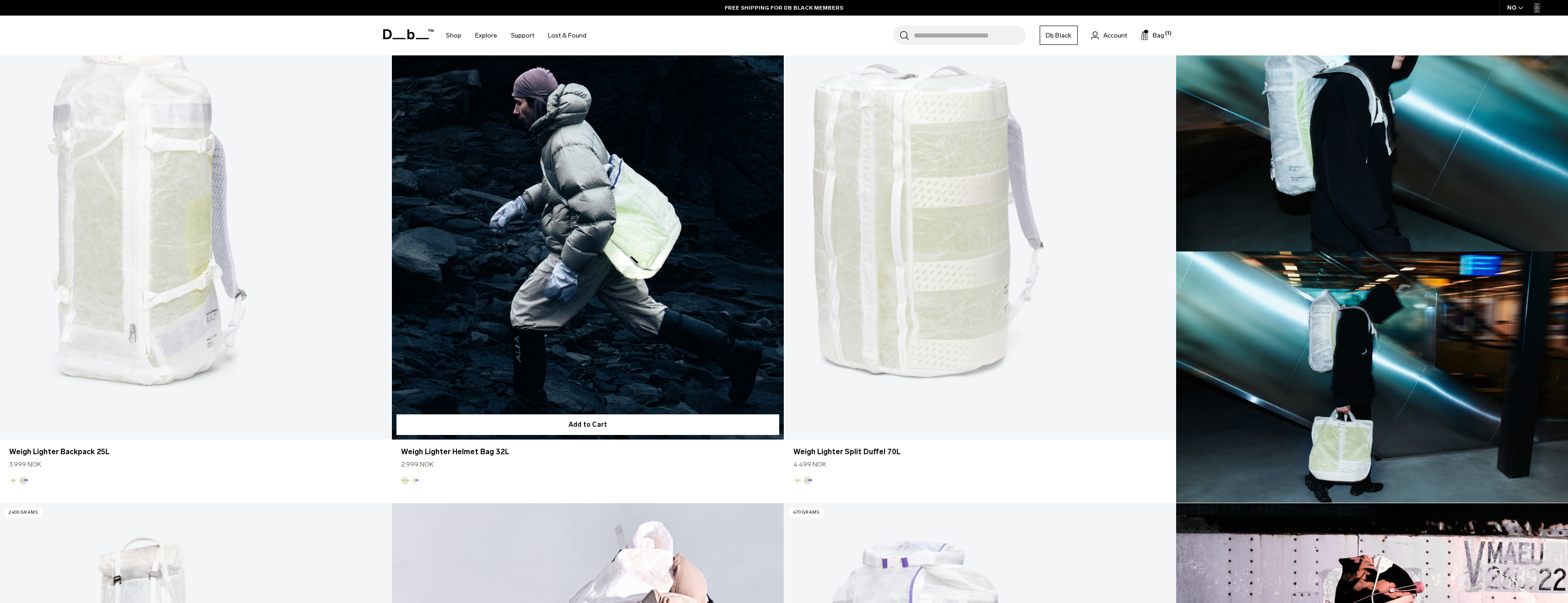
click at [408, 479] on button "Diffusion" at bounding box center [405, 480] width 8 height 8
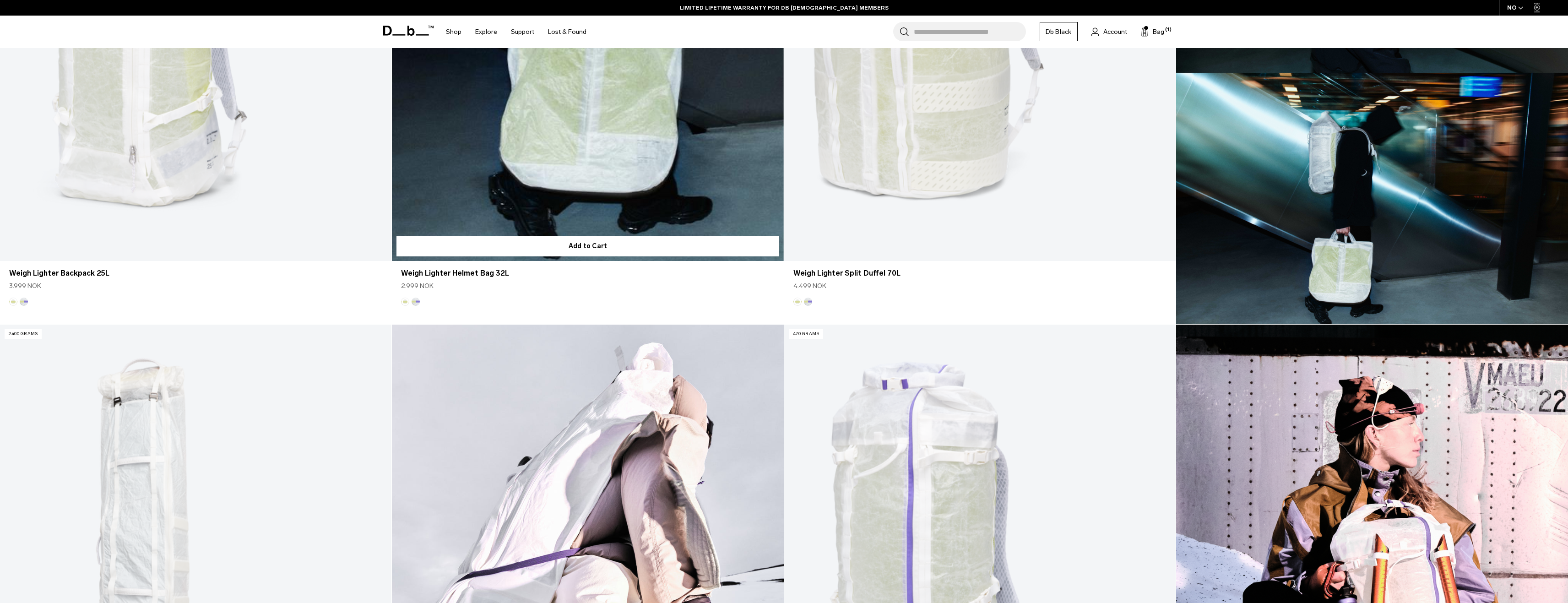
scroll to position [229, 0]
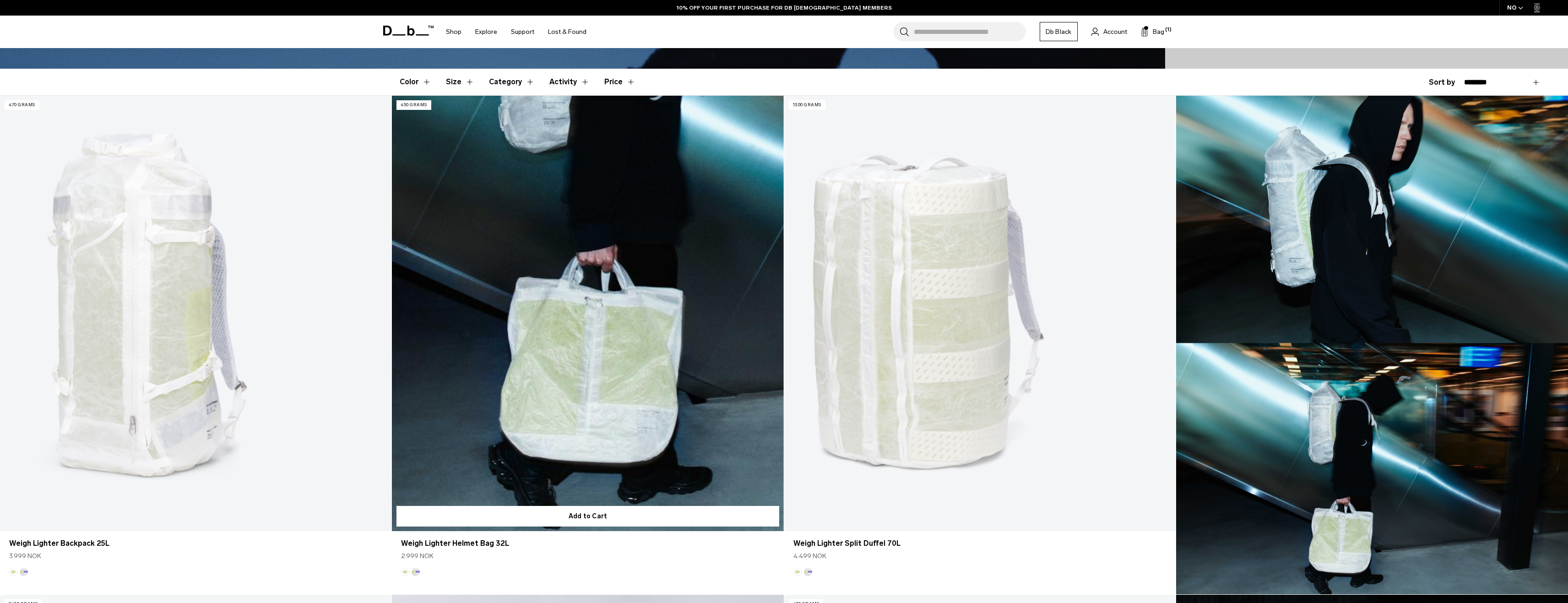
click at [588, 261] on link "Weigh Lighter Helmet Bag 32L Diffusion" at bounding box center [588, 313] width 392 height 435
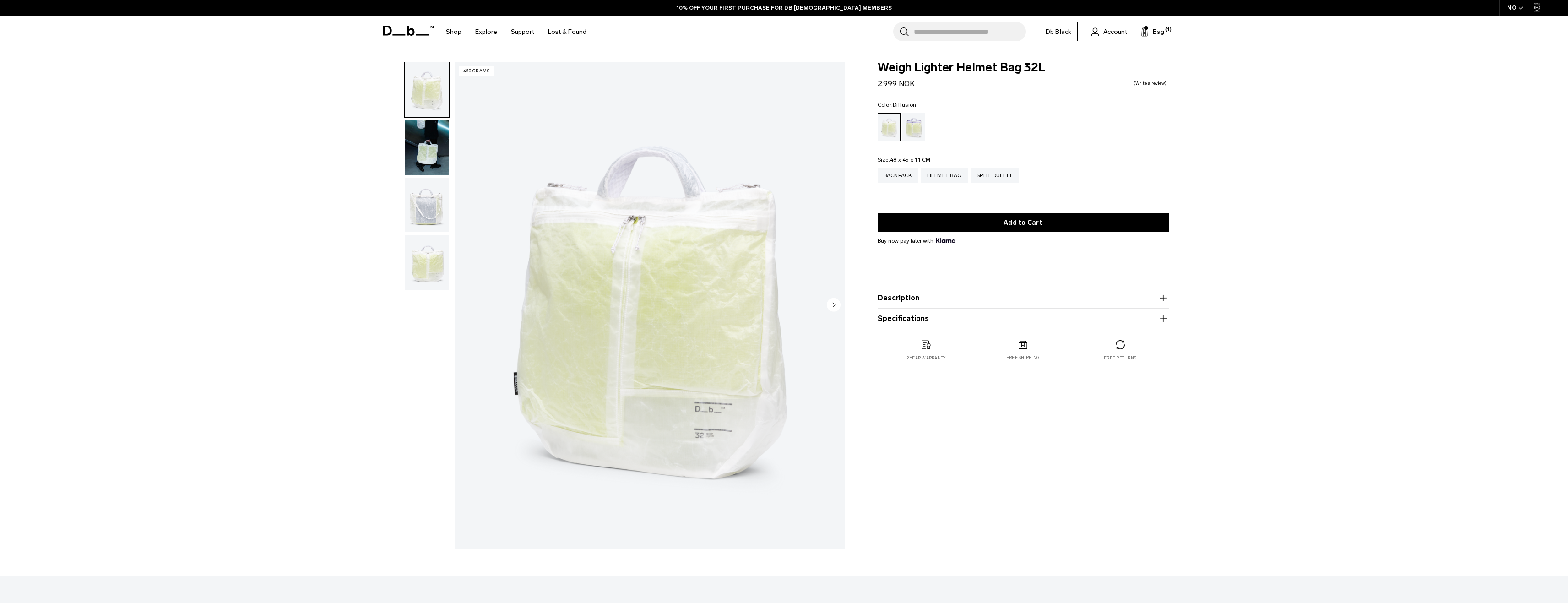
click at [831, 303] on circle "Next slide" at bounding box center [834, 304] width 13 height 13
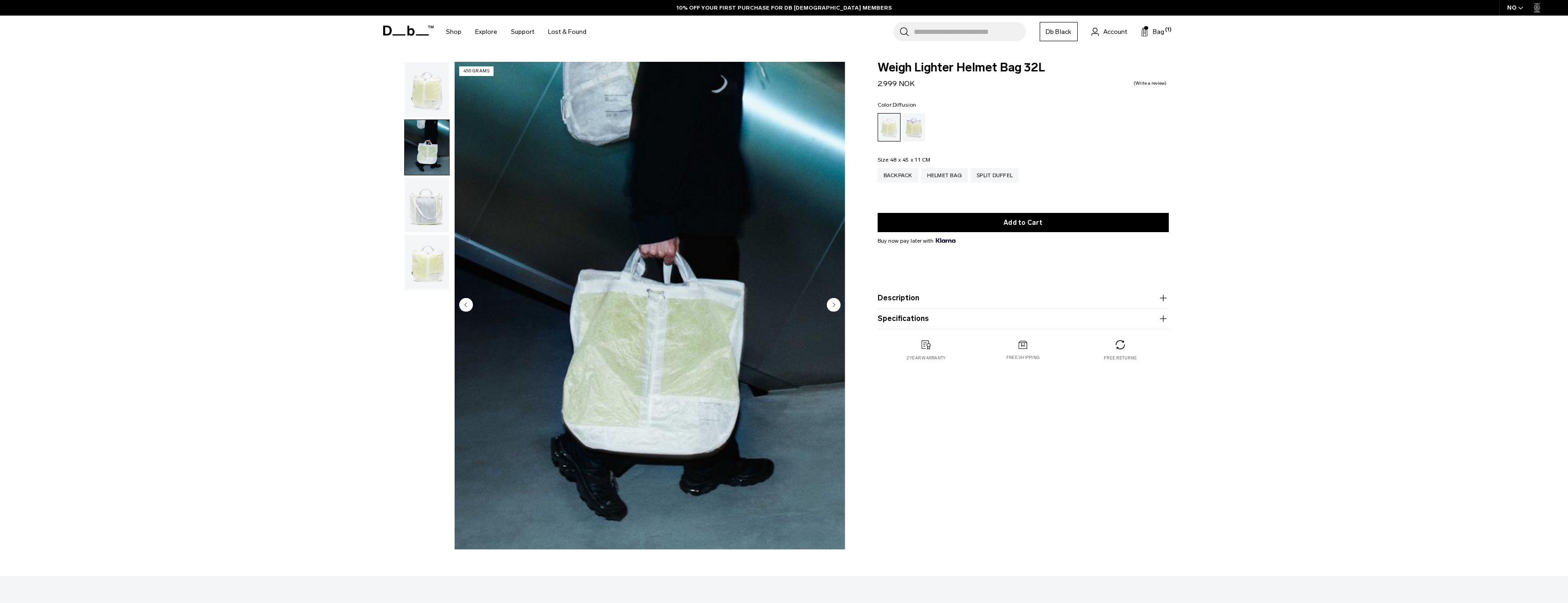
click at [833, 303] on icon "Next slide" at bounding box center [834, 304] width 13 height 13
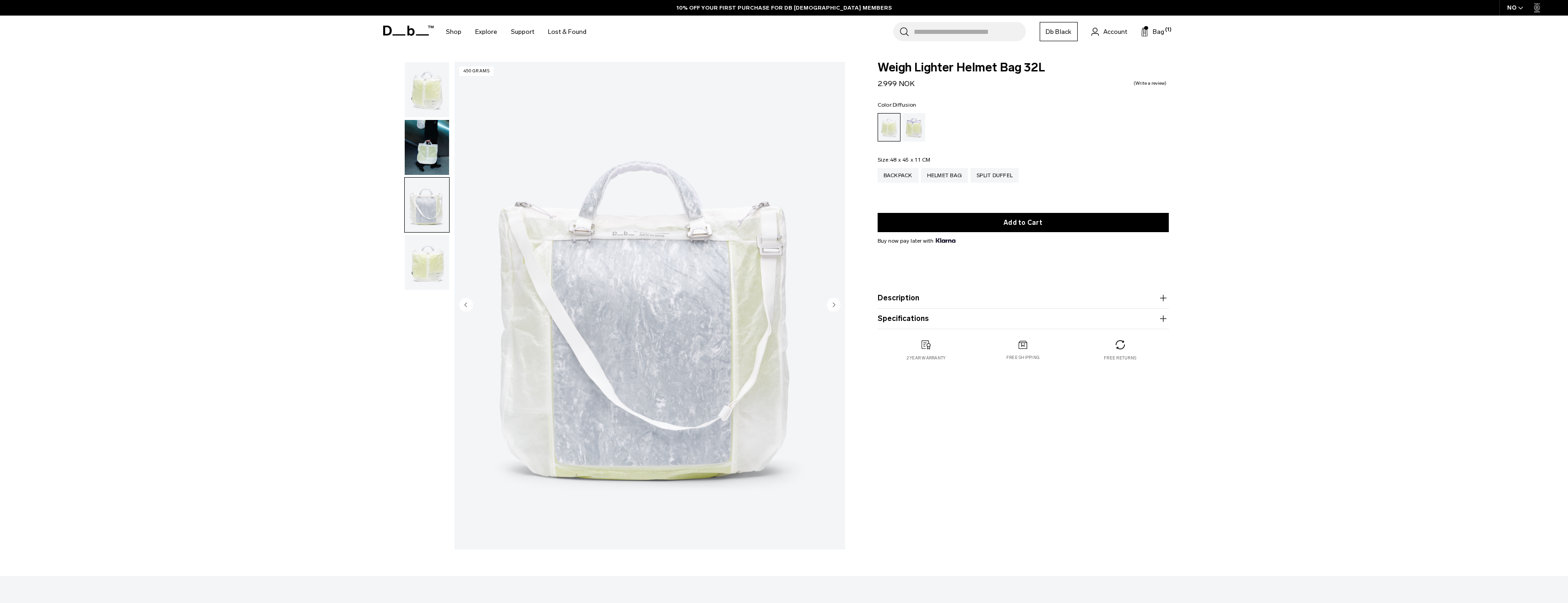
click at [833, 303] on icon "Next slide" at bounding box center [834, 305] width 2 height 4
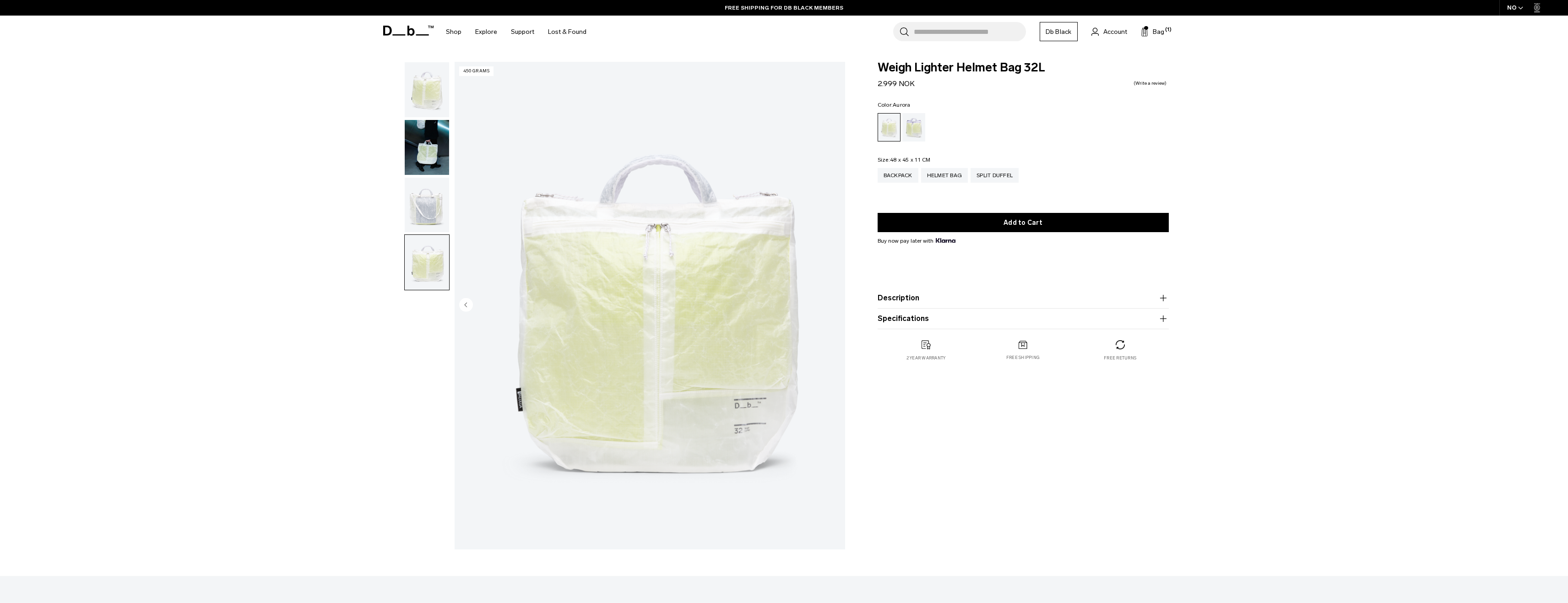
click at [903, 128] on div "Aurora" at bounding box center [914, 128] width 23 height 29
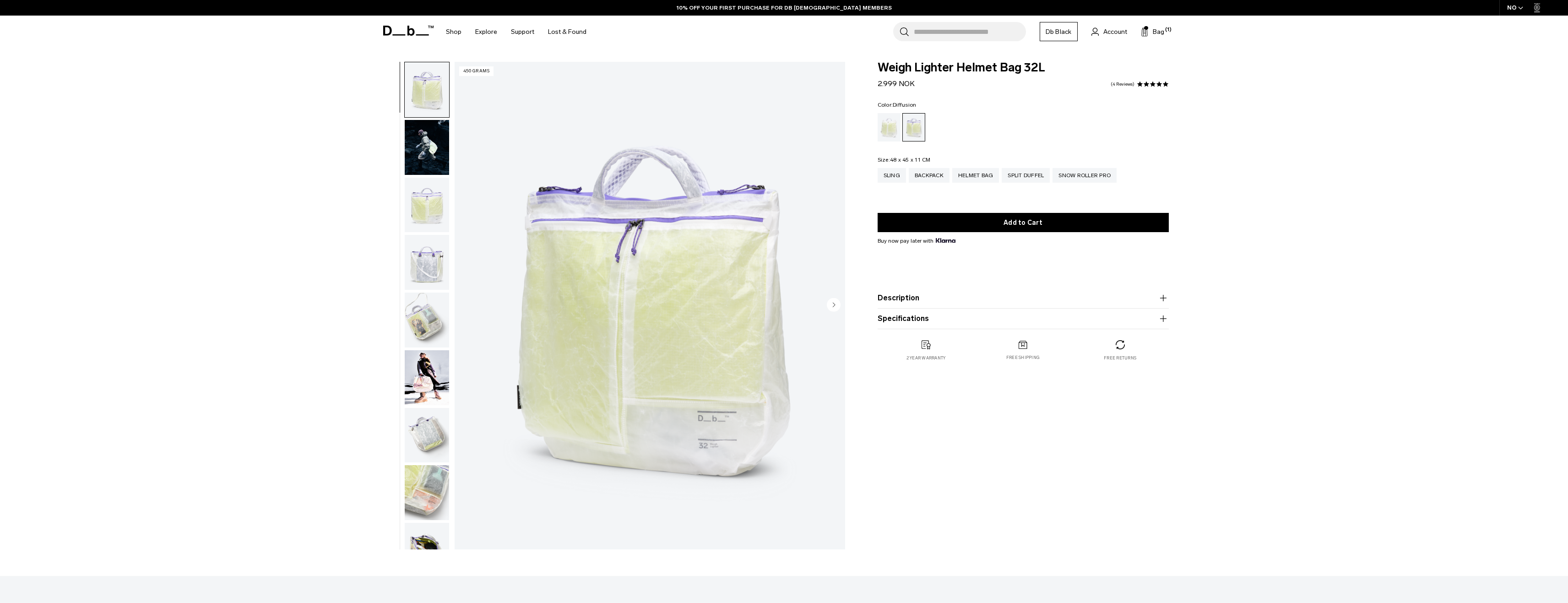
click at [883, 128] on div "Diffusion" at bounding box center [889, 128] width 23 height 29
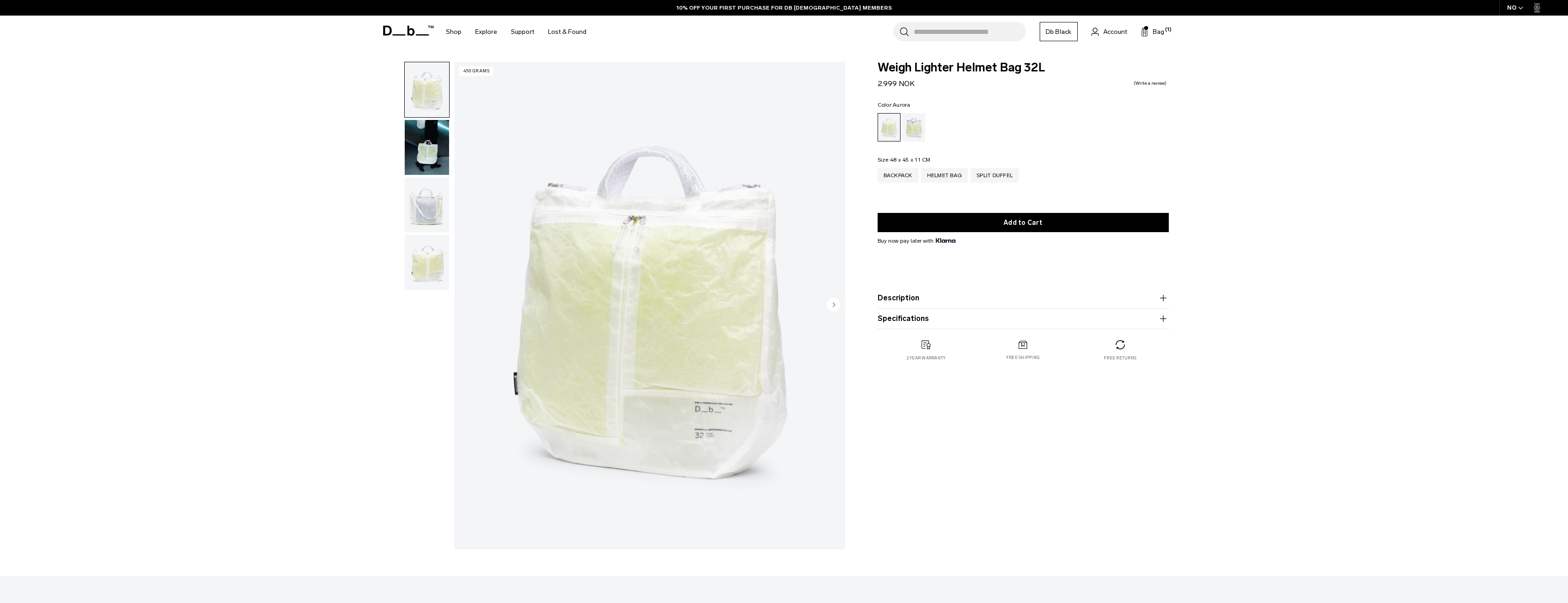
click at [910, 126] on div "Aurora" at bounding box center [914, 128] width 23 height 29
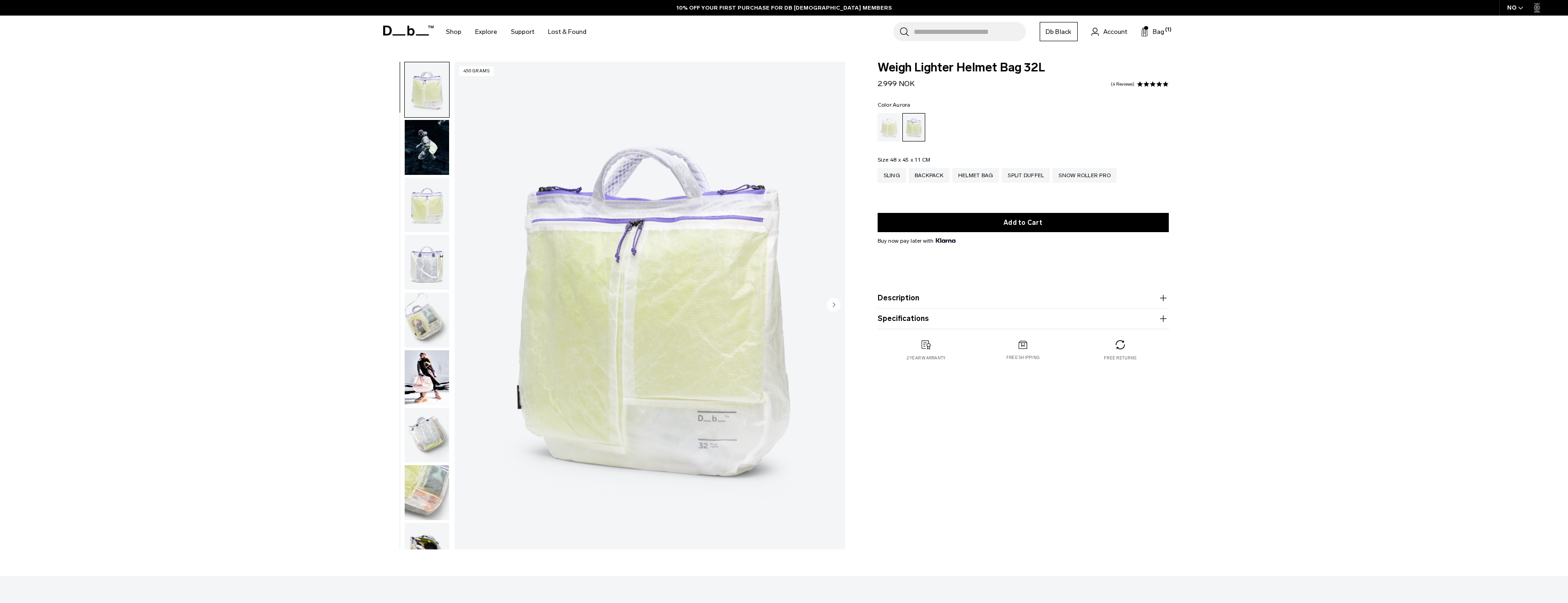
click at [440, 491] on img "button" at bounding box center [427, 493] width 44 height 55
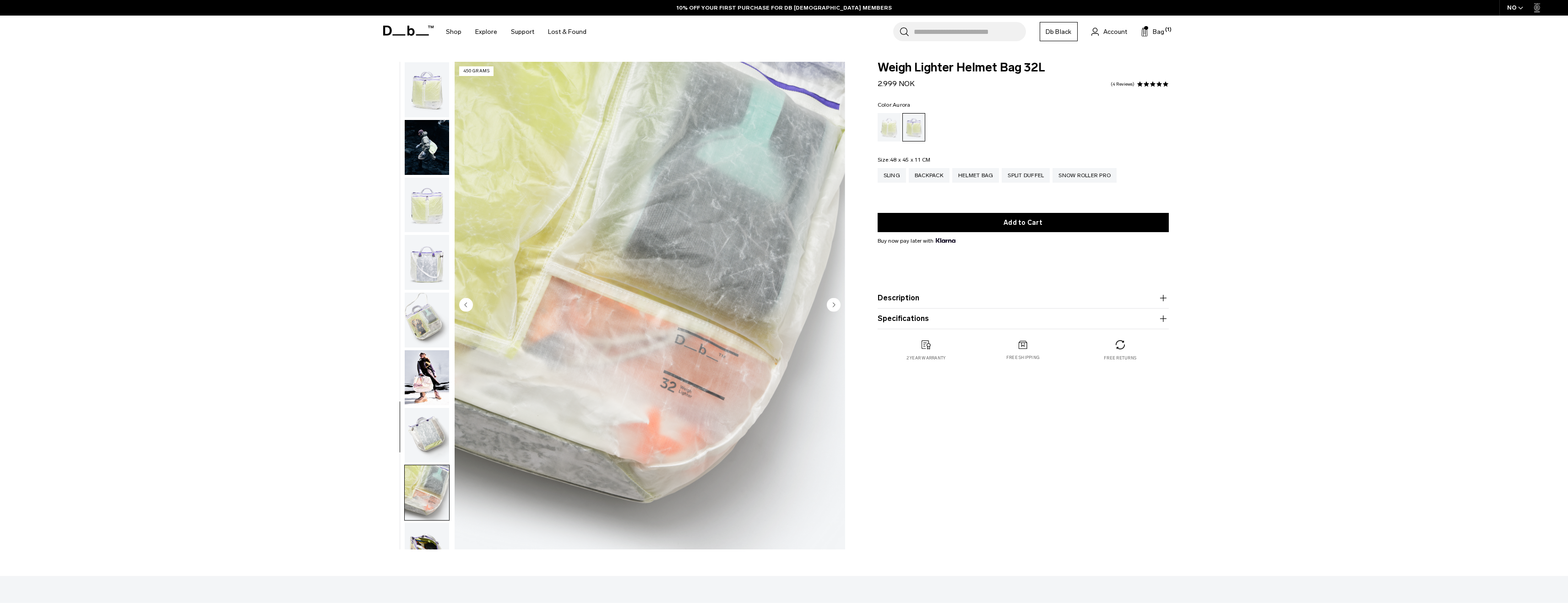
scroll to position [86, 0]
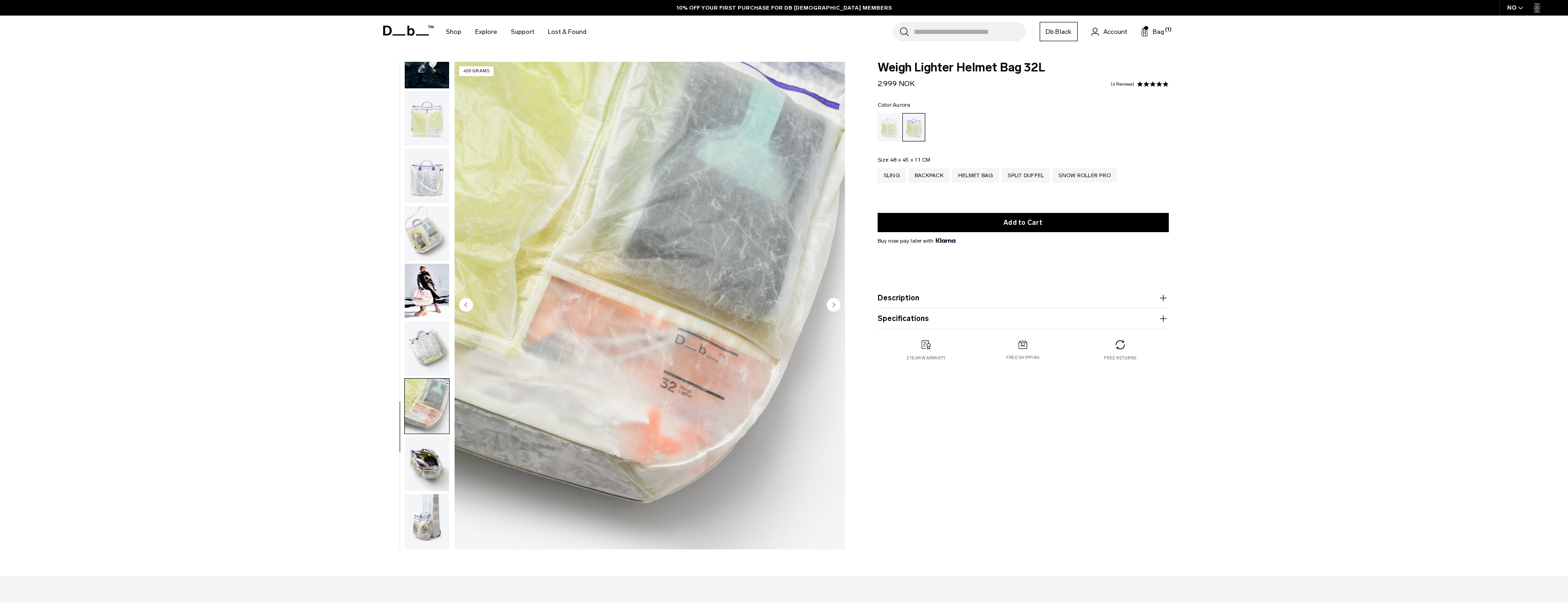
click at [435, 354] on img "button" at bounding box center [427, 348] width 44 height 55
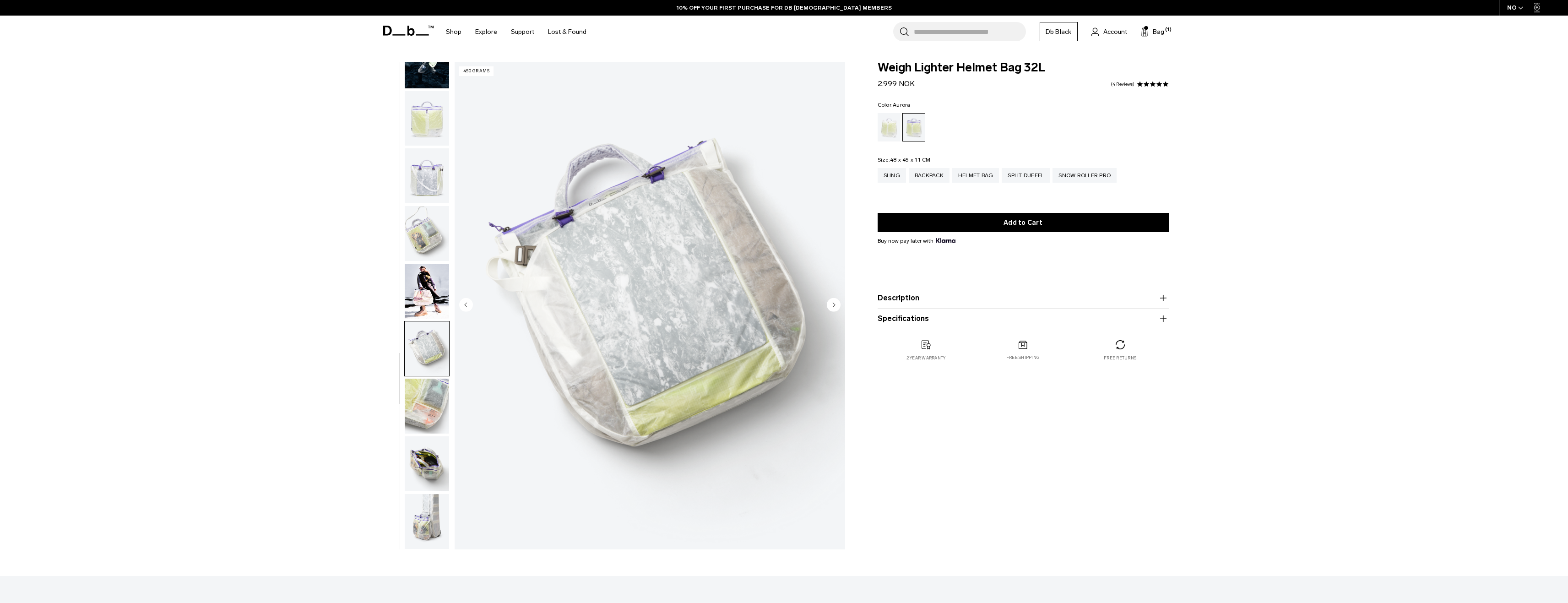
click at [431, 397] on img "button" at bounding box center [427, 405] width 44 height 55
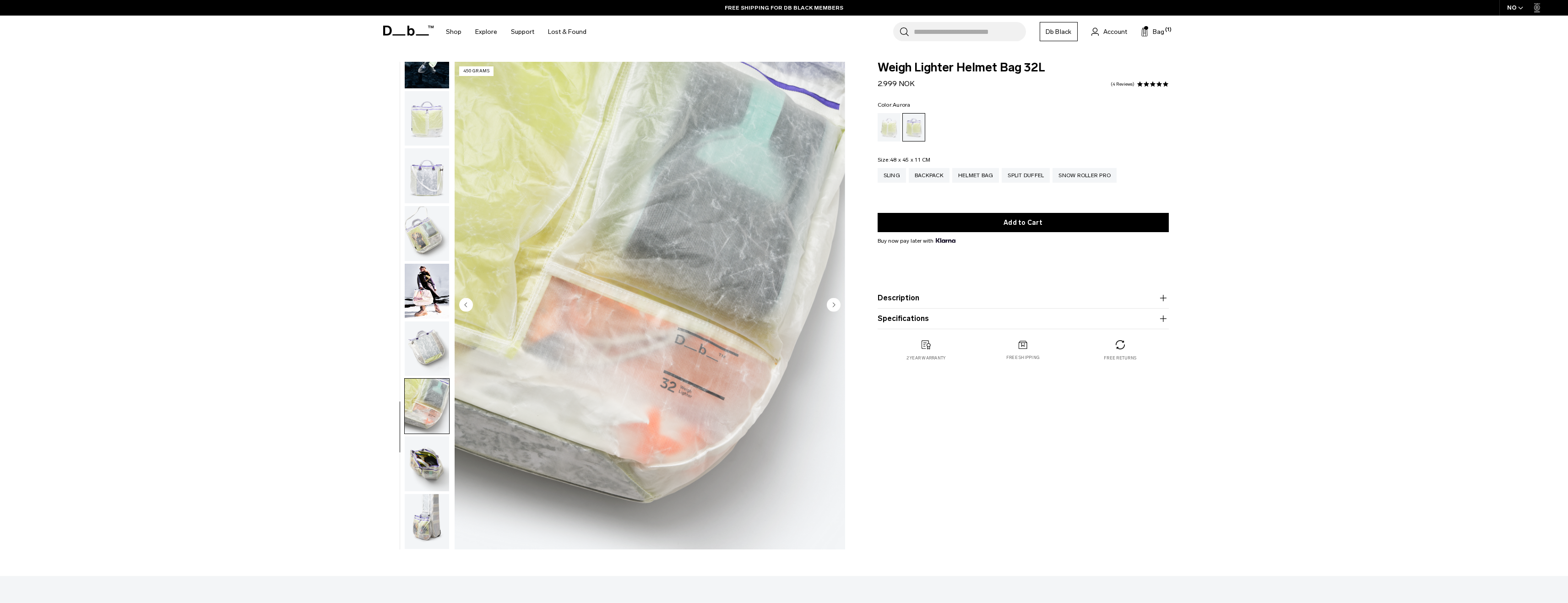
click at [428, 472] on img "button" at bounding box center [427, 463] width 44 height 55
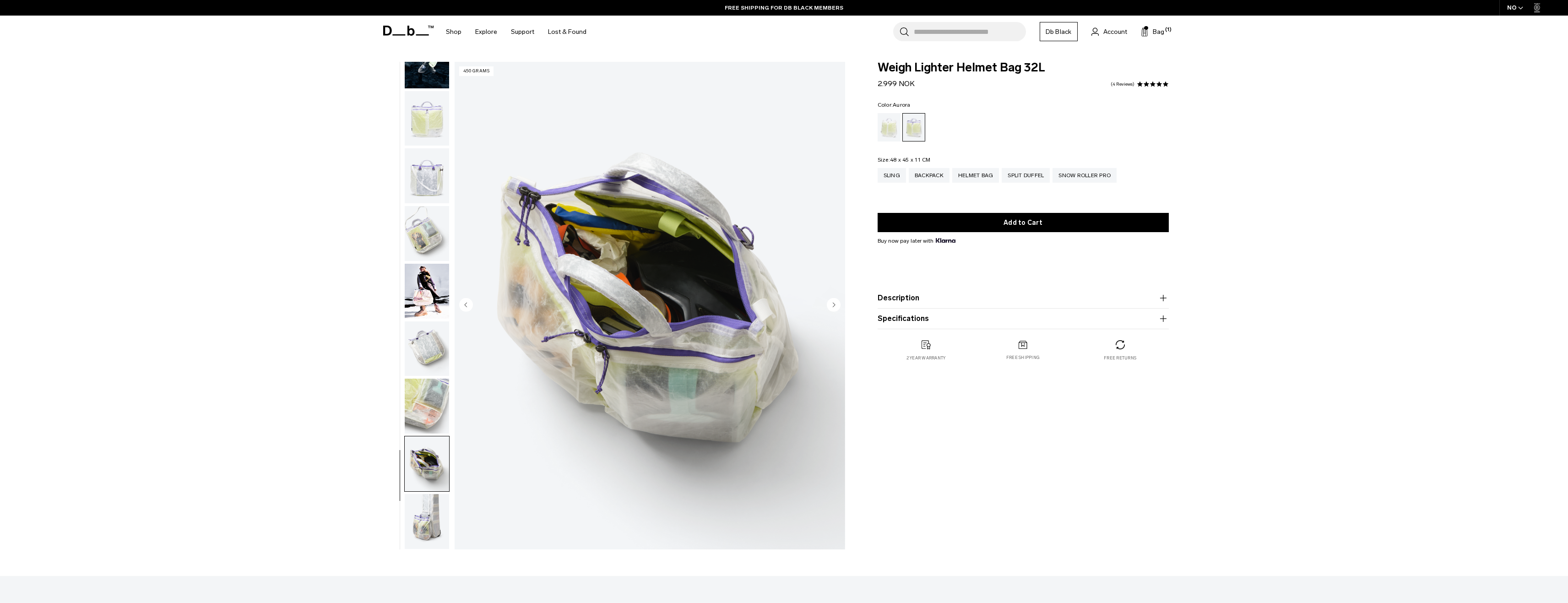
click at [424, 528] on img "button" at bounding box center [427, 521] width 44 height 55
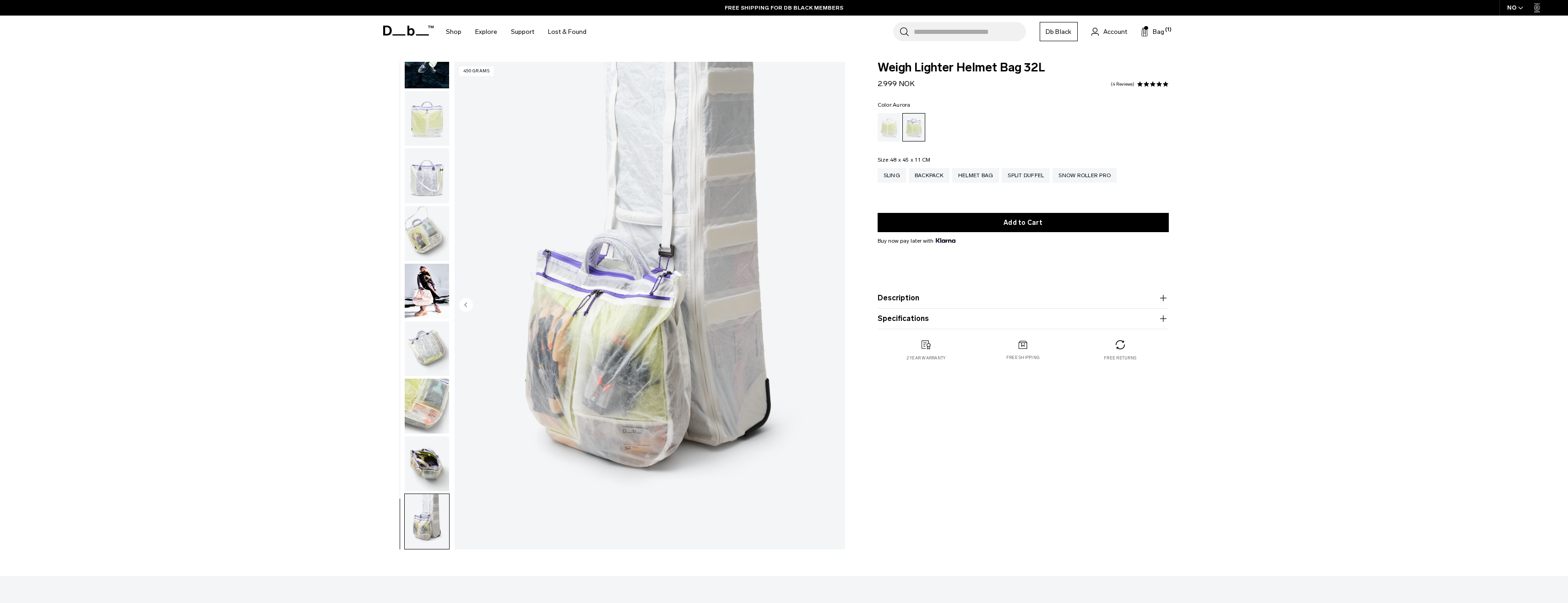
click at [433, 242] on img "button" at bounding box center [427, 233] width 44 height 55
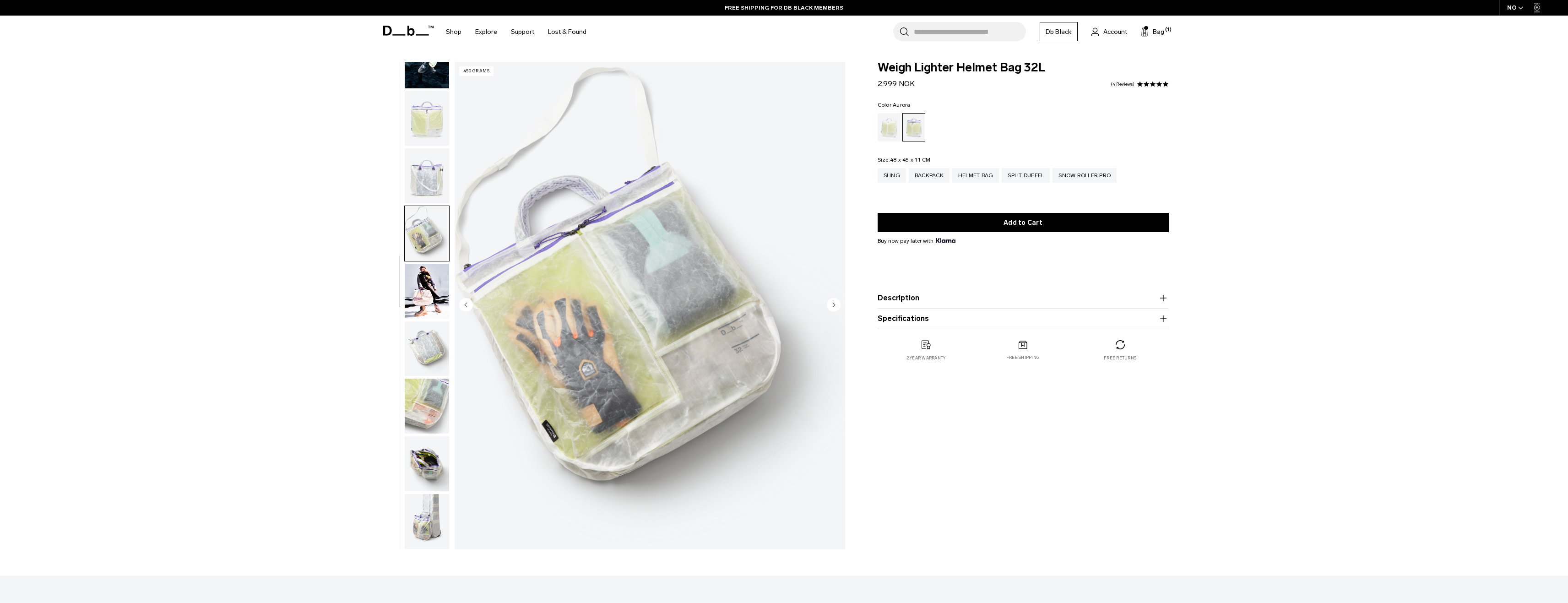
click at [427, 181] on img "button" at bounding box center [427, 175] width 44 height 55
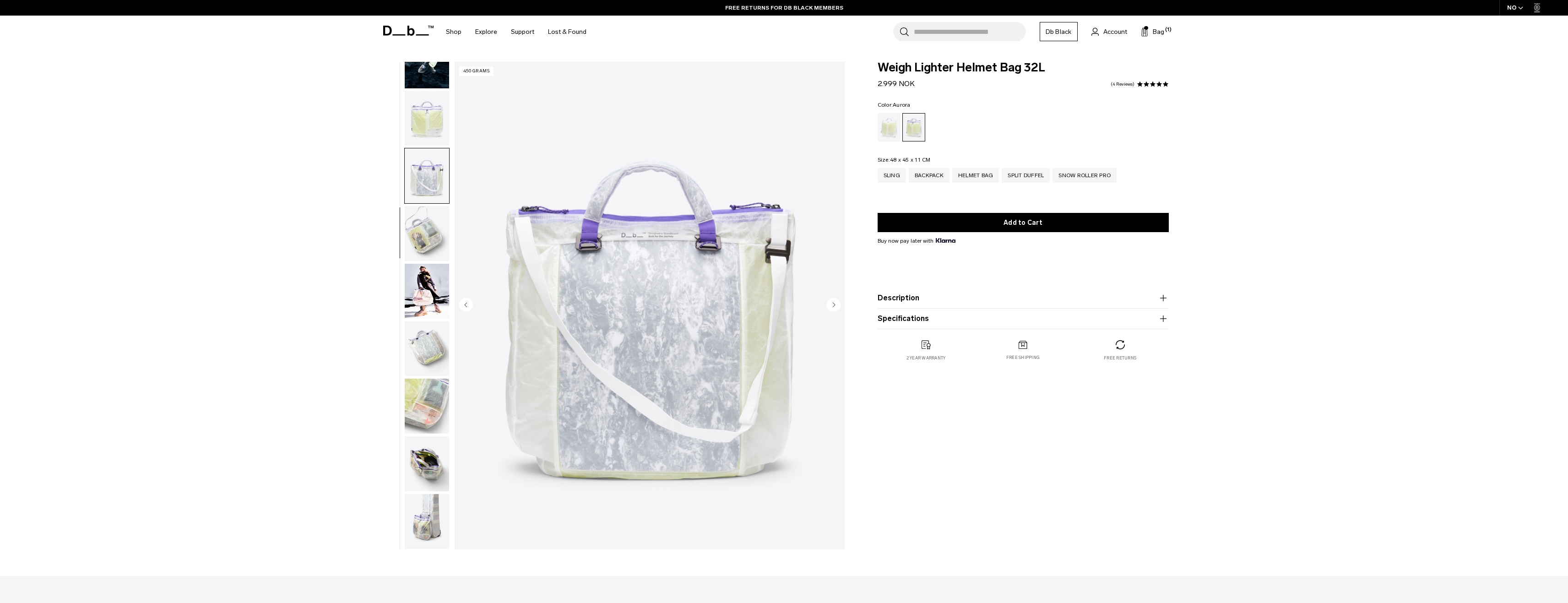
click at [436, 126] on img "button" at bounding box center [427, 118] width 44 height 55
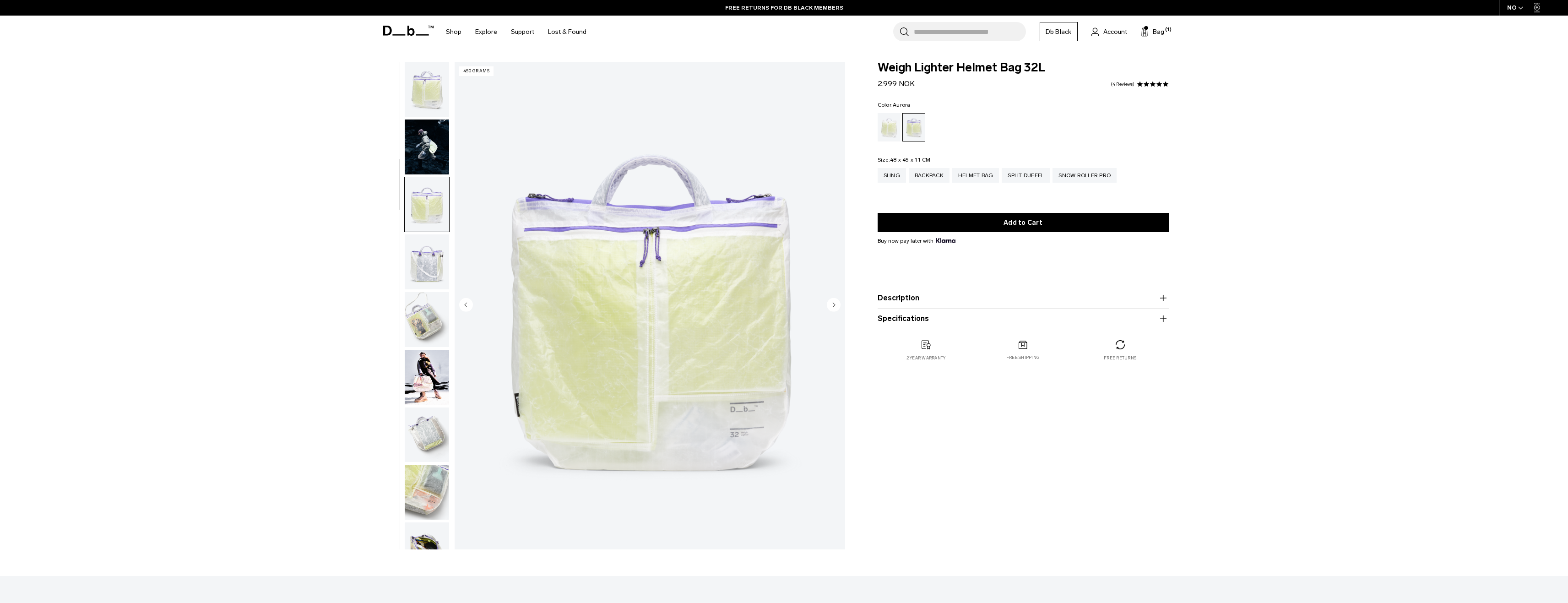
scroll to position [0, 0]
click at [453, 148] on div "03 / 10 450 grams" at bounding box center [611, 308] width 478 height 493
click at [435, 90] on img "button" at bounding box center [427, 90] width 44 height 55
